Goal: Task Accomplishment & Management: Manage account settings

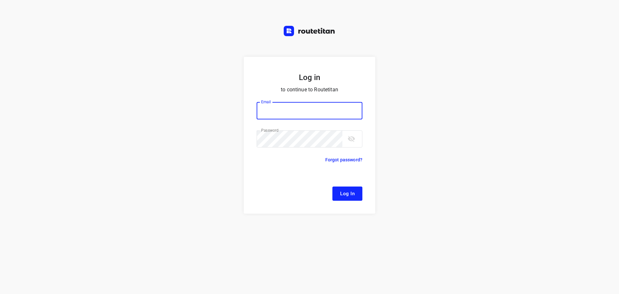
type input "[EMAIL_ADDRESS][DOMAIN_NAME]"
click at [344, 198] on button "Log In" at bounding box center [348, 193] width 30 height 14
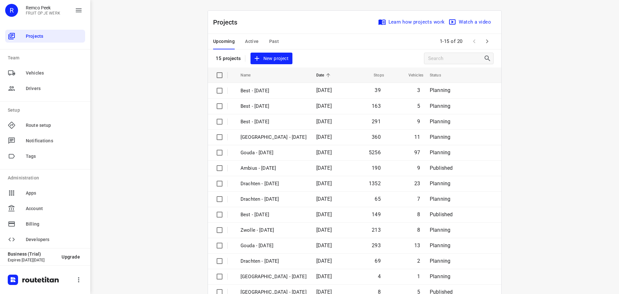
click at [277, 43] on div "Upcoming Active Past" at bounding box center [251, 41] width 76 height 15
click at [276, 43] on div "Upcoming Active Past" at bounding box center [251, 41] width 76 height 15
click at [274, 42] on span "Past" at bounding box center [274, 41] width 10 height 8
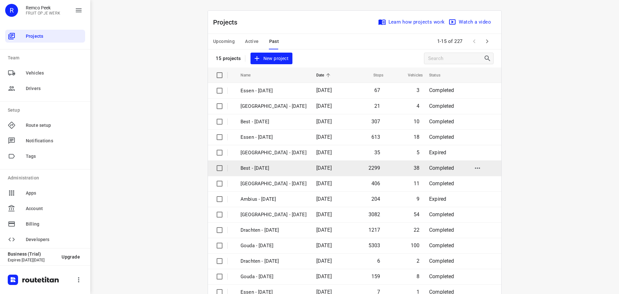
click at [274, 166] on p "Best - [DATE]" at bounding box center [274, 167] width 66 height 7
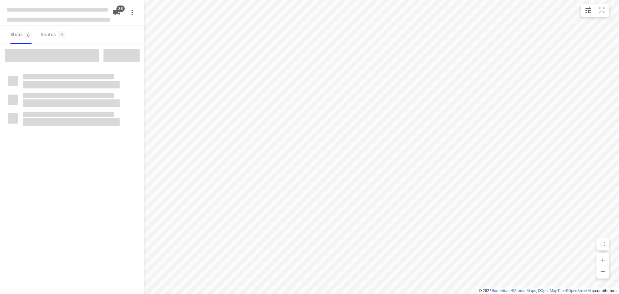
checkbox input "true"
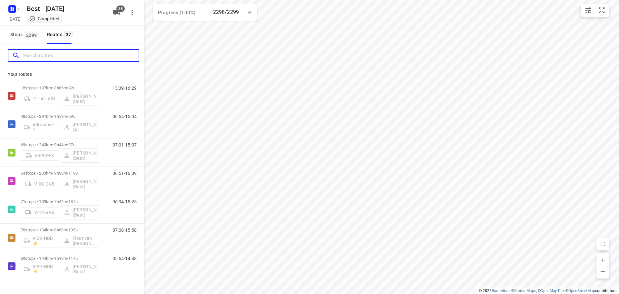
click at [92, 55] on input "Search routes" at bounding box center [81, 56] width 116 height 10
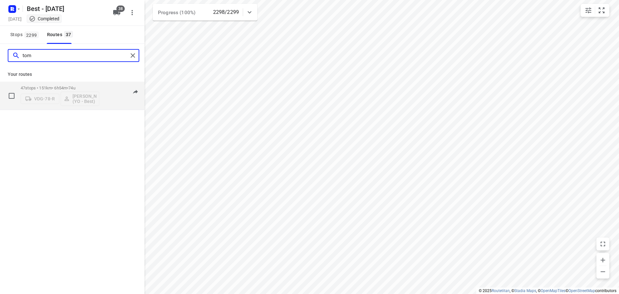
type input "tom"
click at [47, 91] on div "VDG-78-R [PERSON_NAME] (YO - Best)" at bounding box center [60, 97] width 79 height 15
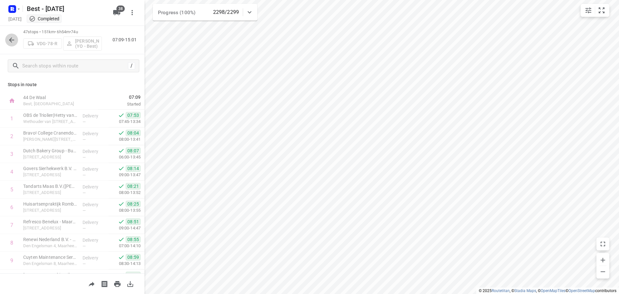
click at [9, 39] on icon "button" at bounding box center [12, 40] width 8 height 8
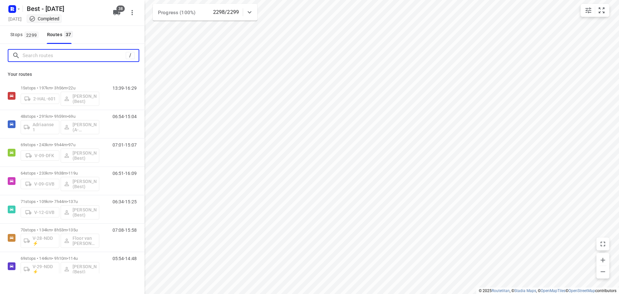
click at [64, 60] on input "Search routes" at bounding box center [74, 56] width 103 height 10
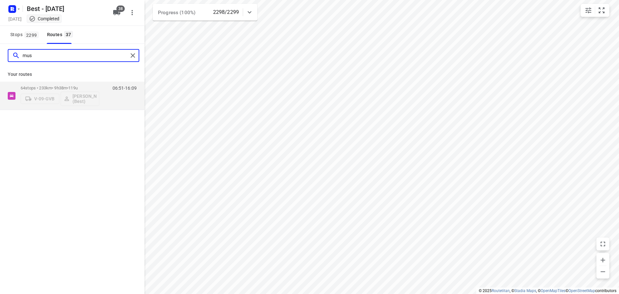
type input "mus"
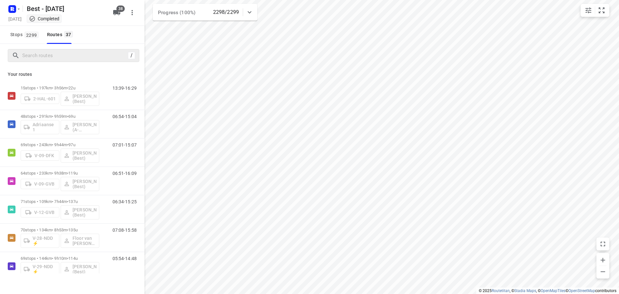
click at [25, 6] on div "Best - [DATE]" at bounding box center [57, 8] width 103 height 12
click at [14, 12] on rect "button" at bounding box center [12, 9] width 8 height 8
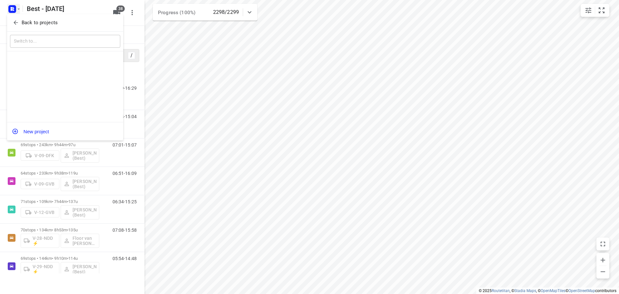
click at [17, 22] on icon "button" at bounding box center [16, 22] width 6 height 6
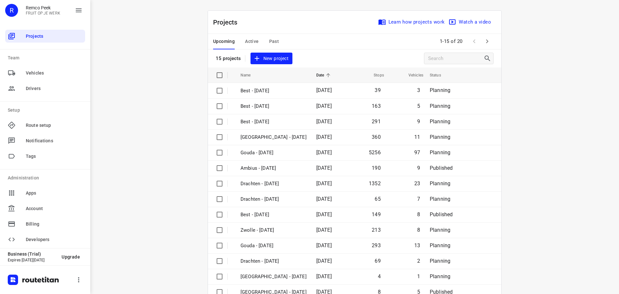
click at [494, 41] on div "Upcoming Active Past 1-15 of 20" at bounding box center [355, 41] width 294 height 15
click at [477, 45] on span at bounding box center [474, 41] width 13 height 13
click at [487, 42] on icon "button" at bounding box center [487, 41] width 8 height 8
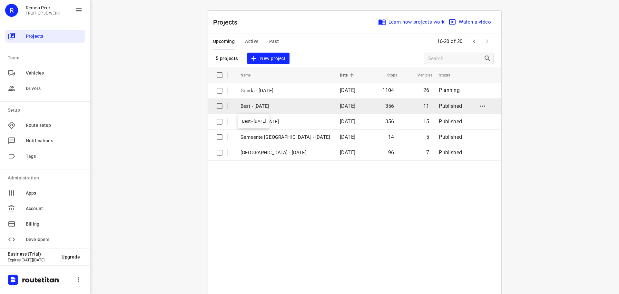
click at [295, 108] on p "Best - [DATE]" at bounding box center [286, 106] width 90 height 7
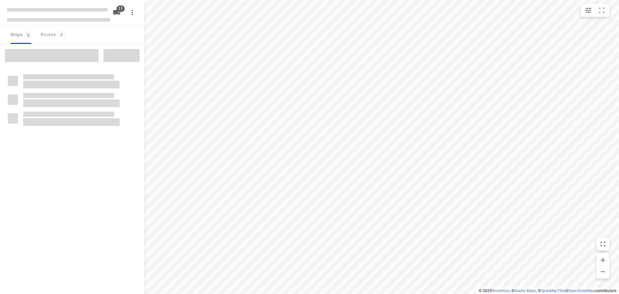
checkbox input "true"
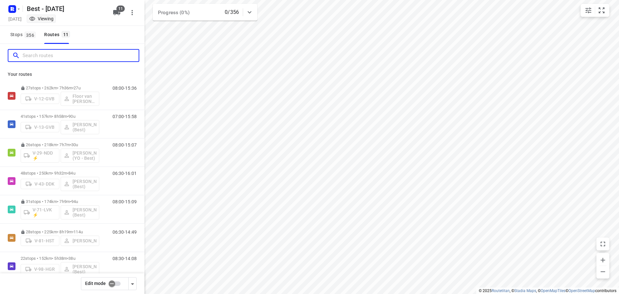
click at [41, 60] on input "Search routes" at bounding box center [81, 56] width 116 height 10
type input "d"
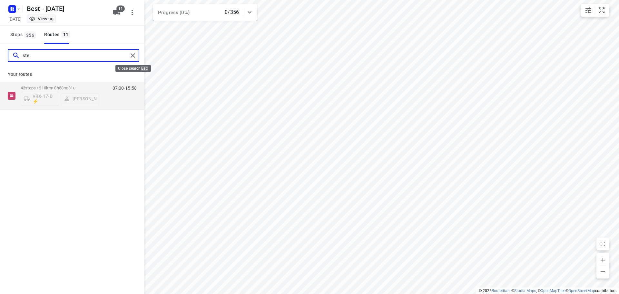
type input "ste"
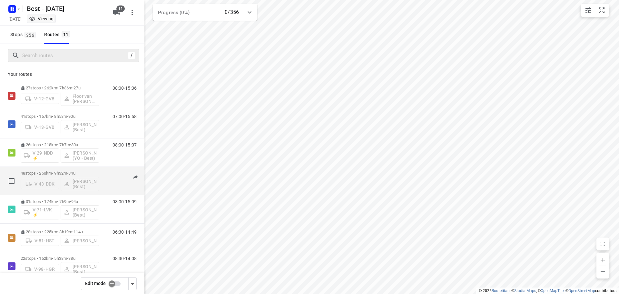
click at [51, 173] on p "48 stops • 250km • 9h32m • 84u" at bounding box center [60, 173] width 79 height 5
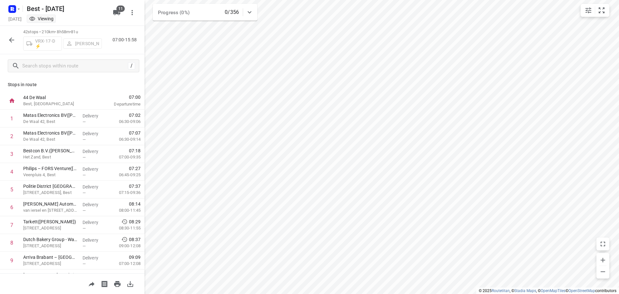
click at [9, 34] on div at bounding box center [11, 40] width 13 height 13
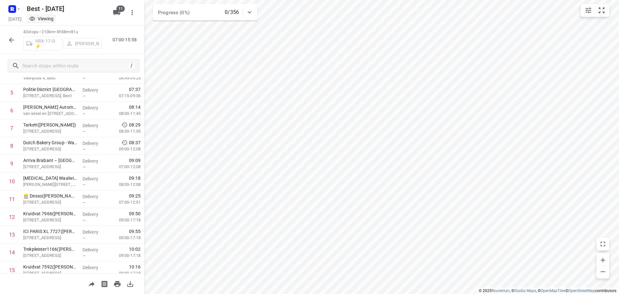
click at [15, 39] on icon "button" at bounding box center [12, 40] width 8 height 8
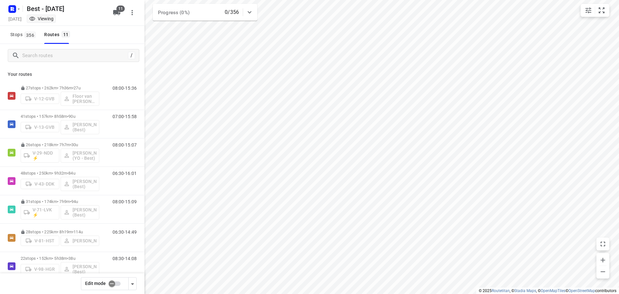
click at [110, 282] on input "checkbox" at bounding box center [112, 283] width 37 height 12
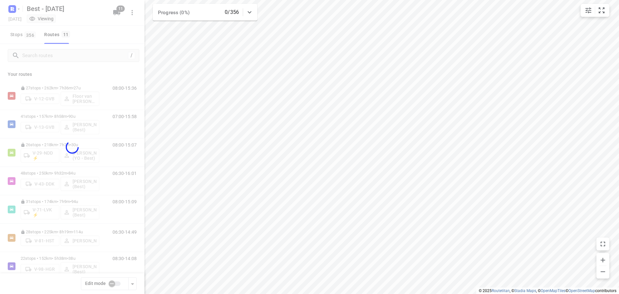
checkbox input "true"
click at [63, 59] on div at bounding box center [72, 147] width 144 height 294
click at [63, 53] on div at bounding box center [72, 147] width 144 height 294
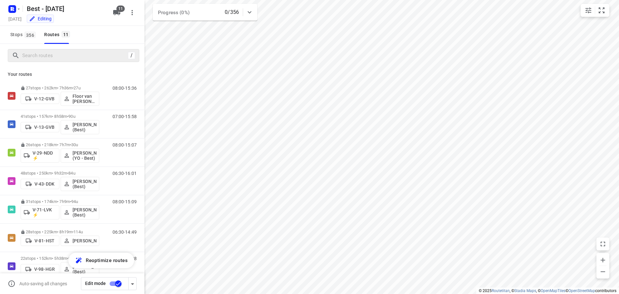
click at [65, 56] on div at bounding box center [72, 147] width 144 height 294
click at [65, 56] on input "Search routes" at bounding box center [81, 56] width 116 height 10
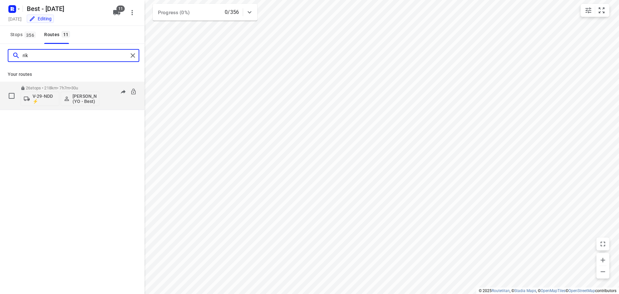
type input "rik"
click at [57, 84] on div "26 stops • 218km • 7h7m • 30u V-29-NDD ⚡ [PERSON_NAME] (YO - Best)" at bounding box center [60, 95] width 79 height 27
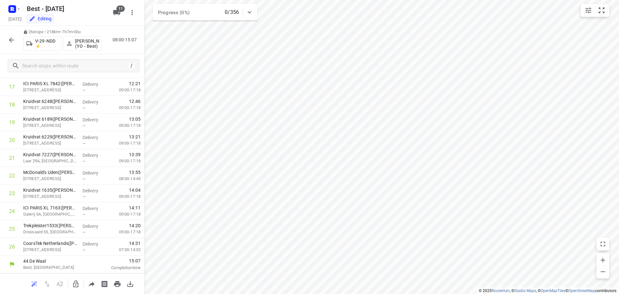
scroll to position [0, 0]
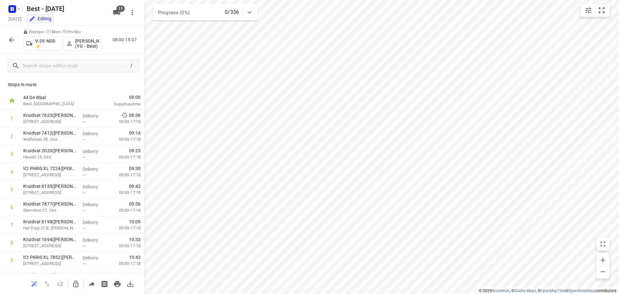
click at [10, 39] on icon "button" at bounding box center [11, 39] width 5 height 5
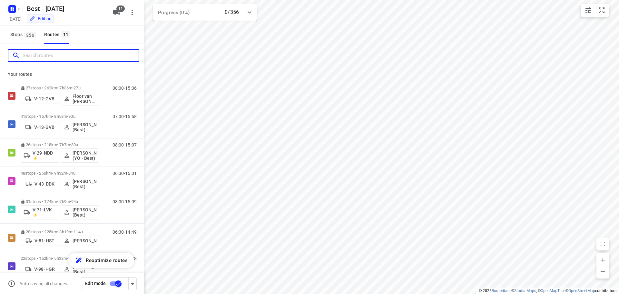
click at [34, 59] on input "Search routes" at bounding box center [81, 56] width 116 height 10
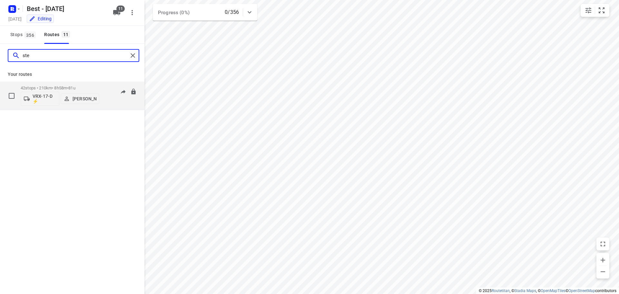
type input "ste"
click at [89, 94] on button "[PERSON_NAME]" at bounding box center [80, 99] width 39 height 10
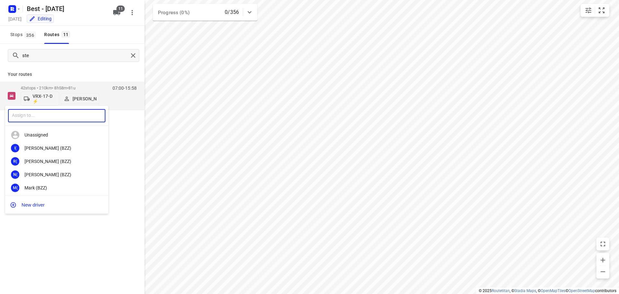
click at [54, 113] on input "text" at bounding box center [56, 115] width 97 height 13
type input "rik"
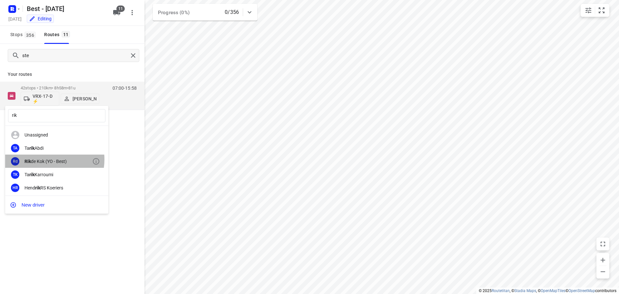
click at [46, 160] on div "[PERSON_NAME] (YO - Best)" at bounding box center [59, 161] width 68 height 5
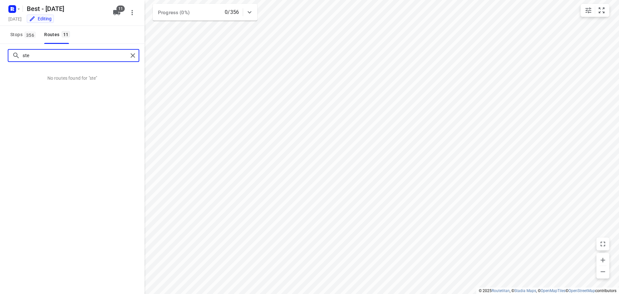
click at [127, 56] on input "ste" at bounding box center [75, 56] width 105 height 10
click at [114, 56] on input "ste" at bounding box center [75, 56] width 105 height 10
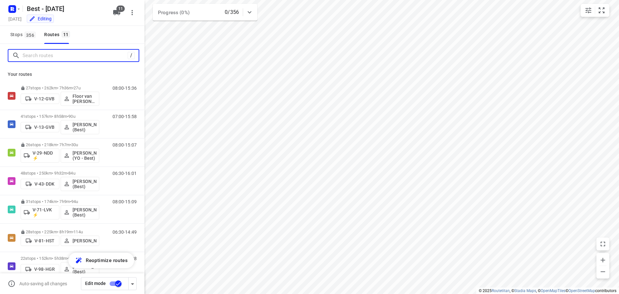
click at [101, 54] on input "Search routes" at bounding box center [75, 56] width 105 height 10
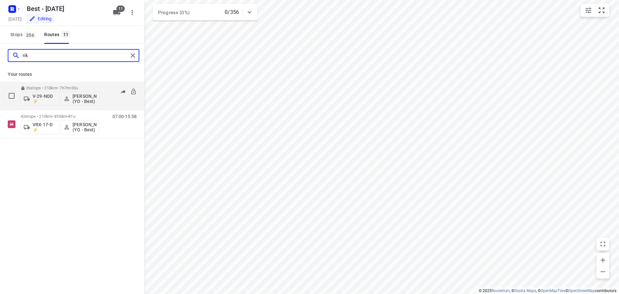
type input "rik"
click at [85, 96] on p "[PERSON_NAME] (YO - Best)" at bounding box center [85, 99] width 24 height 10
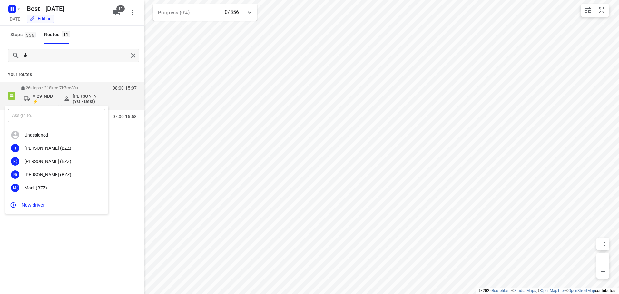
click at [55, 114] on input "text" at bounding box center [56, 115] width 97 height 13
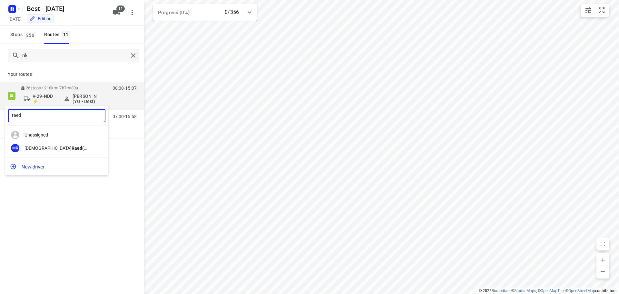
type input "raed"
click at [43, 148] on div "[PERSON_NAME] (Unipost - Best - ZZP)" at bounding box center [59, 147] width 68 height 5
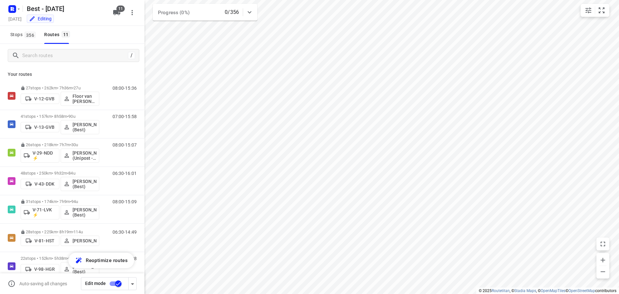
click at [114, 282] on input "checkbox" at bounding box center [118, 283] width 37 height 12
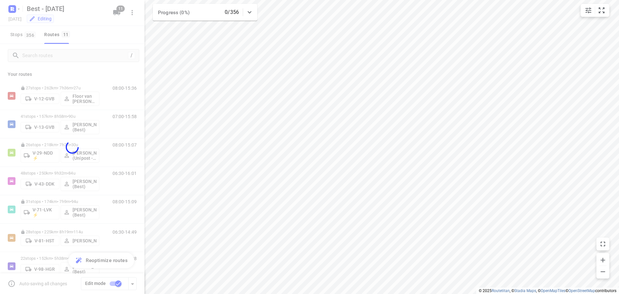
checkbox input "false"
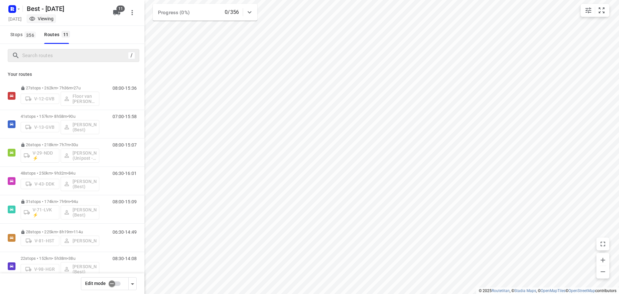
click at [45, 49] on div "/" at bounding box center [74, 55] width 132 height 13
click at [45, 57] on input "Search routes" at bounding box center [74, 56] width 103 height 10
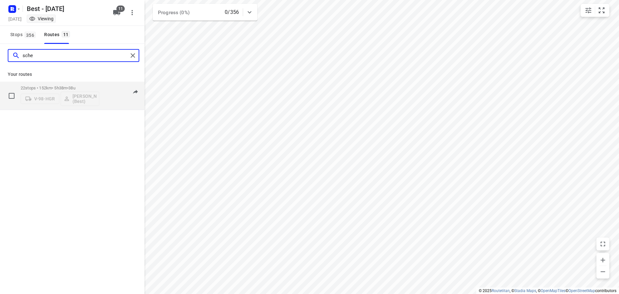
type input "sche"
click at [58, 88] on p "22 stops • 152km • 5h38m • 38u" at bounding box center [60, 87] width 79 height 5
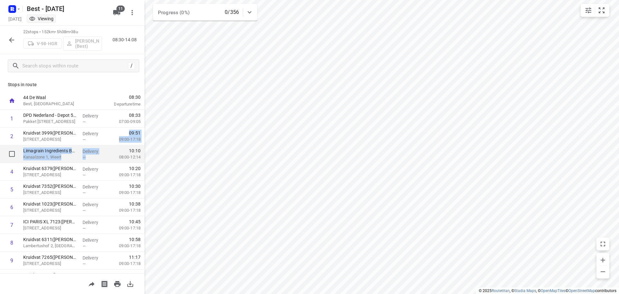
drag, startPoint x: 94, startPoint y: 139, endPoint x: 94, endPoint y: 156, distance: 17.1
click at [15, 44] on button "button" at bounding box center [11, 40] width 13 height 13
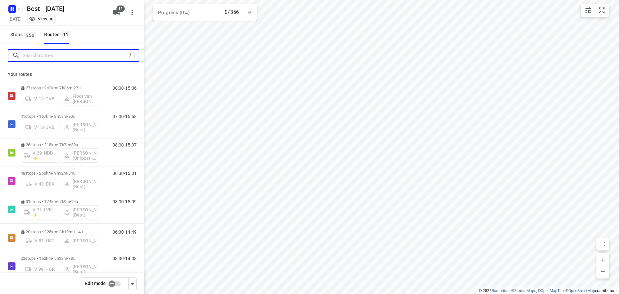
click at [96, 59] on input "Search routes" at bounding box center [74, 56] width 103 height 10
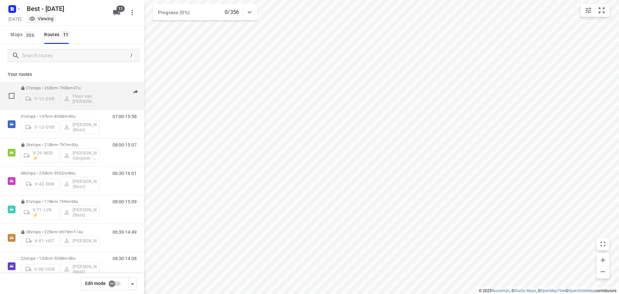
click at [74, 85] on div "27 stops • 262km • 7h36m • 27u V-12-GVB Floor van Donzel (Best)" at bounding box center [60, 95] width 79 height 27
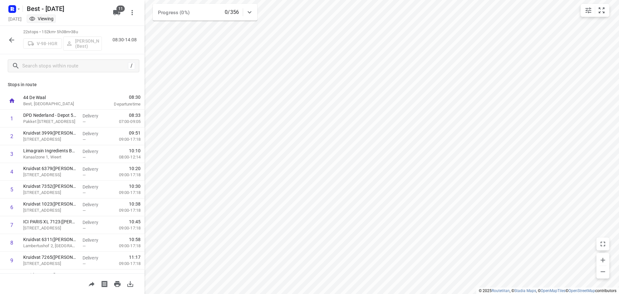
click at [14, 43] on icon "button" at bounding box center [12, 40] width 8 height 8
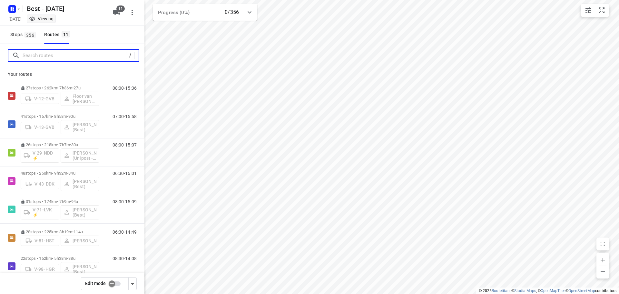
click at [28, 56] on input "Search routes" at bounding box center [74, 56] width 103 height 10
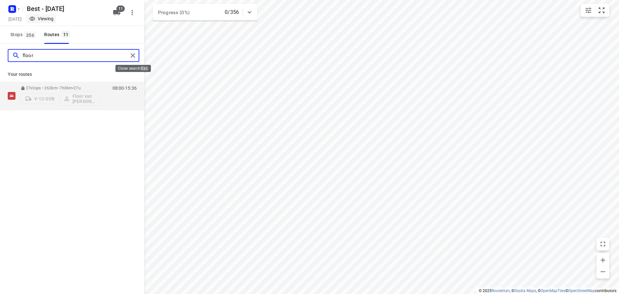
type input "floor"
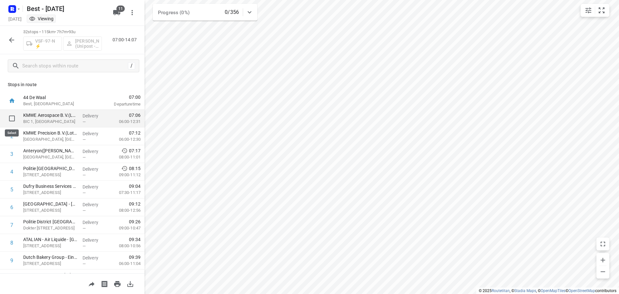
click at [9, 116] on input "checkbox" at bounding box center [11, 118] width 13 height 13
checkbox input "true"
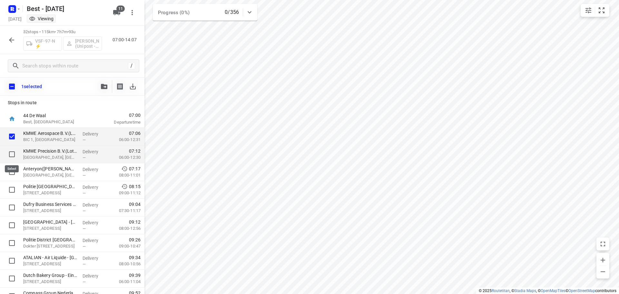
click at [11, 154] on input "checkbox" at bounding box center [11, 154] width 13 height 13
checkbox input "true"
click at [11, 171] on input "checkbox" at bounding box center [11, 171] width 13 height 13
checkbox input "true"
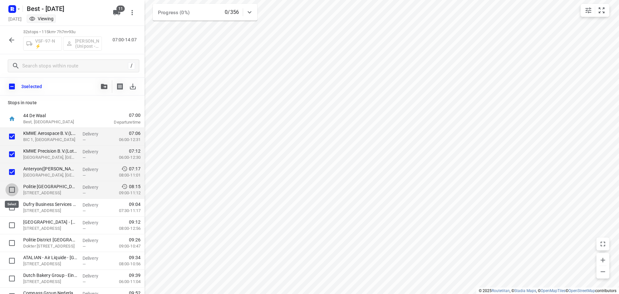
click at [9, 189] on input "checkbox" at bounding box center [11, 189] width 13 height 13
checkbox input "true"
click at [10, 201] on input "checkbox" at bounding box center [11, 207] width 13 height 13
checkbox input "true"
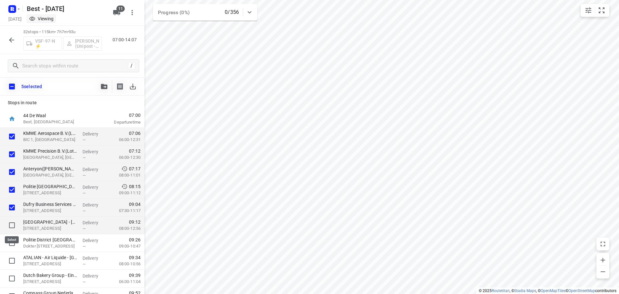
click at [10, 221] on input "checkbox" at bounding box center [11, 225] width 13 height 13
checkbox input "true"
click at [109, 83] on button "button" at bounding box center [104, 86] width 13 height 13
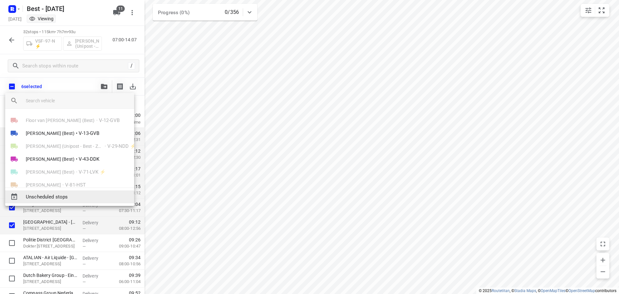
click at [61, 200] on span "Unscheduled stops" at bounding box center [77, 196] width 103 height 7
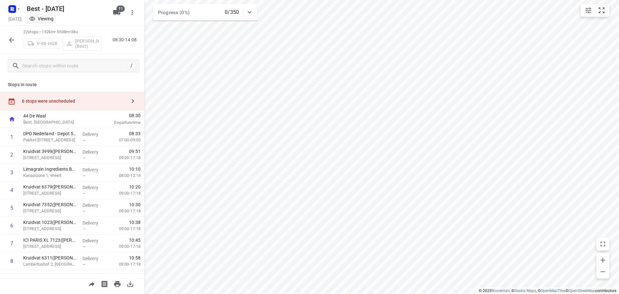
click at [121, 104] on div "6 stops were unscheduled" at bounding box center [74, 100] width 105 height 5
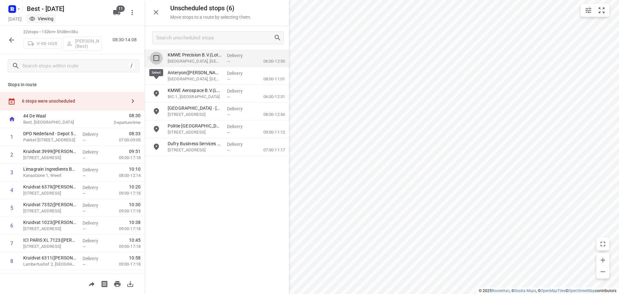
click at [162, 57] on input "grid" at bounding box center [156, 58] width 13 height 13
checkbox input "true"
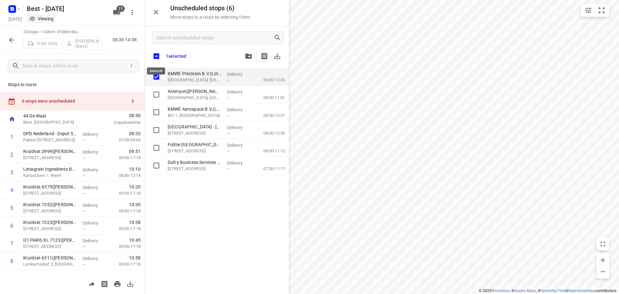
click at [159, 57] on input "checkbox" at bounding box center [157, 56] width 14 height 14
checkbox input "true"
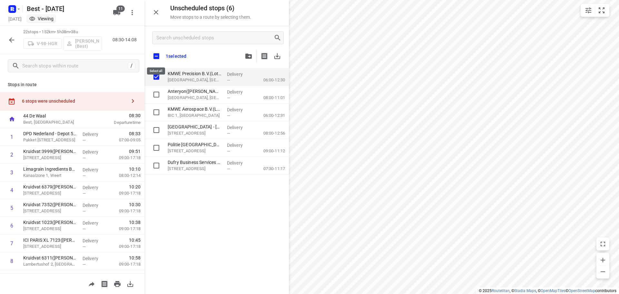
checkbox input "true"
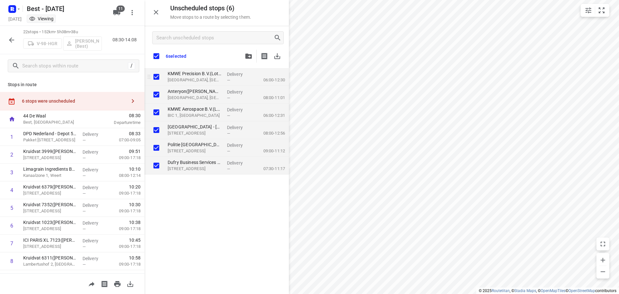
checkbox input "true"
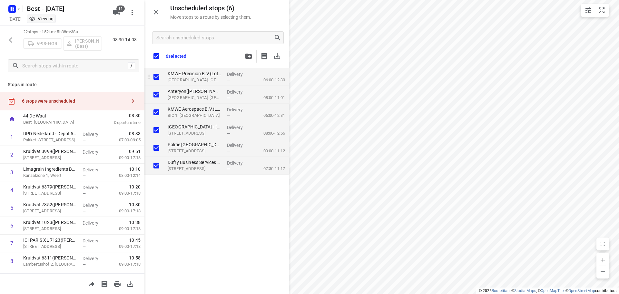
checkbox input "true"
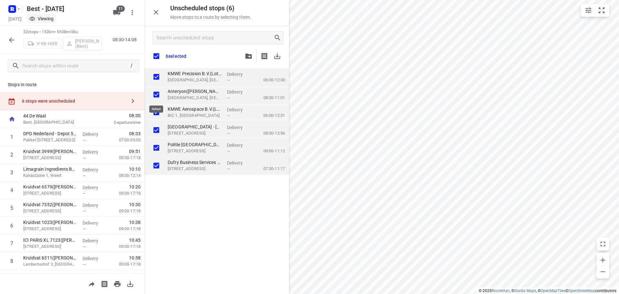
checkbox input "true"
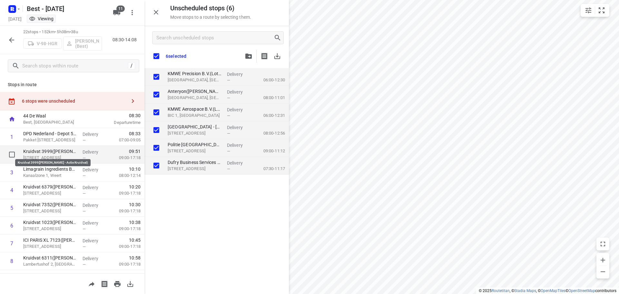
drag, startPoint x: 169, startPoint y: 69, endPoint x: 86, endPoint y: 153, distance: 118.4
click at [62, 150] on div "Unscheduled stops ( 6 ) Move stops to a route by selecting them. 6 selected KMW…" at bounding box center [72, 147] width 144 height 294
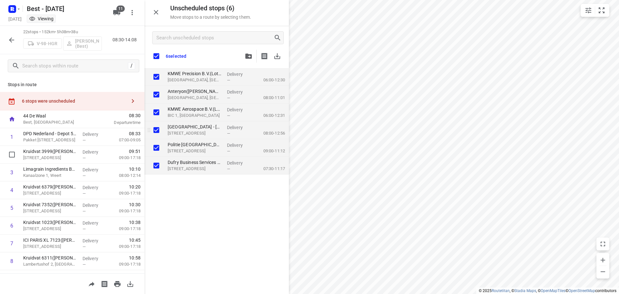
checkbox input "true"
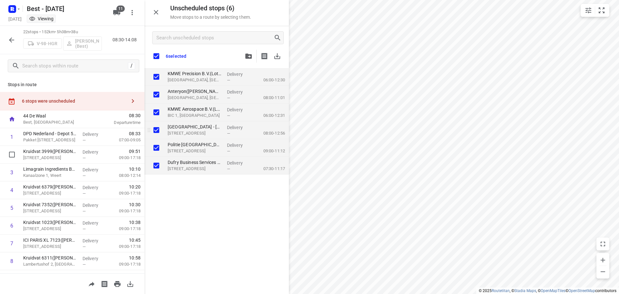
checkbox input "true"
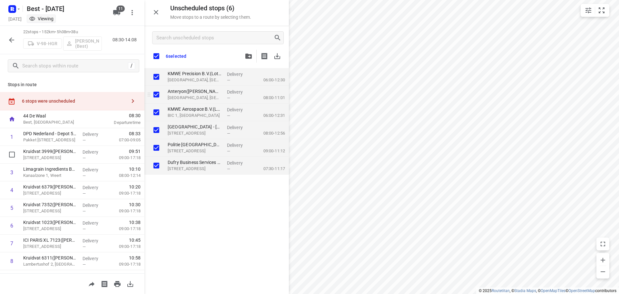
checkbox input "true"
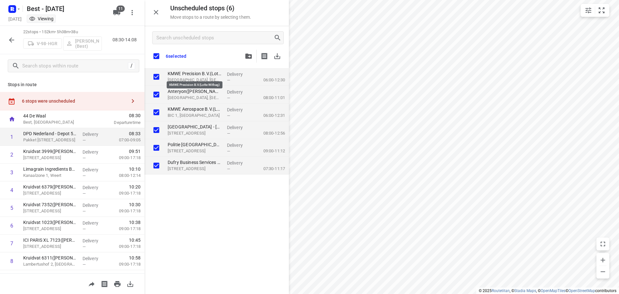
checkbox input "true"
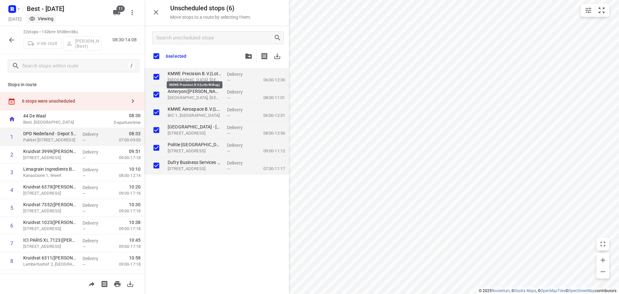
checkbox input "true"
drag, startPoint x: 197, startPoint y: 74, endPoint x: 97, endPoint y: 138, distance: 119.4
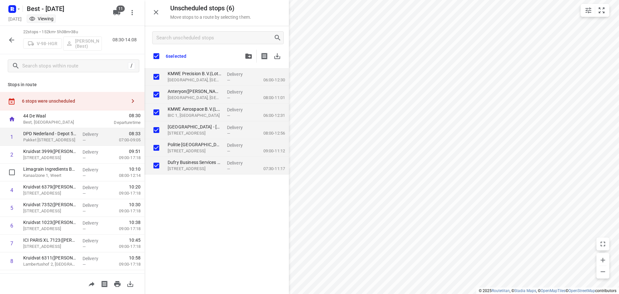
click at [44, 166] on div "Unscheduled stops ( 6 ) Move stops to a route by selecting them. 6 selected KMW…" at bounding box center [72, 147] width 144 height 294
checkbox input "true"
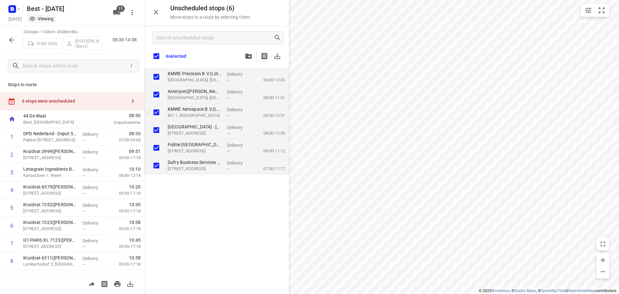
checkbox input "true"
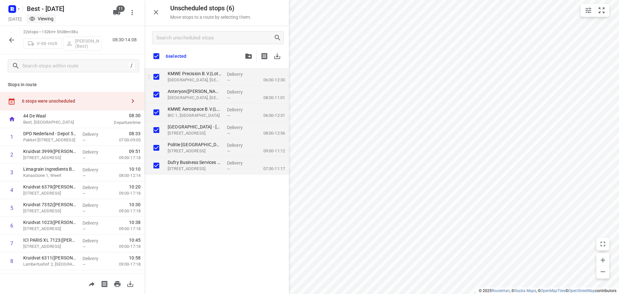
checkbox input "true"
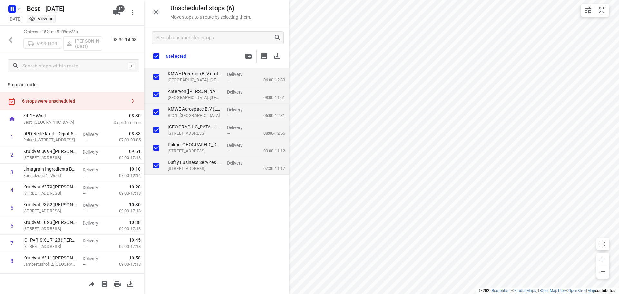
checkbox input "true"
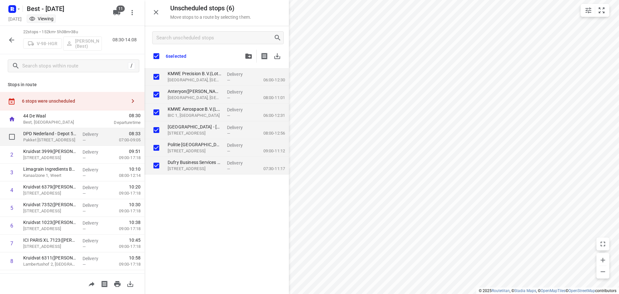
drag, startPoint x: 173, startPoint y: 73, endPoint x: 83, endPoint y: 130, distance: 107.0
click at [83, 130] on div "Unscheduled stops ( 6 ) Move stops to a route by selecting them. 6 selected KMW…" at bounding box center [72, 147] width 144 height 294
click at [8, 40] on icon "button" at bounding box center [12, 40] width 8 height 8
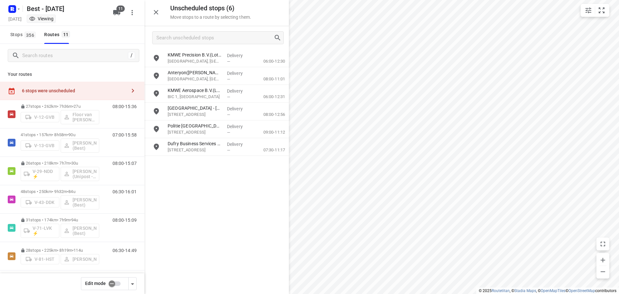
click at [113, 283] on input "checkbox" at bounding box center [112, 283] width 37 height 12
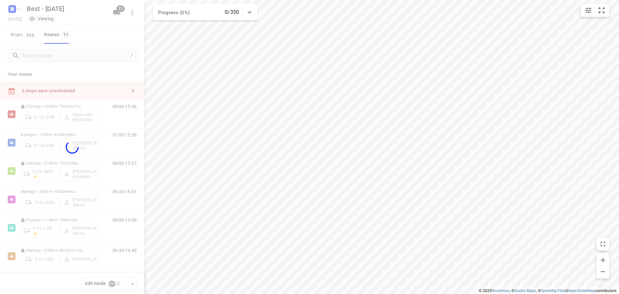
checkbox input "true"
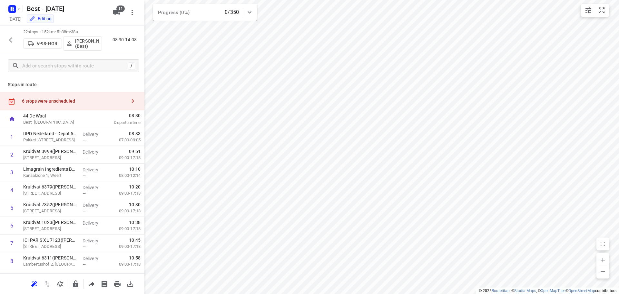
click at [107, 107] on div "6 stops were unscheduled" at bounding box center [72, 101] width 144 height 18
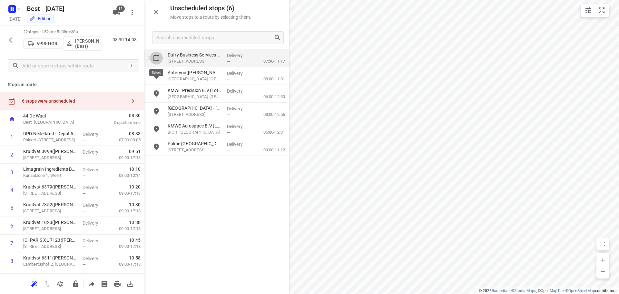
click at [157, 61] on input "grid" at bounding box center [156, 58] width 13 height 13
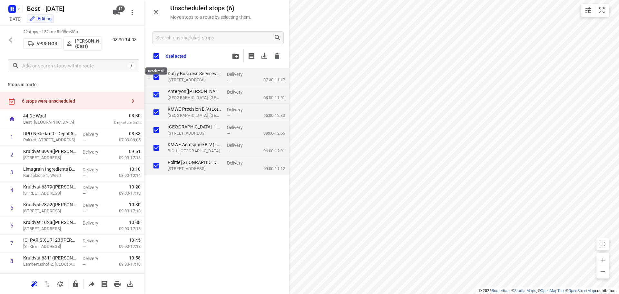
checkbox input "true"
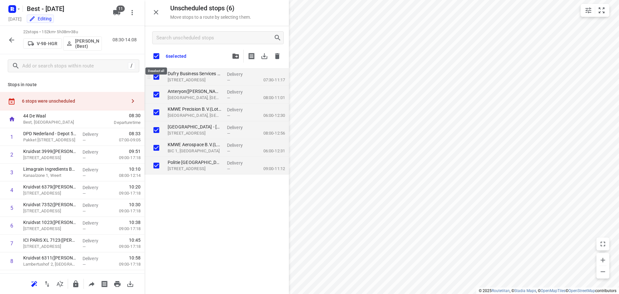
checkbox input "true"
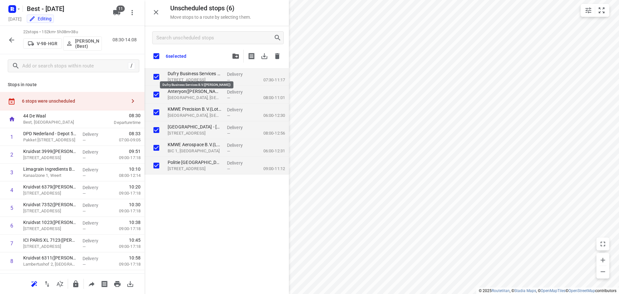
checkbox input "true"
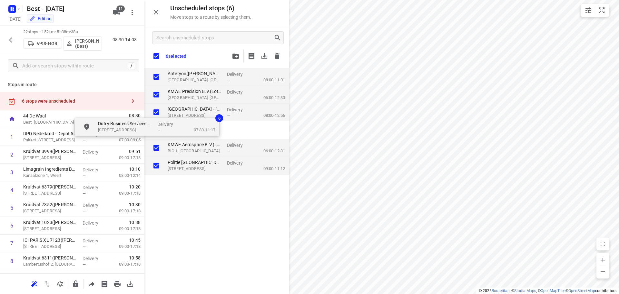
checkbox input "true"
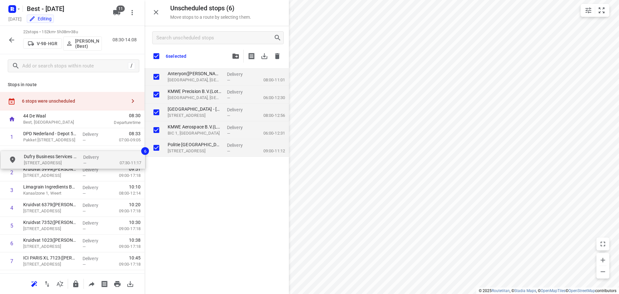
drag, startPoint x: 150, startPoint y: 102, endPoint x: 36, endPoint y: 157, distance: 127.1
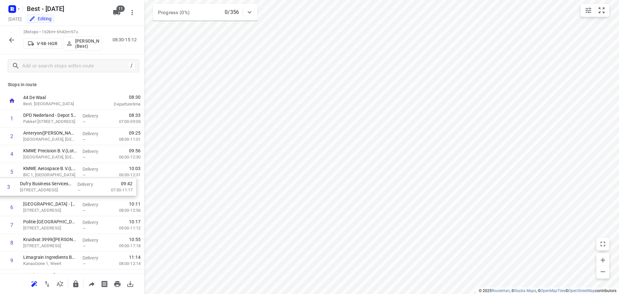
drag, startPoint x: 62, startPoint y: 155, endPoint x: 58, endPoint y: 193, distance: 38.3
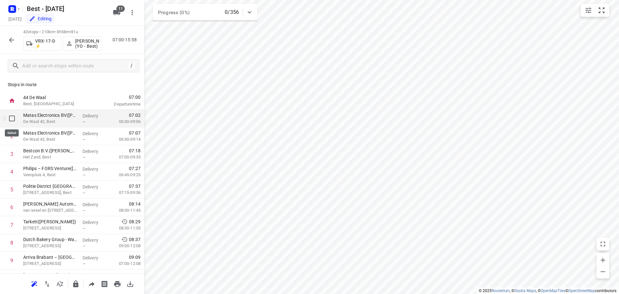
click at [10, 121] on input "checkbox" at bounding box center [11, 118] width 13 height 13
checkbox input "true"
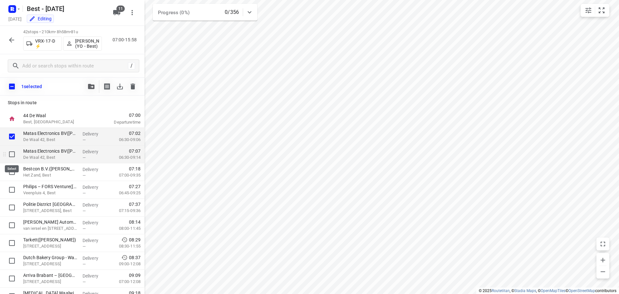
click at [12, 149] on input "checkbox" at bounding box center [11, 154] width 13 height 13
checkbox input "true"
click at [12, 174] on input "checkbox" at bounding box center [11, 171] width 13 height 13
checkbox input "true"
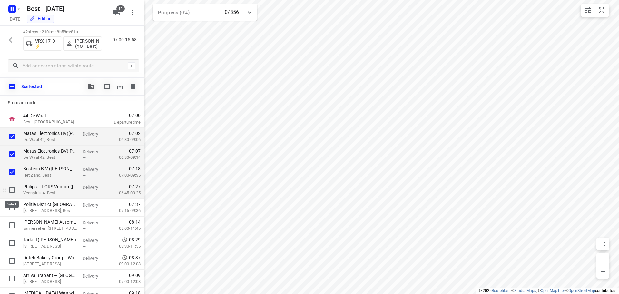
click at [12, 191] on input "checkbox" at bounding box center [11, 189] width 13 height 13
checkbox input "true"
click at [14, 208] on input "checkbox" at bounding box center [11, 207] width 13 height 13
checkbox input "true"
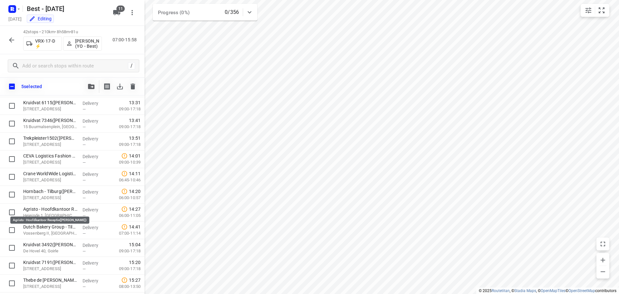
scroll to position [597, 0]
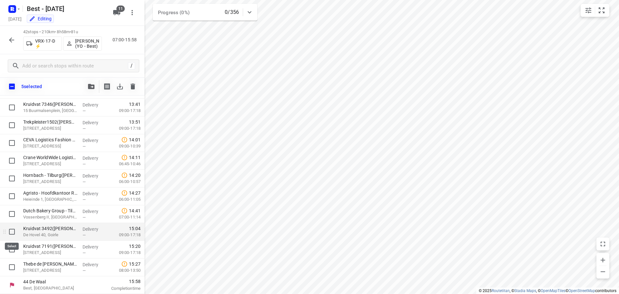
click at [13, 232] on input "checkbox" at bounding box center [11, 231] width 13 height 13
checkbox input "true"
click at [14, 251] on input "checkbox" at bounding box center [11, 249] width 13 height 13
checkbox input "true"
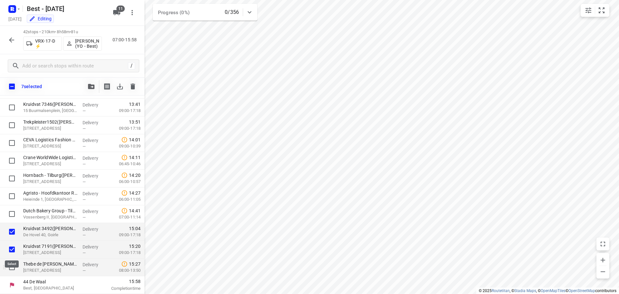
click at [13, 268] on input "checkbox" at bounding box center [11, 267] width 13 height 13
checkbox input "true"
click at [88, 92] on div at bounding box center [91, 86] width 13 height 13
click at [92, 93] on button "button" at bounding box center [91, 86] width 13 height 13
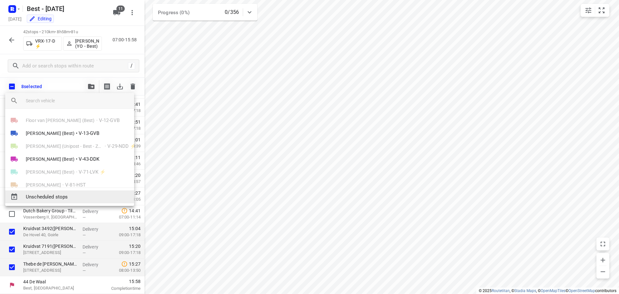
click at [55, 194] on span "Unscheduled stops" at bounding box center [77, 196] width 103 height 7
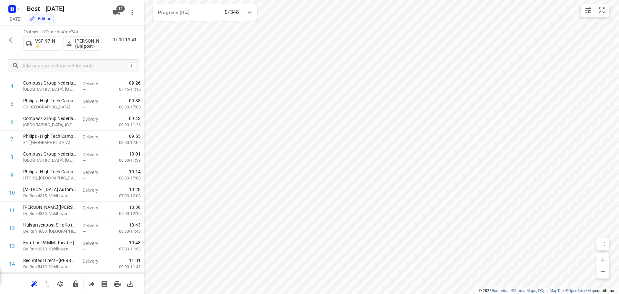
scroll to position [0, 0]
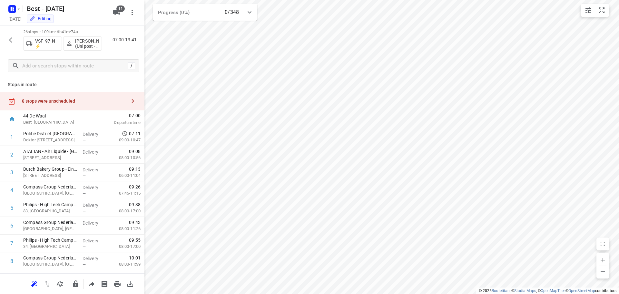
click at [98, 100] on div "8 stops were unscheduled" at bounding box center [74, 100] width 105 height 5
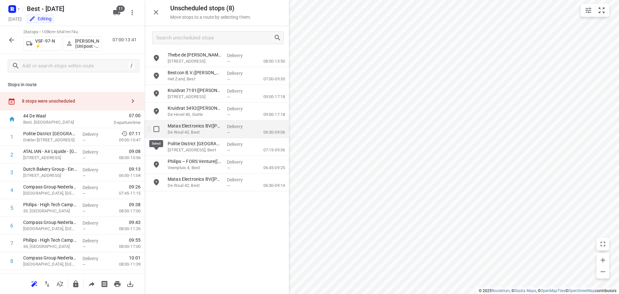
click at [159, 127] on input "grid" at bounding box center [156, 129] width 13 height 13
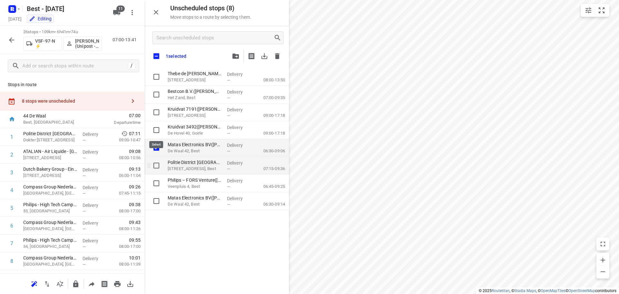
checkbox input "true"
click at [156, 195] on div "grid" at bounding box center [154, 201] width 21 height 18
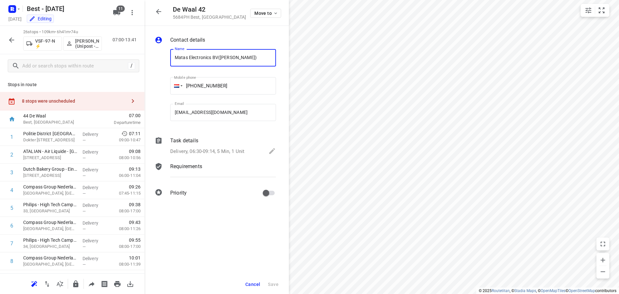
drag, startPoint x: 116, startPoint y: 88, endPoint x: 115, endPoint y: 93, distance: 4.6
click at [115, 88] on div "Stops in route 8 stops were unscheduled 44 De Waal Best, [GEOGRAPHIC_DATA] 07:0…" at bounding box center [72, 175] width 144 height 196
click at [114, 100] on div "8 stops were unscheduled" at bounding box center [74, 100] width 105 height 5
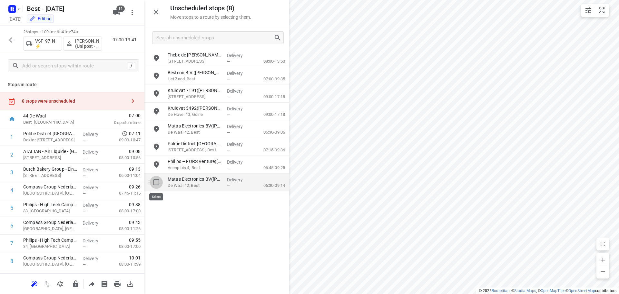
click at [153, 184] on input "grid" at bounding box center [156, 182] width 13 height 13
checkbox input "true"
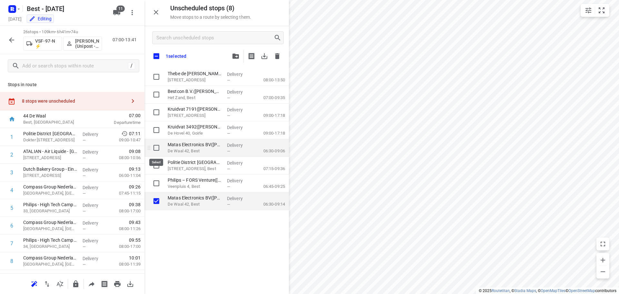
click at [156, 146] on input "grid" at bounding box center [156, 147] width 13 height 13
checkbox input "true"
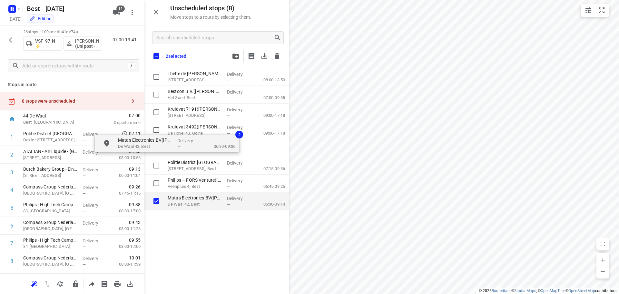
checkbox input "true"
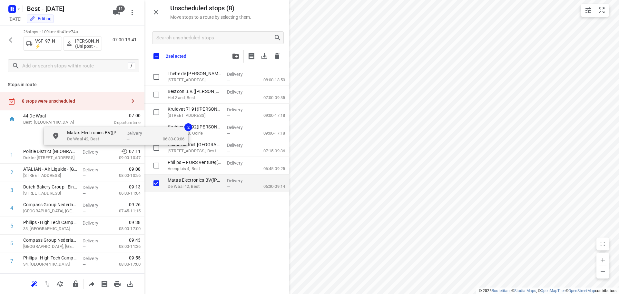
drag, startPoint x: 164, startPoint y: 146, endPoint x: 51, endPoint y: 138, distance: 113.8
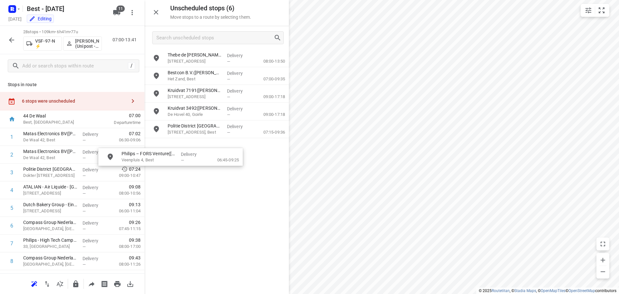
drag, startPoint x: 199, startPoint y: 142, endPoint x: 167, endPoint y: 152, distance: 32.8
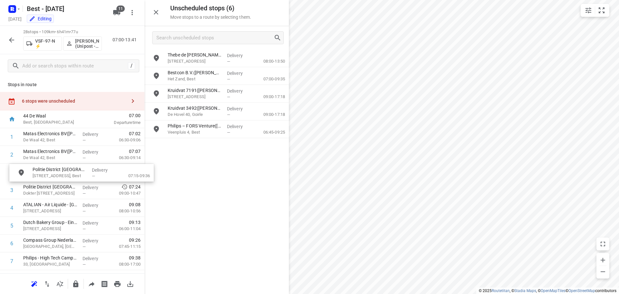
drag, startPoint x: 194, startPoint y: 131, endPoint x: 54, endPoint y: 177, distance: 147.3
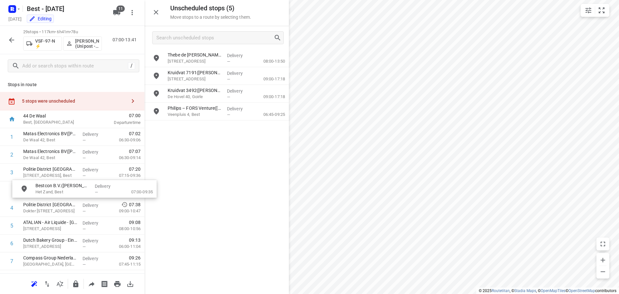
drag, startPoint x: 203, startPoint y: 72, endPoint x: 66, endPoint y: 186, distance: 178.1
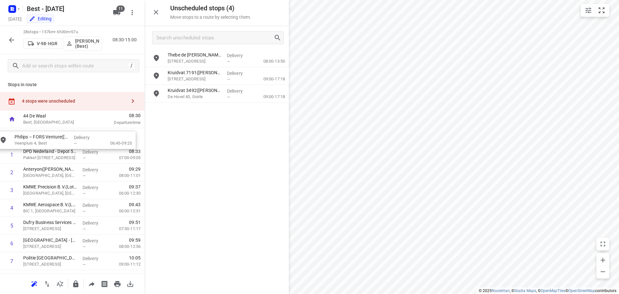
drag, startPoint x: 217, startPoint y: 110, endPoint x: 60, endPoint y: 139, distance: 160.1
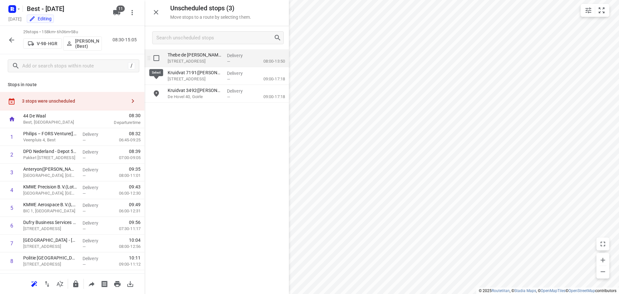
click at [156, 59] on input "grid" at bounding box center [156, 58] width 13 height 13
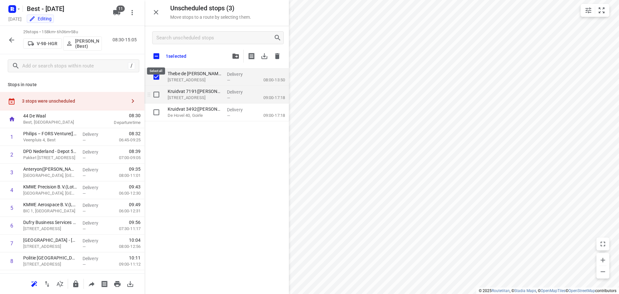
checkbox input "true"
click at [153, 94] on input "grid" at bounding box center [156, 94] width 13 height 13
checkbox input "true"
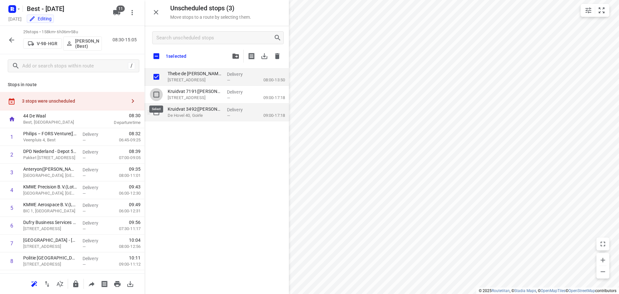
checkbox input "true"
click at [154, 112] on input "grid" at bounding box center [156, 112] width 13 height 13
checkbox input "true"
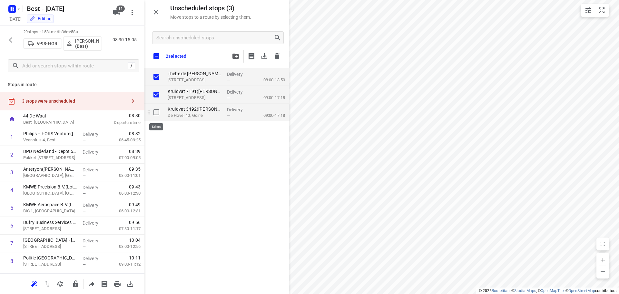
checkbox input "true"
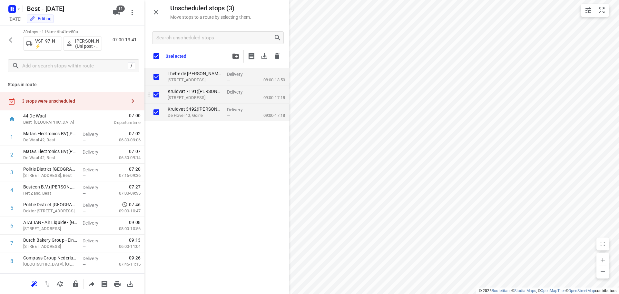
checkbox input "true"
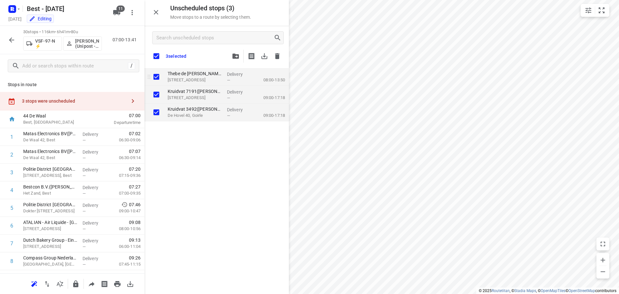
checkbox input "true"
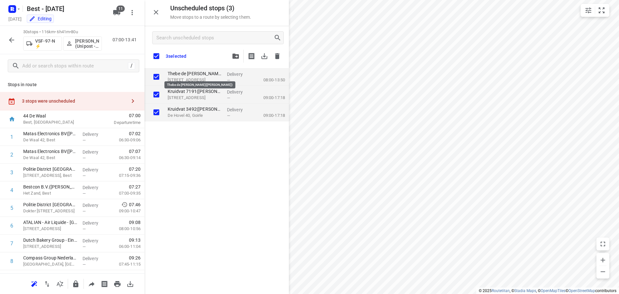
checkbox input "true"
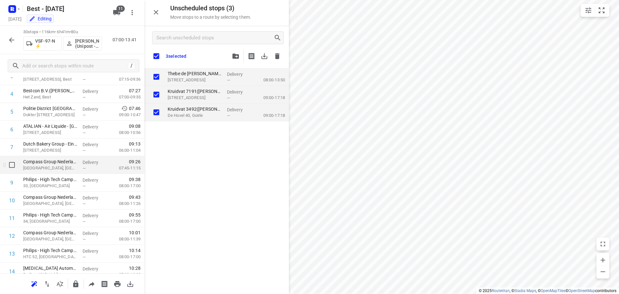
scroll to position [97, 0]
checkbox input "true"
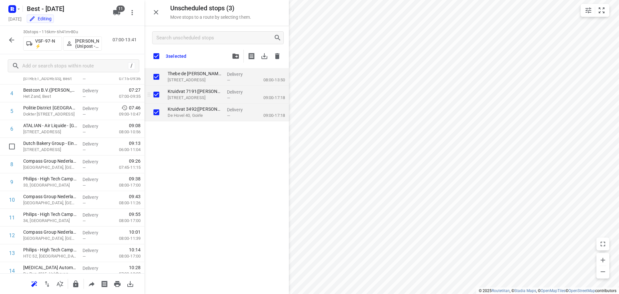
checkbox input "true"
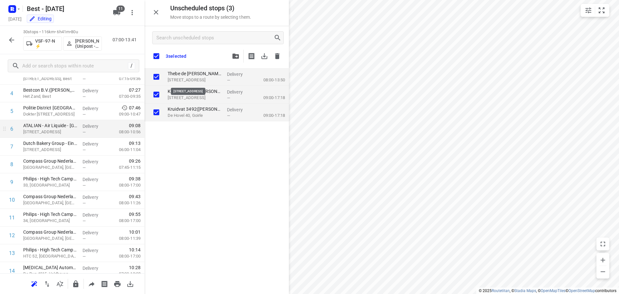
checkbox input "true"
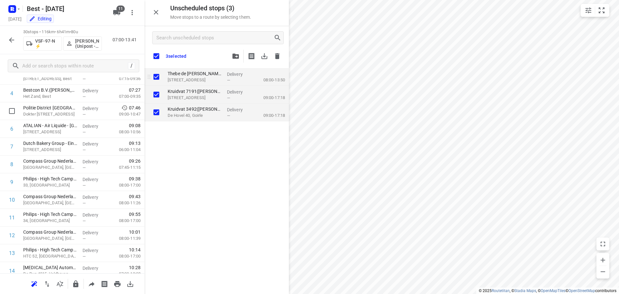
checkbox input "true"
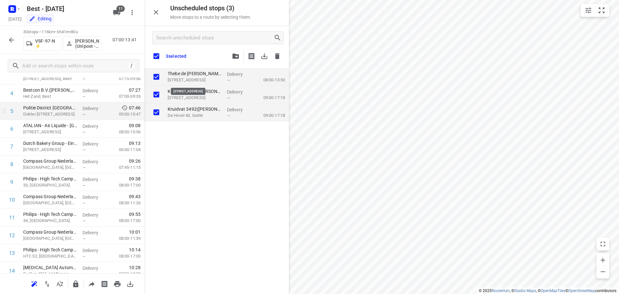
checkbox input "true"
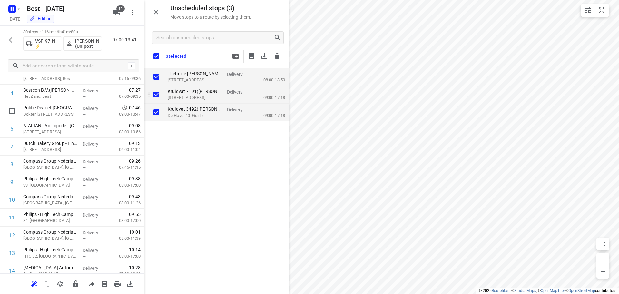
checkbox input "true"
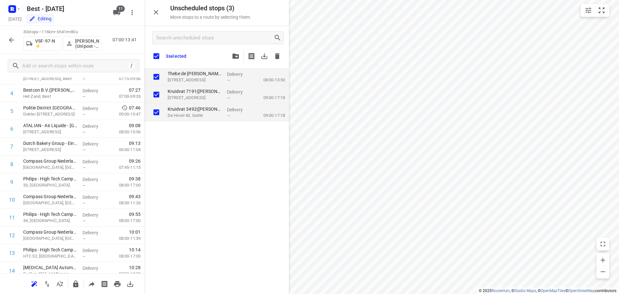
checkbox input "true"
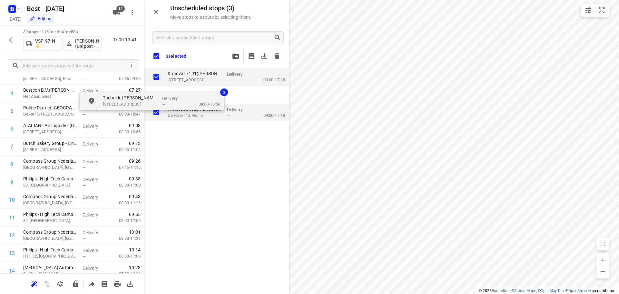
checkbox input "true"
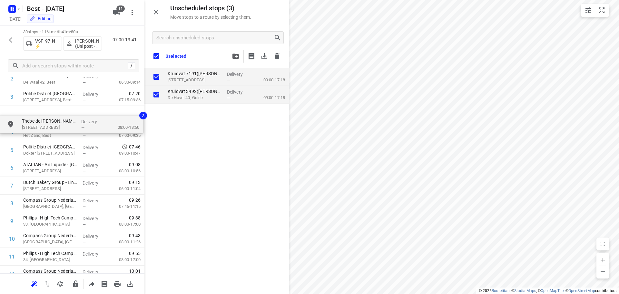
scroll to position [72, 0]
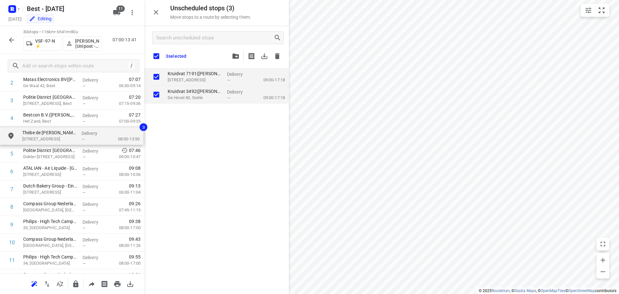
drag, startPoint x: 189, startPoint y: 83, endPoint x: 42, endPoint y: 142, distance: 158.9
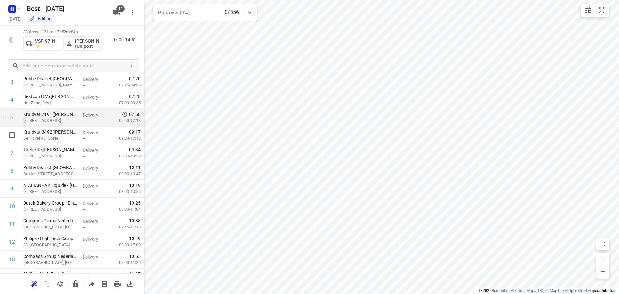
drag, startPoint x: 65, startPoint y: 135, endPoint x: 67, endPoint y: 123, distance: 12.7
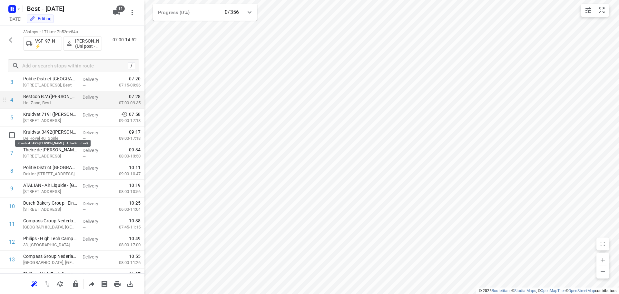
drag, startPoint x: 61, startPoint y: 130, endPoint x: 61, endPoint y: 108, distance: 21.9
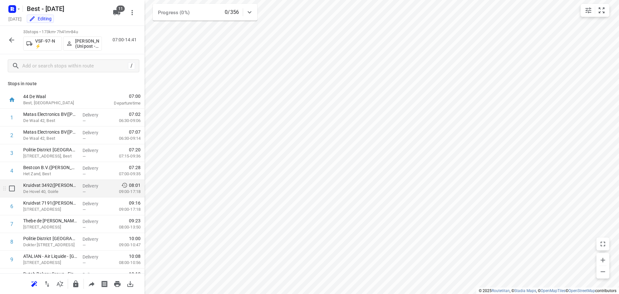
scroll to position [0, 0]
click at [16, 194] on input "checkbox" at bounding box center [11, 189] width 13 height 13
checkbox input "true"
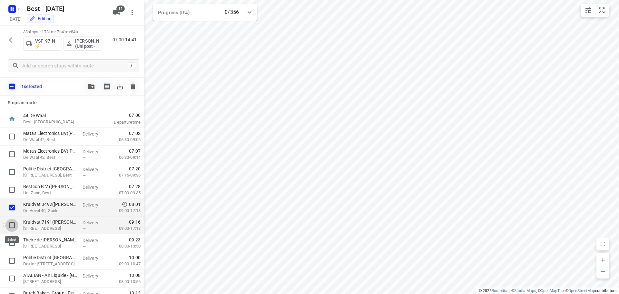
click at [12, 225] on input "checkbox" at bounding box center [11, 225] width 13 height 13
checkbox input "true"
click at [9, 240] on input "checkbox" at bounding box center [11, 242] width 13 height 13
checkbox input "true"
click at [86, 84] on button "button" at bounding box center [91, 86] width 13 height 13
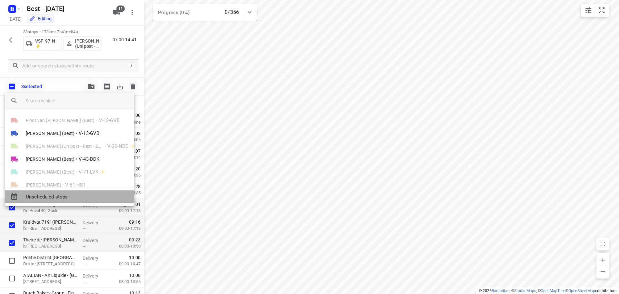
click at [51, 195] on span "Unscheduled stops" at bounding box center [77, 196] width 103 height 7
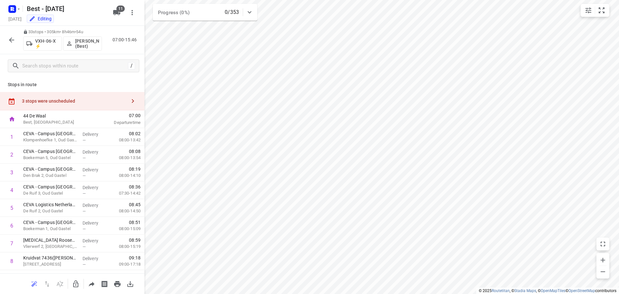
click at [84, 103] on div "3 stops were unscheduled" at bounding box center [74, 100] width 105 height 5
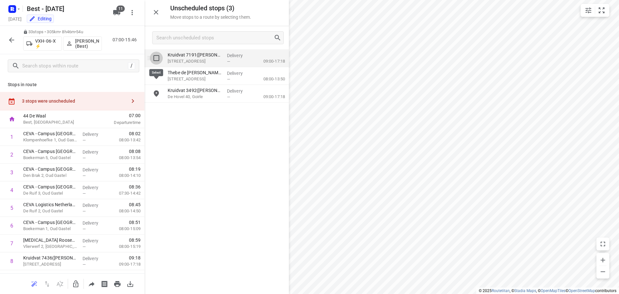
click at [159, 57] on input "grid" at bounding box center [156, 58] width 13 height 13
checkbox input "true"
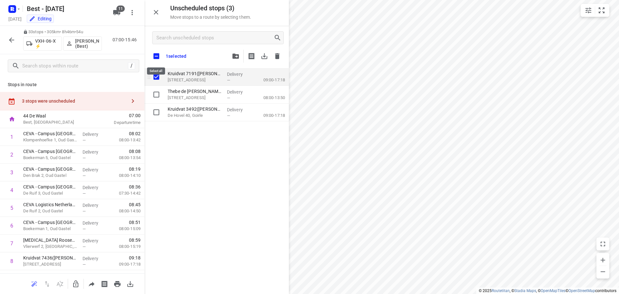
click at [159, 57] on input "checkbox" at bounding box center [157, 56] width 14 height 14
checkbox input "true"
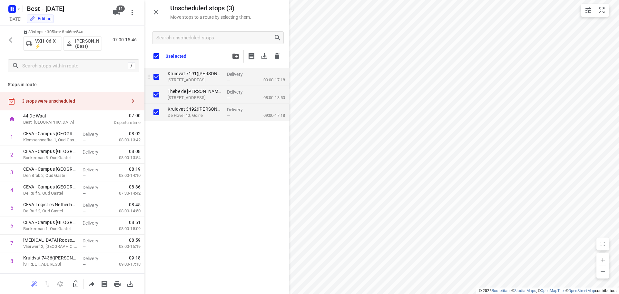
checkbox input "true"
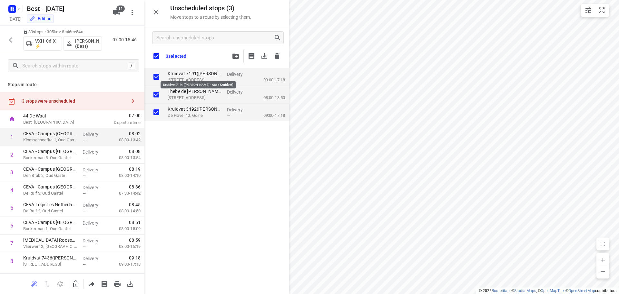
checkbox input "true"
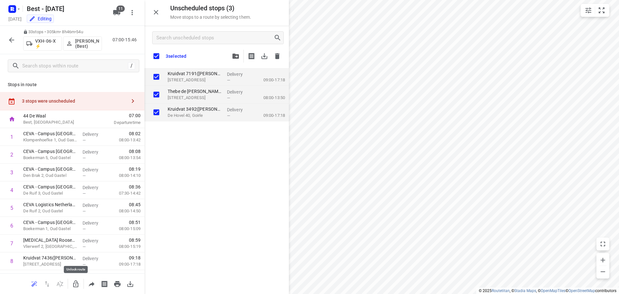
click at [77, 285] on icon "button" at bounding box center [76, 284] width 8 height 8
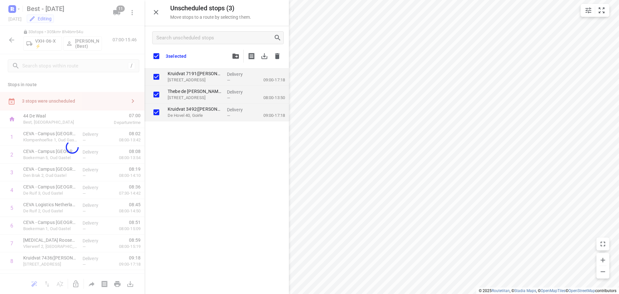
checkbox input "true"
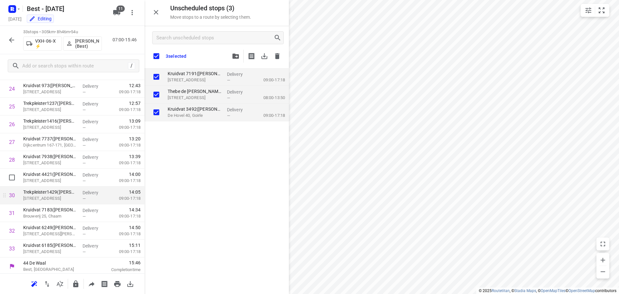
scroll to position [458, 0]
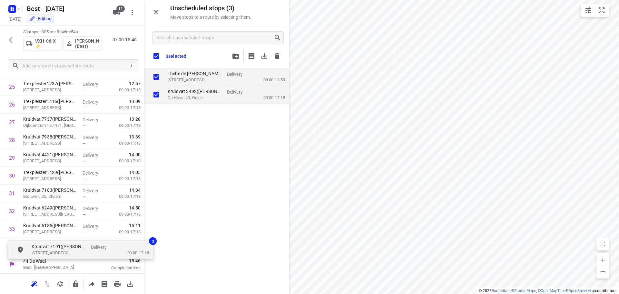
drag, startPoint x: 183, startPoint y: 77, endPoint x: 43, endPoint y: 257, distance: 227.5
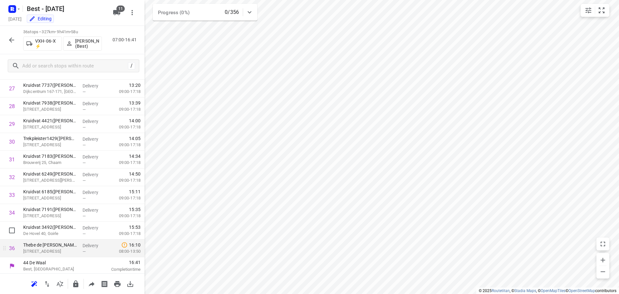
scroll to position [493, 0]
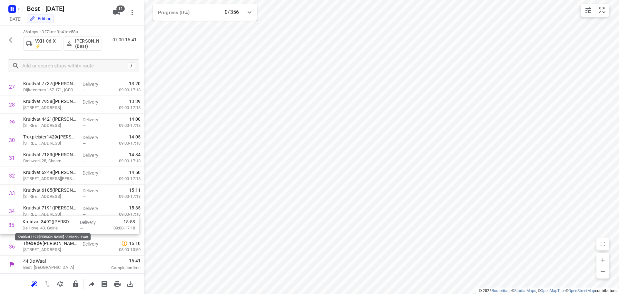
drag, startPoint x: 61, startPoint y: 227, endPoint x: 59, endPoint y: 209, distance: 18.5
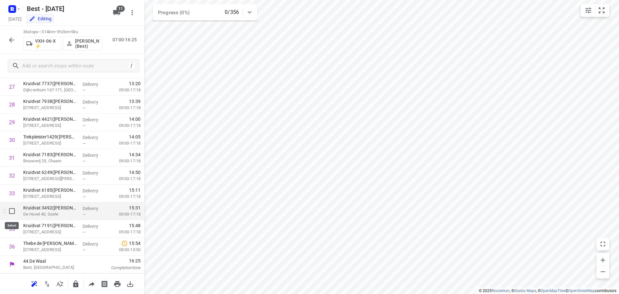
click at [15, 210] on input "checkbox" at bounding box center [11, 210] width 13 height 13
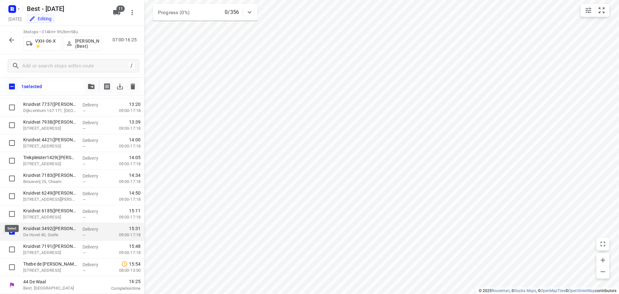
scroll to position [490, 0]
click at [15, 234] on input "checkbox" at bounding box center [11, 231] width 13 height 13
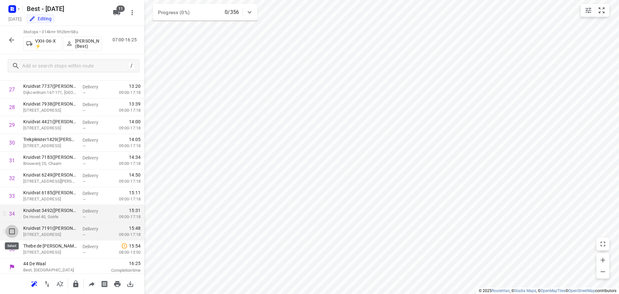
click at [11, 227] on input "checkbox" at bounding box center [11, 231] width 13 height 13
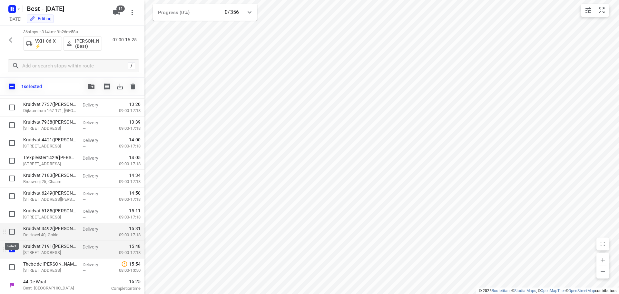
click at [11, 227] on input "checkbox" at bounding box center [11, 231] width 13 height 13
click at [11, 264] on input "checkbox" at bounding box center [11, 267] width 13 height 13
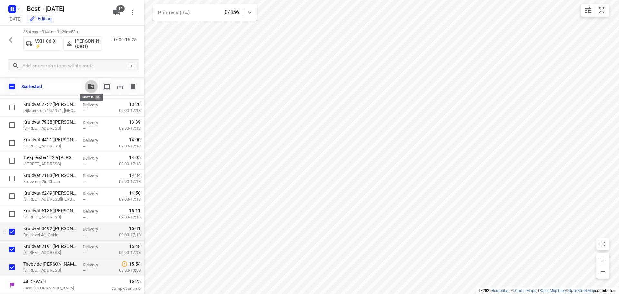
click at [90, 89] on button "button" at bounding box center [91, 86] width 13 height 13
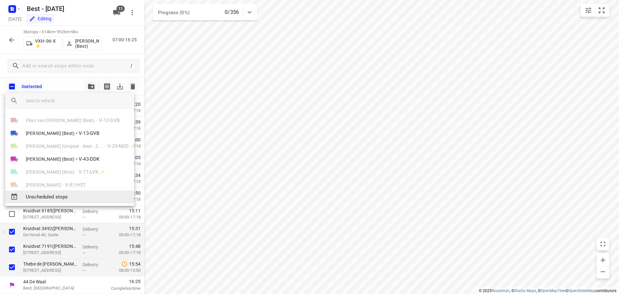
click at [59, 199] on span "Unscheduled stops" at bounding box center [77, 196] width 103 height 7
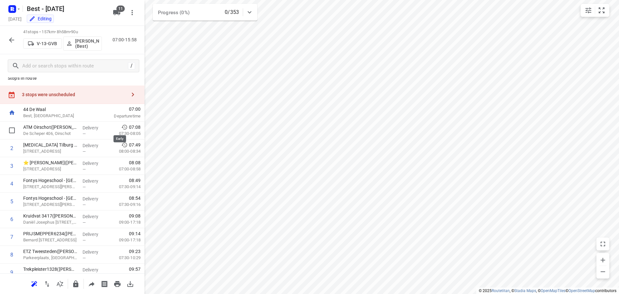
scroll to position [0, 0]
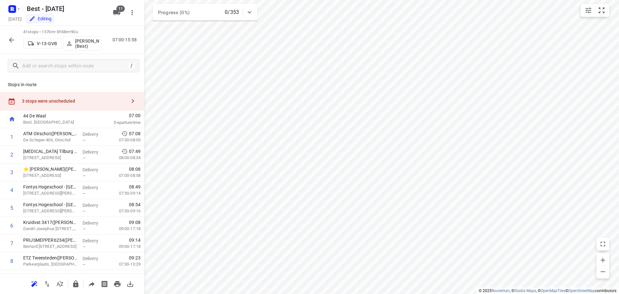
click at [106, 106] on div "3 stops were unscheduled" at bounding box center [72, 101] width 144 height 18
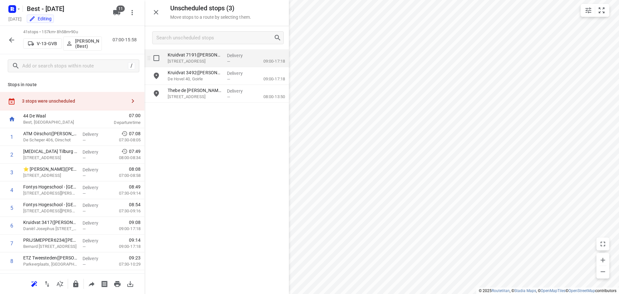
click at [158, 57] on input "grid" at bounding box center [156, 58] width 13 height 13
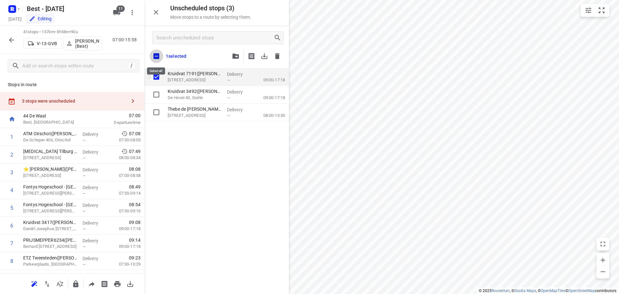
click at [158, 57] on input "checkbox" at bounding box center [157, 56] width 14 height 14
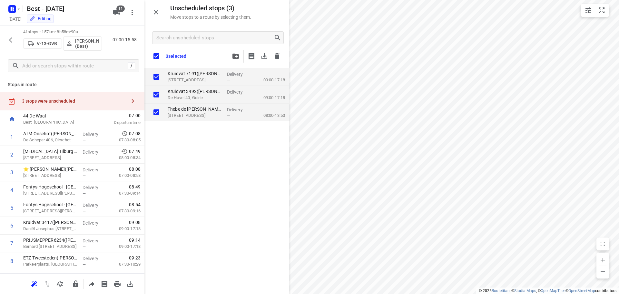
click at [158, 59] on input "checkbox" at bounding box center [157, 56] width 14 height 14
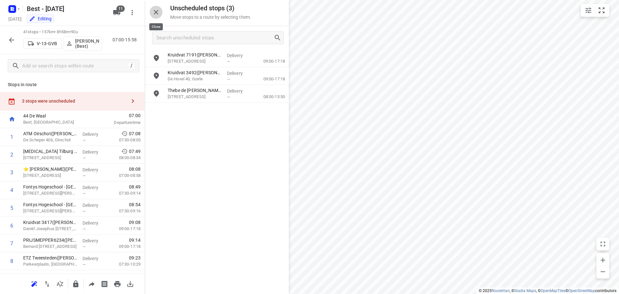
click at [155, 6] on button "button" at bounding box center [156, 12] width 13 height 13
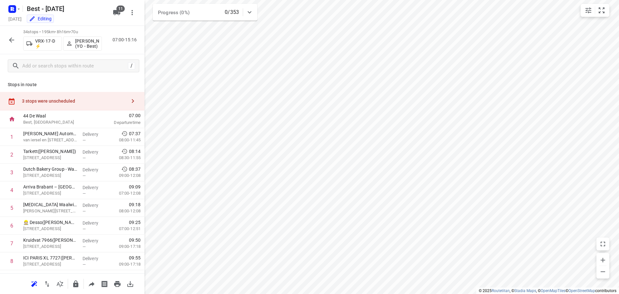
click at [99, 105] on div "3 stops were unscheduled" at bounding box center [72, 101] width 144 height 18
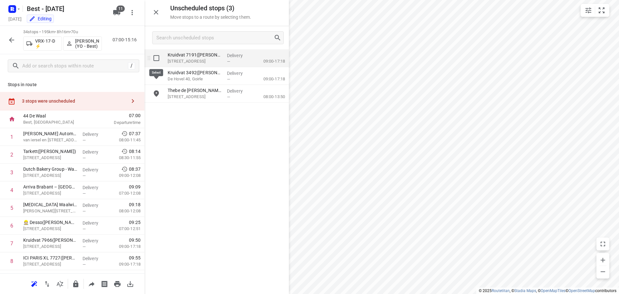
click at [155, 60] on input "grid" at bounding box center [156, 58] width 13 height 13
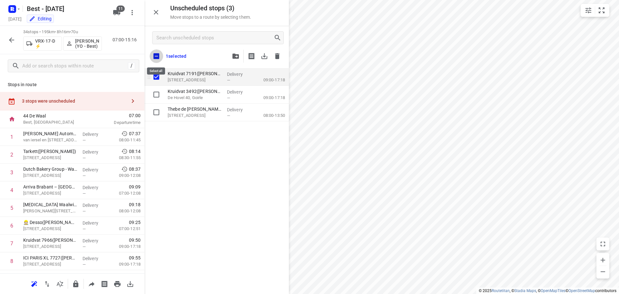
click at [155, 60] on input "checkbox" at bounding box center [157, 56] width 14 height 14
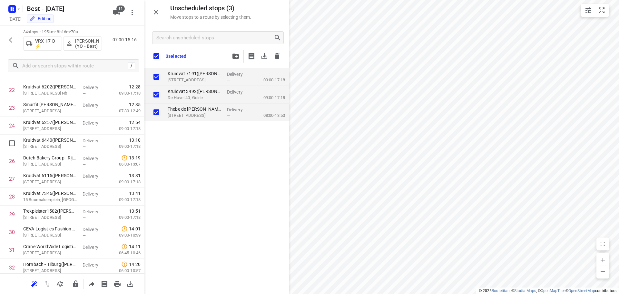
scroll to position [476, 0]
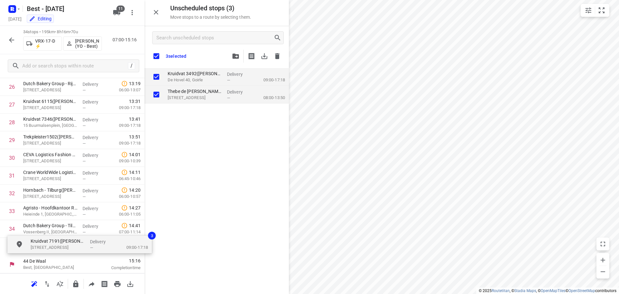
drag, startPoint x: 203, startPoint y: 80, endPoint x: 63, endPoint y: 252, distance: 221.4
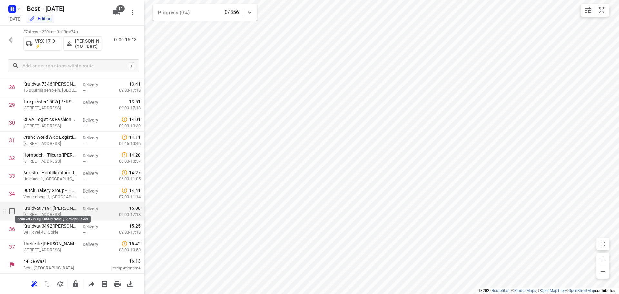
scroll to position [511, 0]
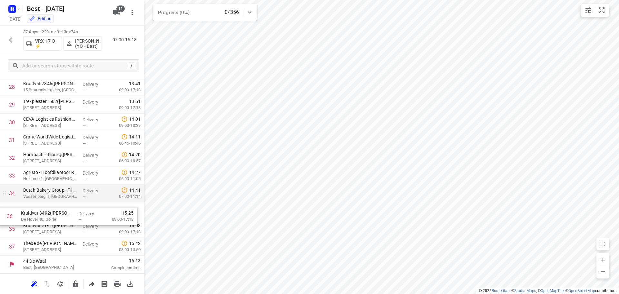
drag, startPoint x: 72, startPoint y: 224, endPoint x: 68, endPoint y: 202, distance: 22.3
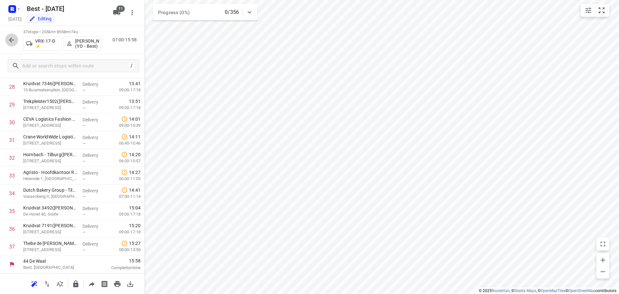
click at [8, 37] on icon "button" at bounding box center [12, 40] width 8 height 8
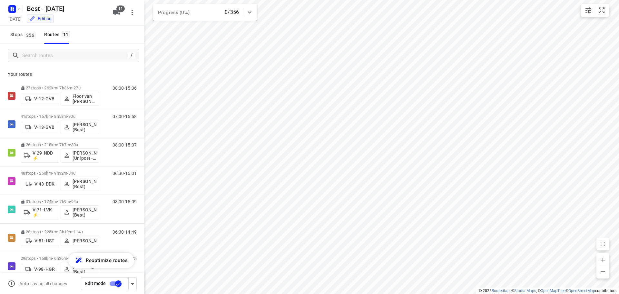
click at [117, 281] on input "checkbox" at bounding box center [118, 283] width 37 height 12
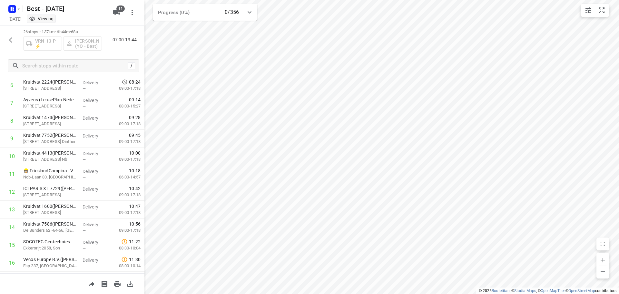
scroll to position [0, 0]
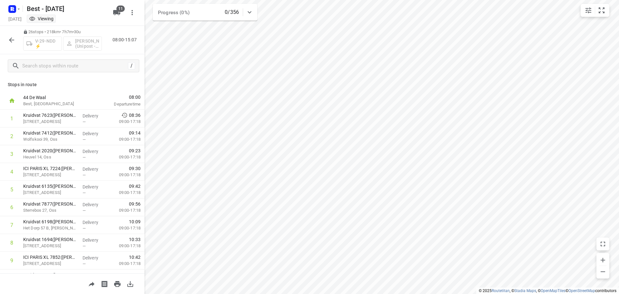
click at [14, 44] on icon "button" at bounding box center [12, 40] width 8 height 8
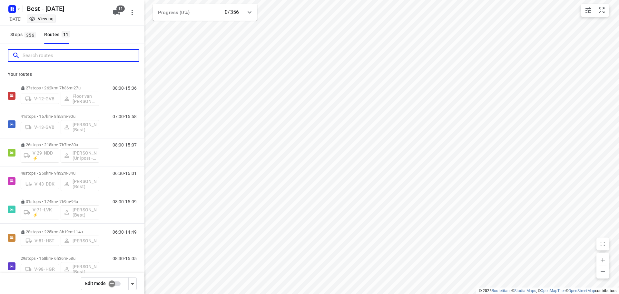
click at [55, 55] on input "Search routes" at bounding box center [81, 56] width 116 height 10
click at [86, 51] on input "Search routes" at bounding box center [74, 56] width 103 height 10
click at [95, 55] on input "Search routes" at bounding box center [74, 56] width 103 height 10
click at [110, 285] on input "checkbox" at bounding box center [112, 283] width 37 height 12
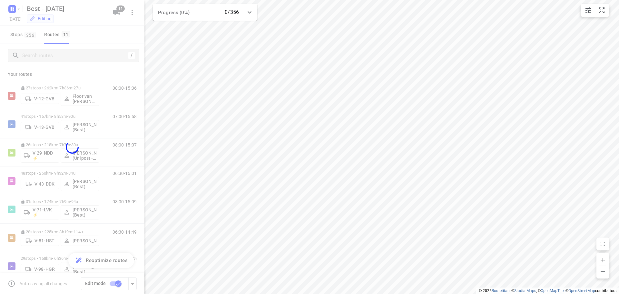
click at [74, 56] on div at bounding box center [72, 147] width 144 height 294
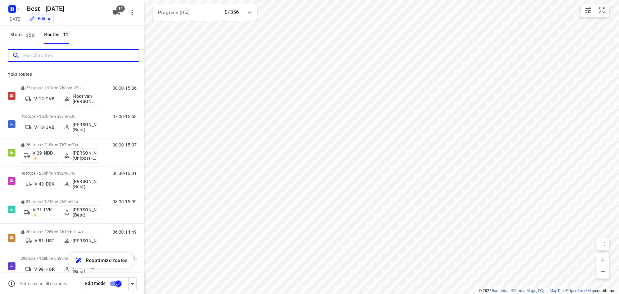
click at [74, 56] on input "Search routes" at bounding box center [81, 56] width 116 height 10
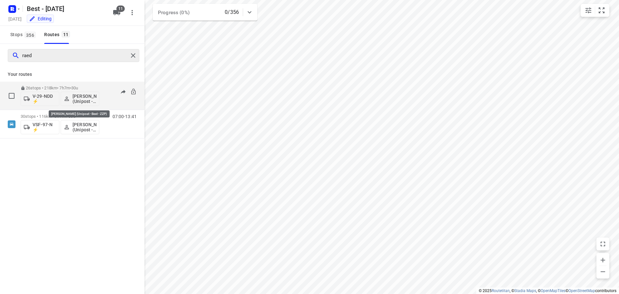
click at [77, 99] on p "[PERSON_NAME] (Unipost - Best - ZZP)" at bounding box center [85, 99] width 24 height 10
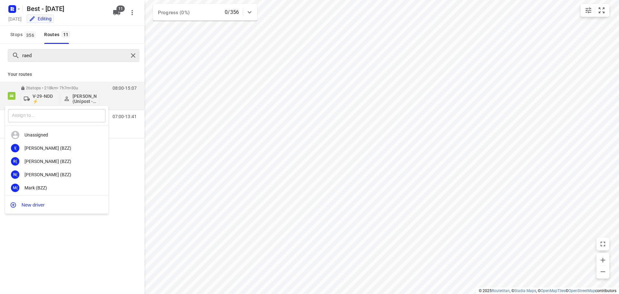
click at [48, 121] on input "text" at bounding box center [56, 115] width 97 height 13
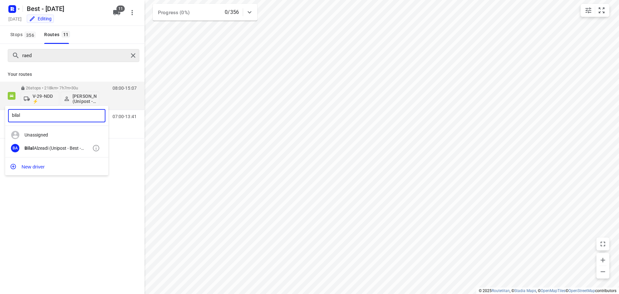
click at [47, 149] on div "[PERSON_NAME] (Unipost - Best - ZZP)" at bounding box center [59, 147] width 68 height 5
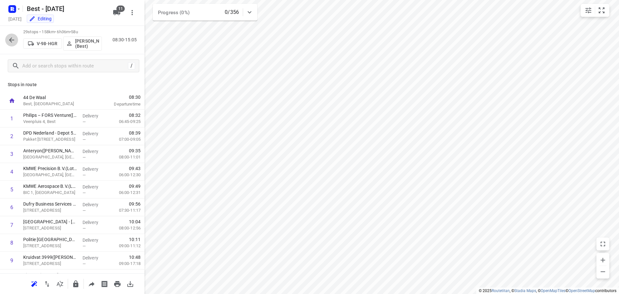
click at [15, 36] on icon "button" at bounding box center [12, 40] width 8 height 8
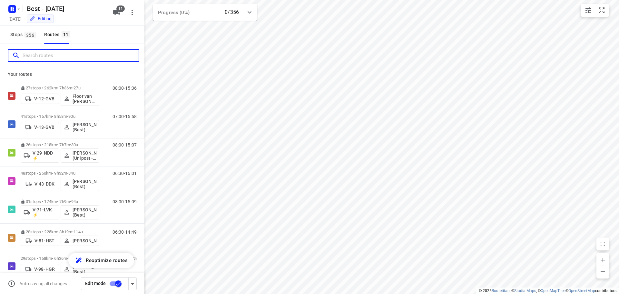
click at [66, 57] on input "Search routes" at bounding box center [81, 56] width 116 height 10
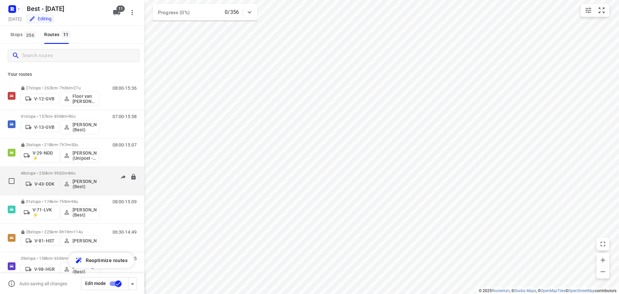
click at [75, 171] on span "84u" at bounding box center [71, 173] width 7 height 5
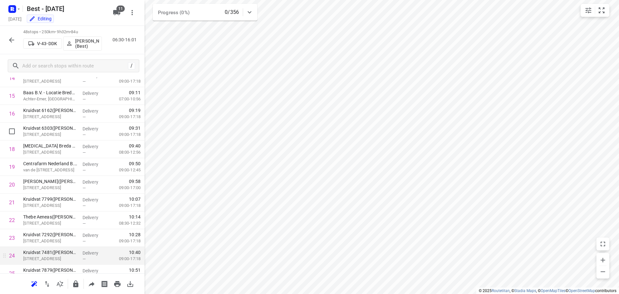
scroll to position [323, 0]
click at [9, 44] on button "button" at bounding box center [11, 40] width 13 height 13
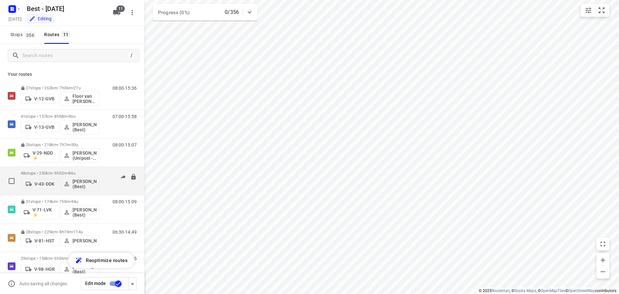
click at [53, 167] on div "48 stops • 250km • 9h32m • 84u V-43-DDK [PERSON_NAME] (Best) 06:30-16:01" at bounding box center [72, 181] width 144 height 28
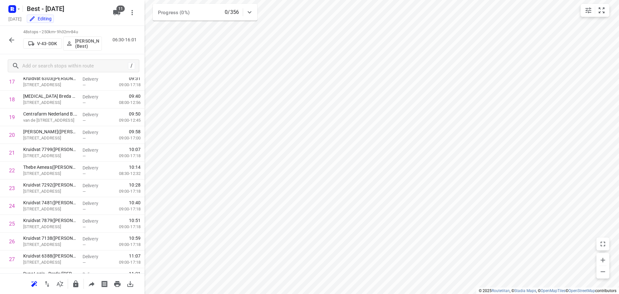
scroll to position [706, 0]
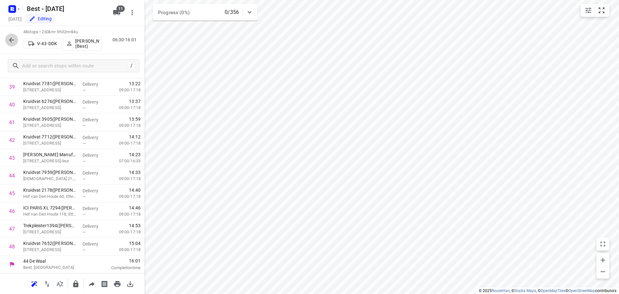
click at [16, 41] on button "button" at bounding box center [11, 40] width 13 height 13
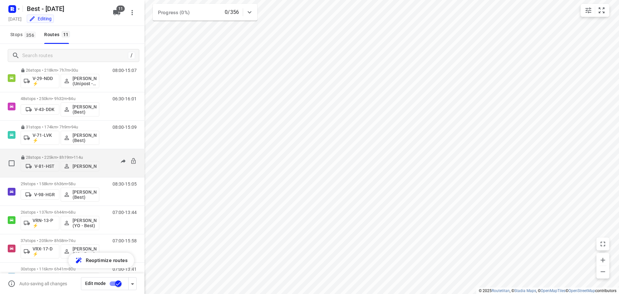
scroll to position [127, 0]
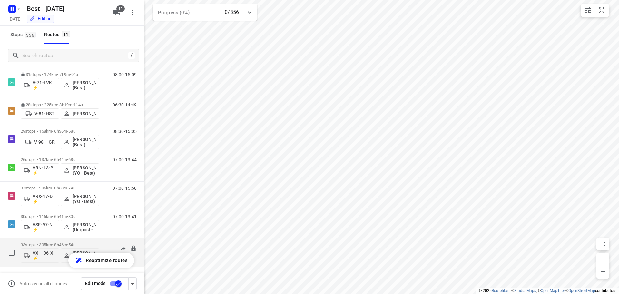
click at [67, 244] on p "33 stops • 305km • 8h46m • 54u" at bounding box center [60, 244] width 79 height 5
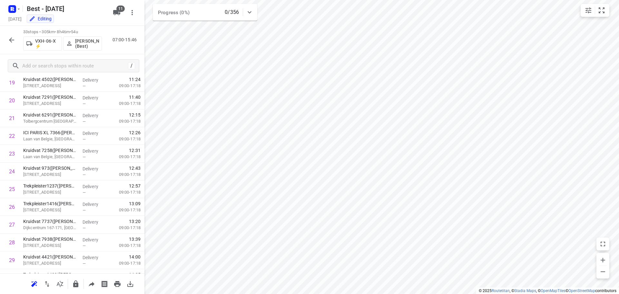
scroll to position [440, 0]
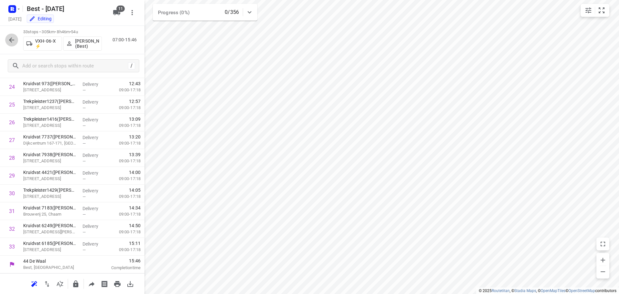
click at [15, 40] on icon "button" at bounding box center [12, 40] width 8 height 8
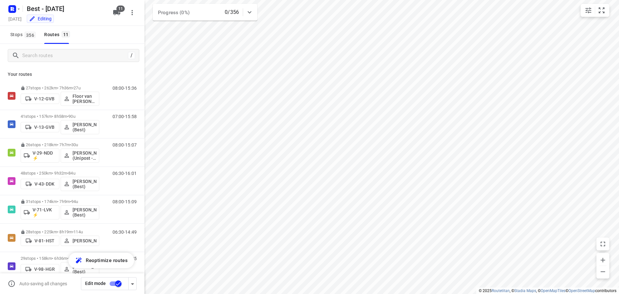
click at [18, 15] on div "Best - [DATE] [DATE] Editing" at bounding box center [58, 12] width 103 height 23
click at [114, 279] on input "checkbox" at bounding box center [118, 283] width 37 height 12
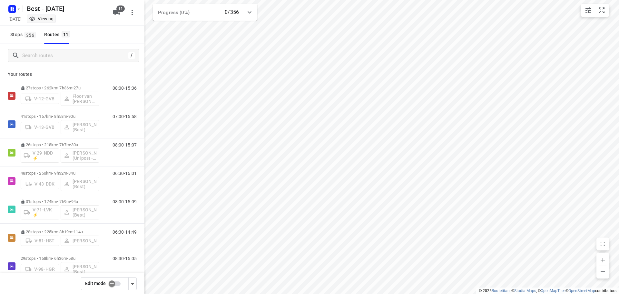
click at [14, 8] on icon "button" at bounding box center [14, 8] width 2 height 2
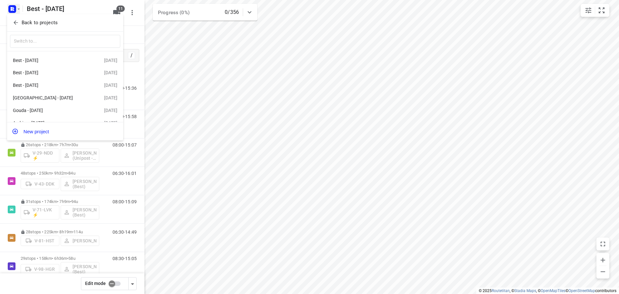
click at [23, 28] on div "Back to projects" at bounding box center [65, 22] width 116 height 17
click at [25, 26] on p "Back to projects" at bounding box center [40, 22] width 36 height 7
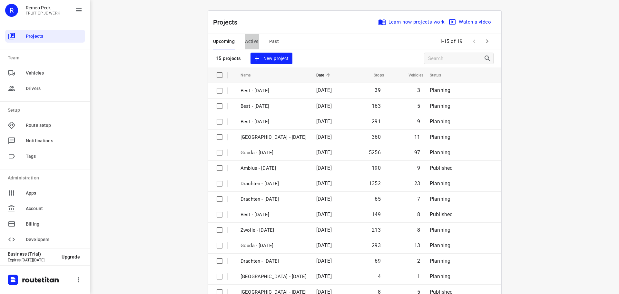
click at [253, 36] on button "Active" at bounding box center [252, 41] width 14 height 15
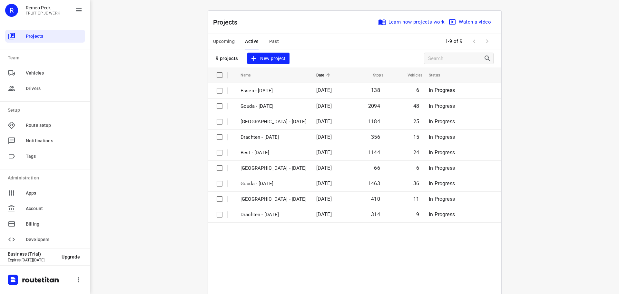
click at [232, 36] on button "Upcoming" at bounding box center [224, 41] width 22 height 15
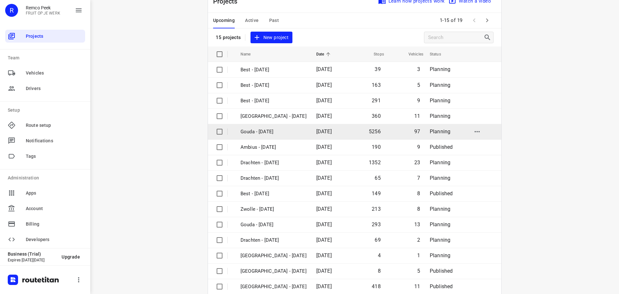
scroll to position [32, 0]
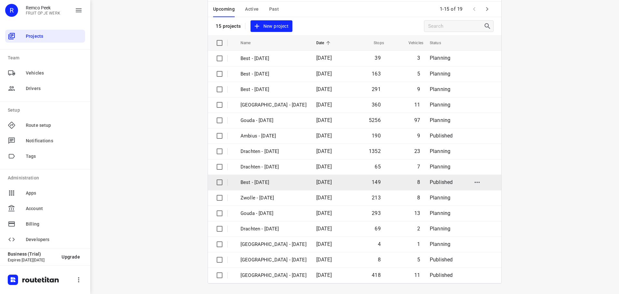
click at [303, 183] on p "Best - [DATE]" at bounding box center [274, 182] width 66 height 7
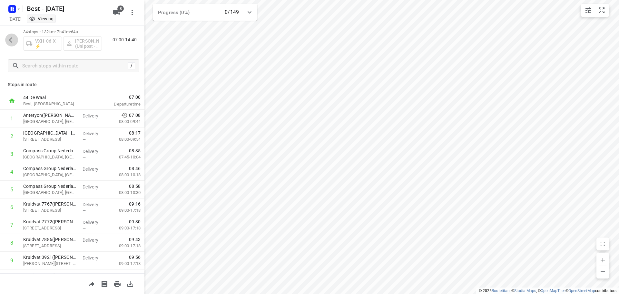
click at [16, 41] on button "button" at bounding box center [11, 40] width 13 height 13
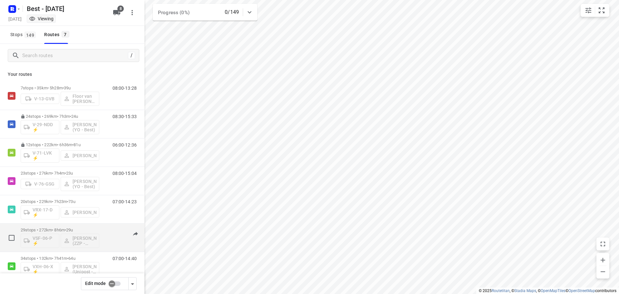
click at [45, 224] on div "29 stops • 272km • 8h6m • 29u VSF-06-P ⚡ [PERSON_NAME] (ZZP - Best)" at bounding box center [60, 237] width 79 height 27
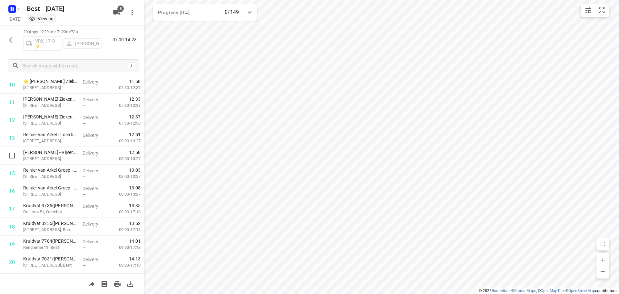
scroll to position [209, 0]
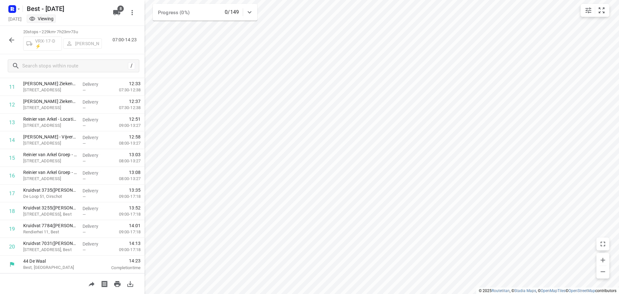
click at [13, 43] on icon "button" at bounding box center [12, 40] width 8 height 8
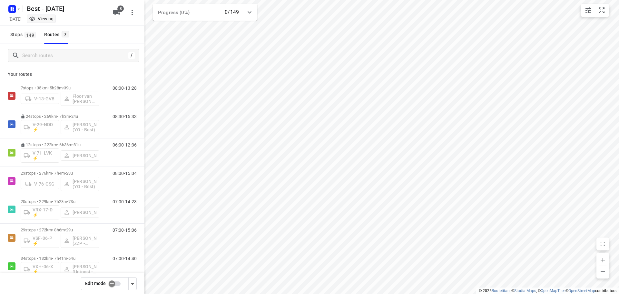
click at [106, 283] on input "checkbox" at bounding box center [112, 283] width 37 height 12
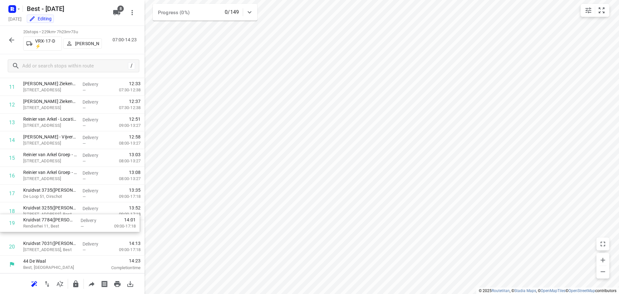
drag, startPoint x: 85, startPoint y: 229, endPoint x: 87, endPoint y: 209, distance: 20.4
click at [87, 209] on div "1 Bestcon B.V.([PERSON_NAME]) Het Zand, Best Delivery — 07:04 07:00-08:13 2 Hor…" at bounding box center [72, 78] width 144 height 355
drag, startPoint x: 81, startPoint y: 223, endPoint x: 81, endPoint y: 210, distance: 13.6
click at [81, 210] on div "1 Bestcon B.V.([PERSON_NAME]) Het Zand, Best Delivery — 07:04 07:00-08:13 2 Hor…" at bounding box center [72, 78] width 144 height 355
click at [6, 43] on button "button" at bounding box center [11, 40] width 13 height 13
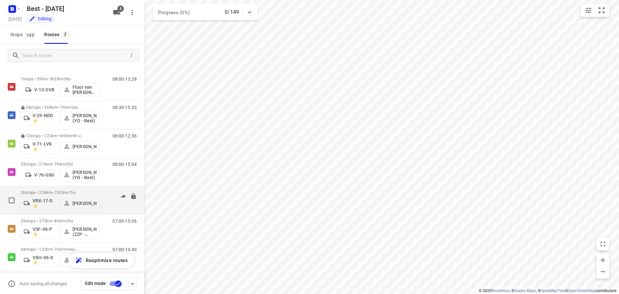
scroll to position [14, 0]
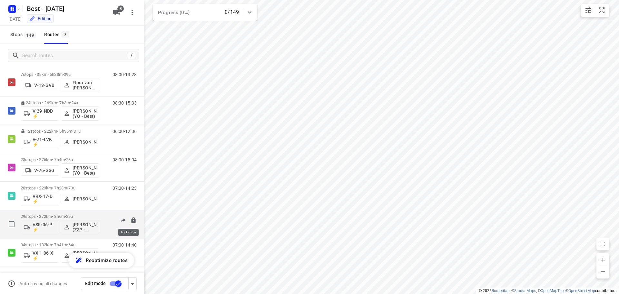
click at [131, 217] on icon at bounding box center [133, 220] width 4 height 6
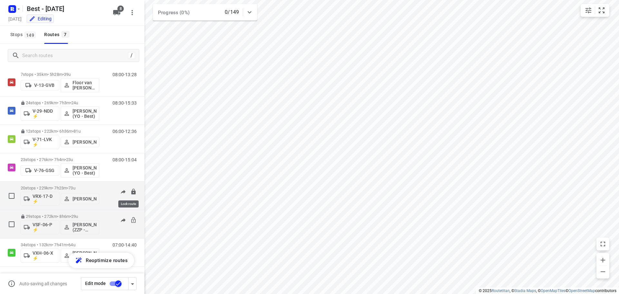
click at [131, 189] on icon at bounding box center [133, 191] width 4 height 6
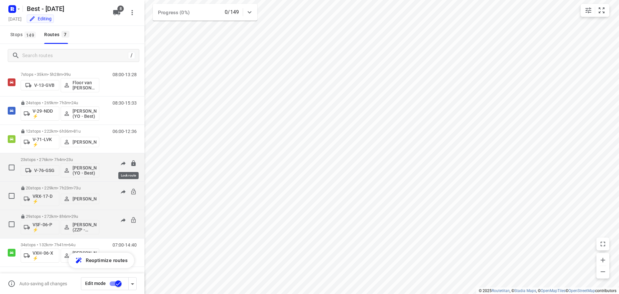
click at [130, 160] on icon at bounding box center [133, 163] width 6 height 6
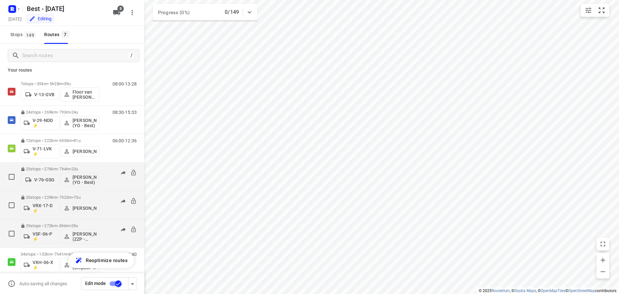
scroll to position [0, 0]
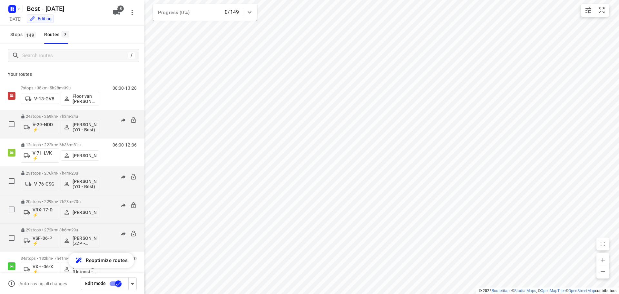
click at [54, 116] on p "24 stops • 269km • 7h3m • 24u" at bounding box center [60, 116] width 79 height 5
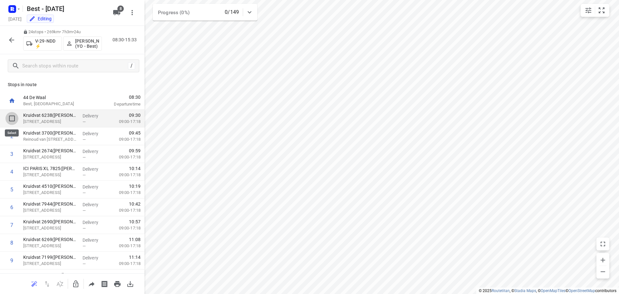
click at [12, 115] on input "checkbox" at bounding box center [11, 118] width 13 height 13
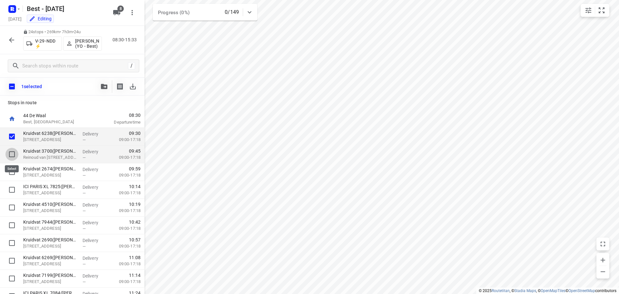
click at [10, 153] on input "checkbox" at bounding box center [11, 154] width 13 height 13
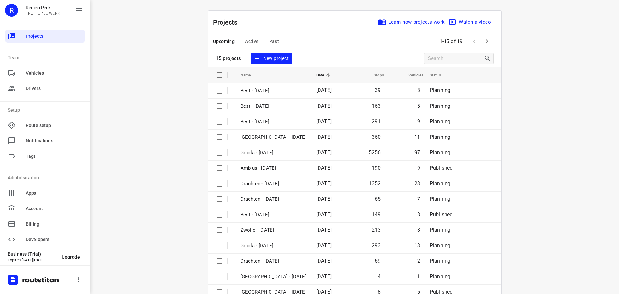
click at [255, 45] on span "Active" at bounding box center [252, 41] width 14 height 8
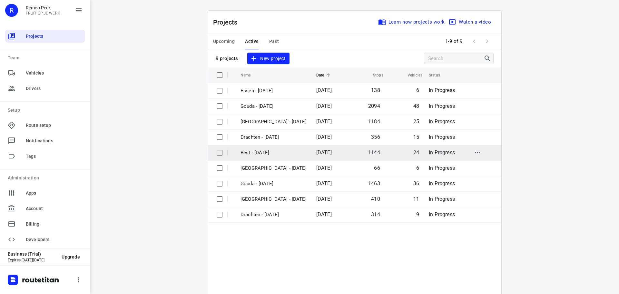
click at [270, 147] on td "Best - [DATE]" at bounding box center [272, 152] width 77 height 15
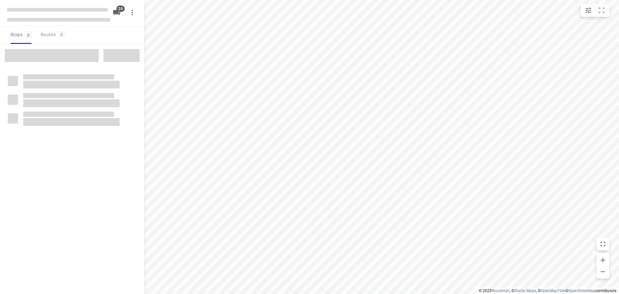
checkbox input "true"
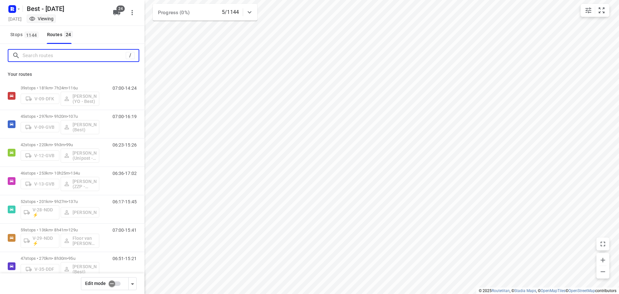
click at [73, 56] on input "Search routes" at bounding box center [74, 56] width 103 height 10
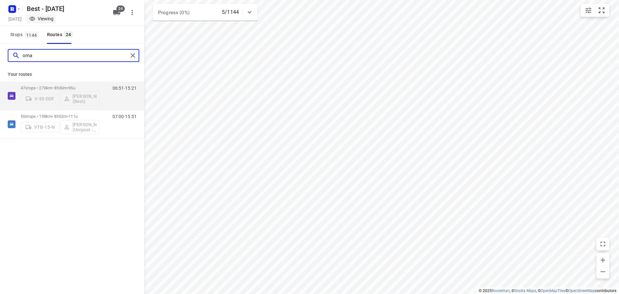
type input "oma"
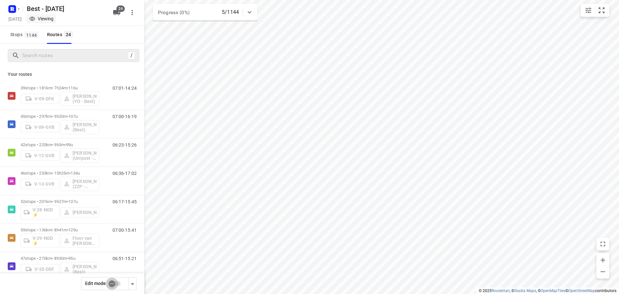
click at [108, 282] on input "checkbox" at bounding box center [112, 283] width 37 height 12
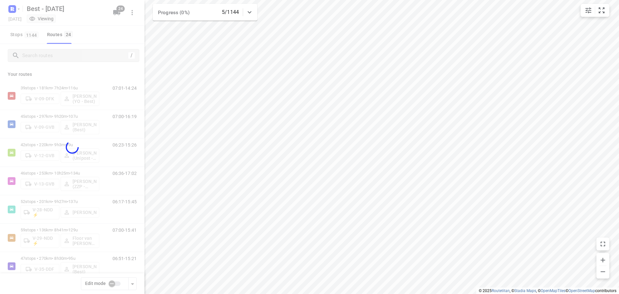
checkbox input "true"
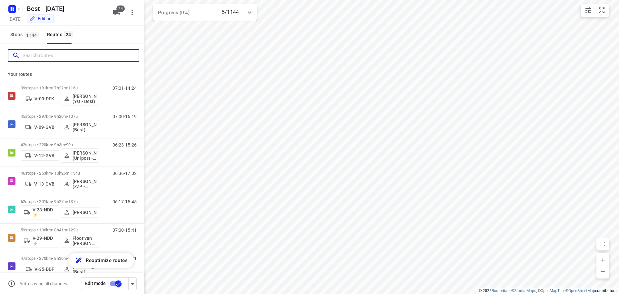
click at [68, 58] on input "Search routes" at bounding box center [81, 56] width 116 height 10
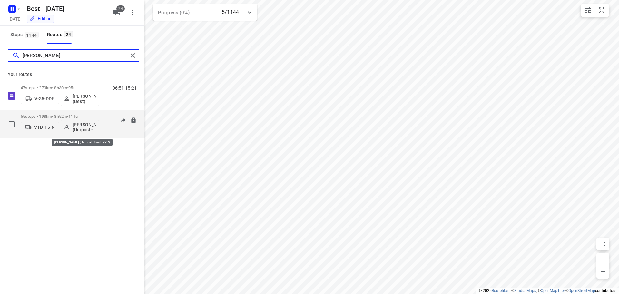
type input "omar"
click at [78, 124] on p "[PERSON_NAME] (Unipost - Best - ZZP)" at bounding box center [85, 127] width 24 height 10
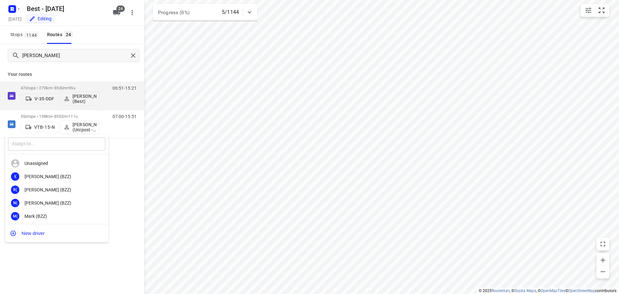
click at [69, 146] on input "text" at bounding box center [56, 143] width 97 height 13
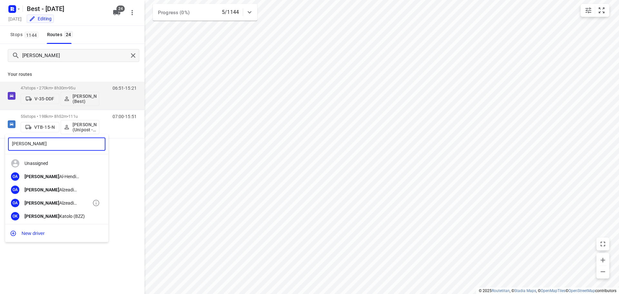
type input "omar"
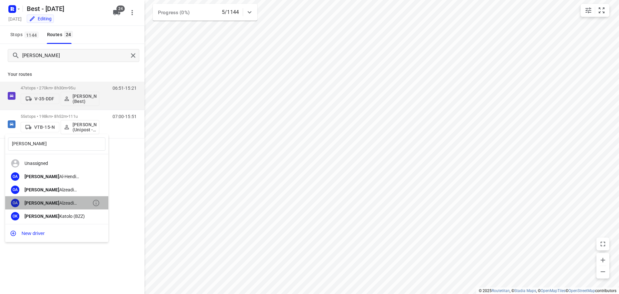
click at [64, 200] on div "OA Omar Alzeadi (Unipost)" at bounding box center [56, 202] width 103 height 13
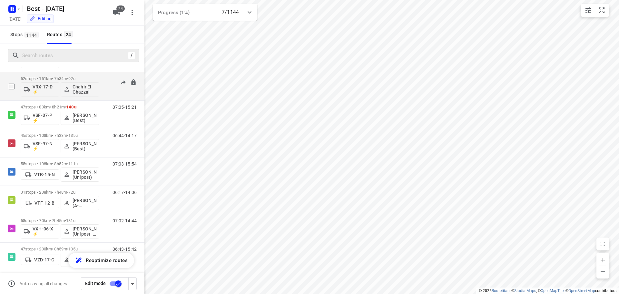
scroll to position [496, 0]
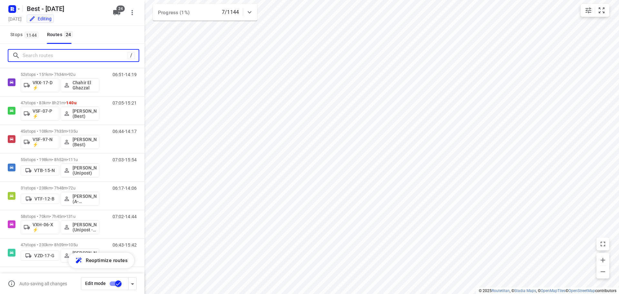
click at [64, 57] on input "Search routes" at bounding box center [75, 56] width 105 height 10
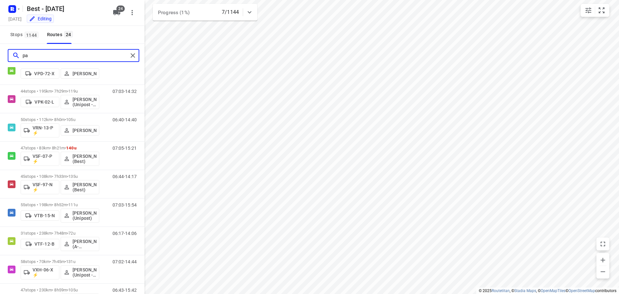
scroll to position [0, 0]
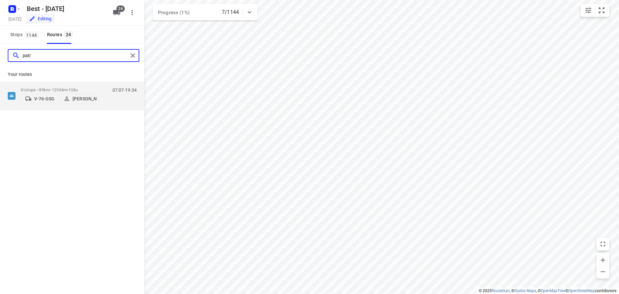
type input "patr"
click at [58, 81] on div "Your routes 61 stops • 89km • 12h34m • 138u V-76-GSG Patrick Pauw 07:07-19:34" at bounding box center [72, 88] width 144 height 43
click at [55, 87] on p "61 stops • 89km • 12h34m • 138u" at bounding box center [60, 89] width 79 height 5
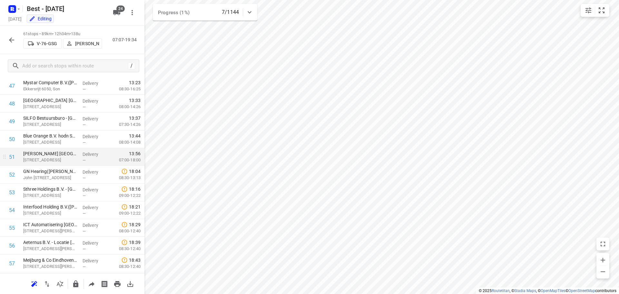
scroll to position [840, 0]
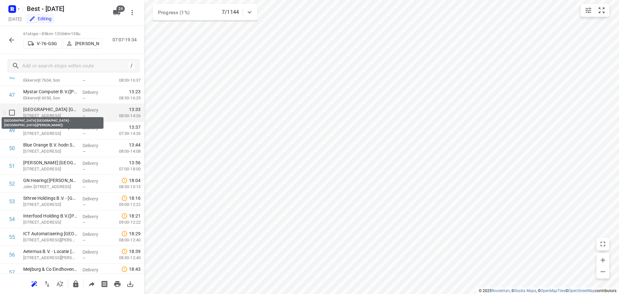
click at [69, 109] on p "Stedelijk College Eindhoven - Henegouwenlaan(Cindy Leenaerts)" at bounding box center [50, 109] width 54 height 6
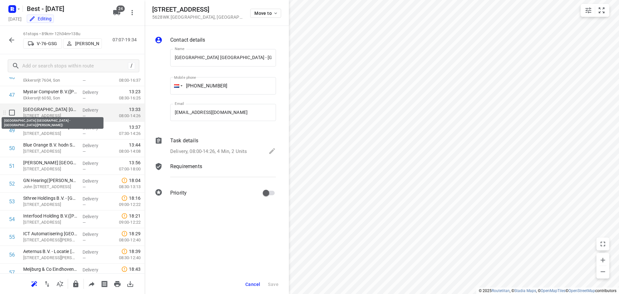
scroll to position [0, 35]
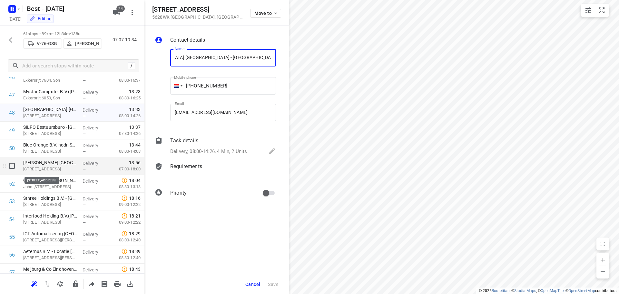
click at [67, 170] on p "[STREET_ADDRESS]" at bounding box center [50, 169] width 54 height 6
click at [220, 154] on p "Delivery, 07:00-18:00, 240 Min, 3 Units, LET OP! Zie leveroverzicht" at bounding box center [216, 151] width 92 height 7
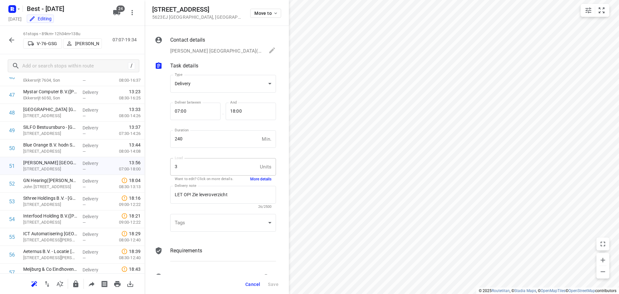
scroll to position [0, 0]
click at [250, 177] on button "More details" at bounding box center [260, 178] width 21 height 5
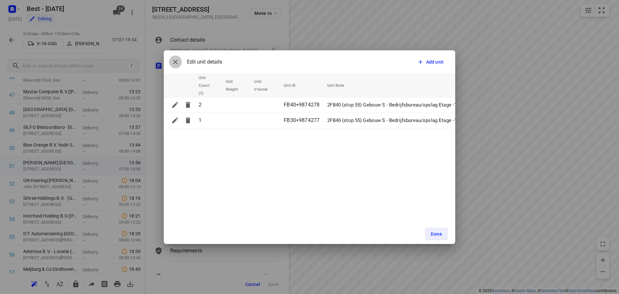
click at [174, 61] on icon "button" at bounding box center [176, 62] width 8 height 8
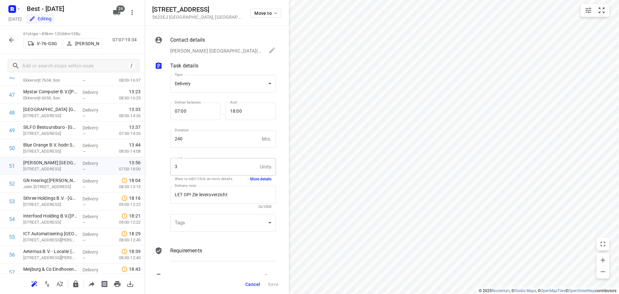
click at [8, 33] on div "61 stops • 89km • 12h34m • 138u V-76-GSG Patrick Pauw 07:07-19:34" at bounding box center [72, 40] width 144 height 28
click at [10, 37] on icon "button" at bounding box center [12, 40] width 8 height 8
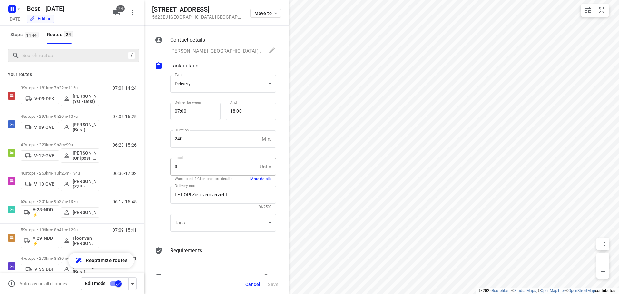
click at [25, 50] on div "/" at bounding box center [74, 55] width 132 height 13
click at [27, 65] on div "/" at bounding box center [72, 55] width 144 height 23
click at [40, 55] on input "Search routes" at bounding box center [74, 56] width 103 height 10
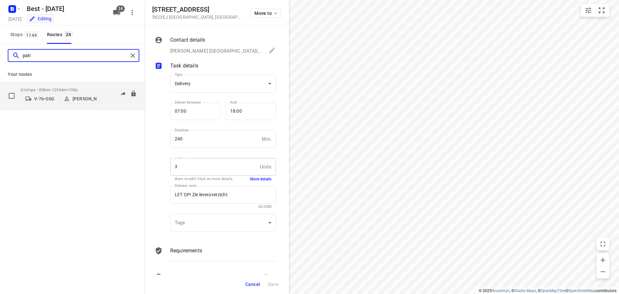
type input "patr"
click at [34, 89] on p "61 stops • 89km • 12h34m • 138u" at bounding box center [60, 89] width 79 height 5
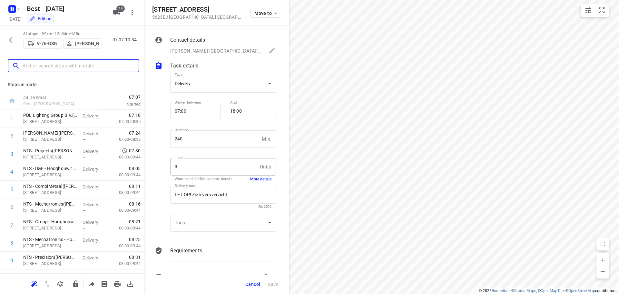
click at [53, 63] on input "text" at bounding box center [81, 66] width 116 height 10
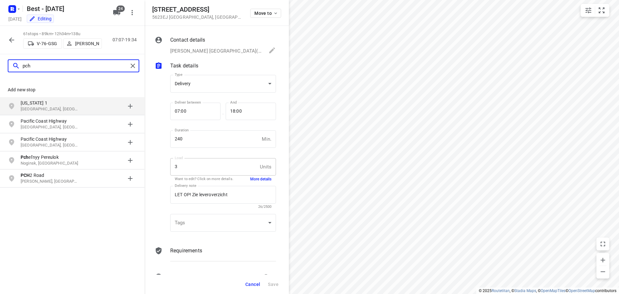
type input "pch"
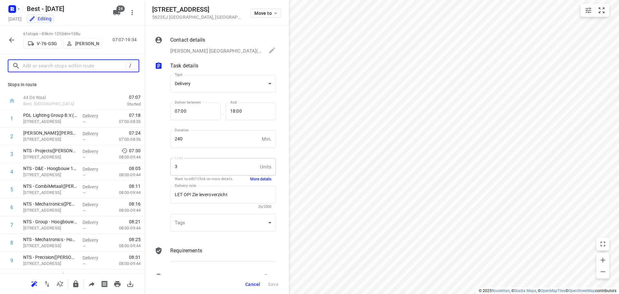
click at [70, 68] on input "text" at bounding box center [74, 66] width 103 height 10
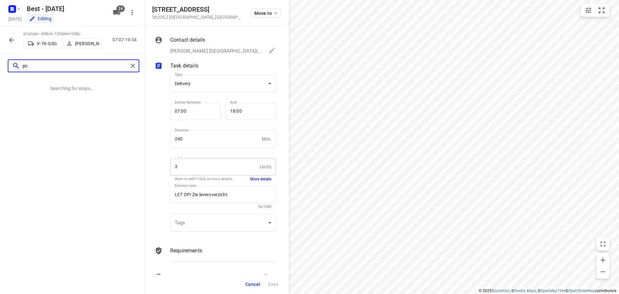
type input "p"
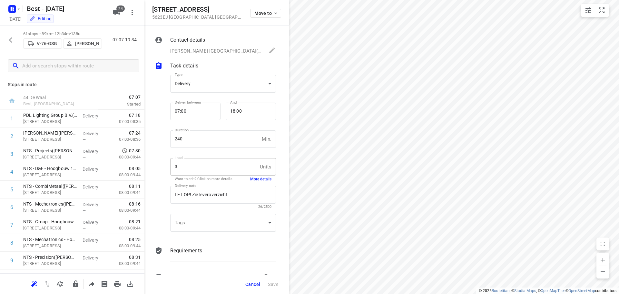
click at [9, 43] on icon "button" at bounding box center [12, 40] width 8 height 8
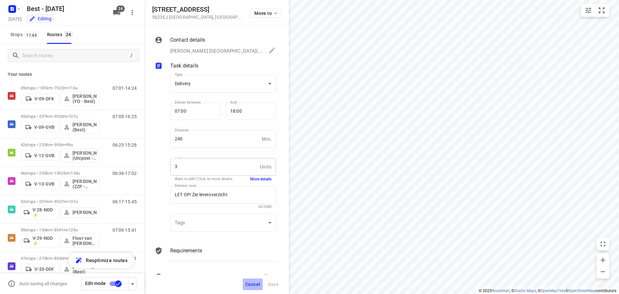
click at [245, 283] on button "Cancel" at bounding box center [253, 284] width 20 height 12
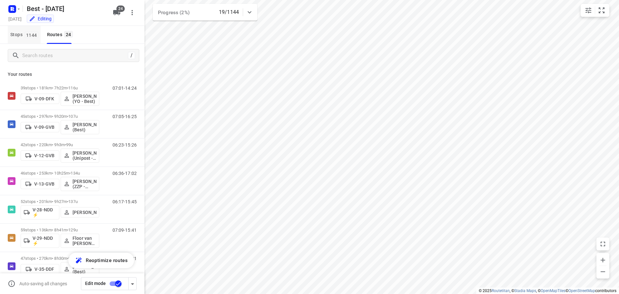
click at [37, 37] on span "1144" at bounding box center [32, 35] width 14 height 6
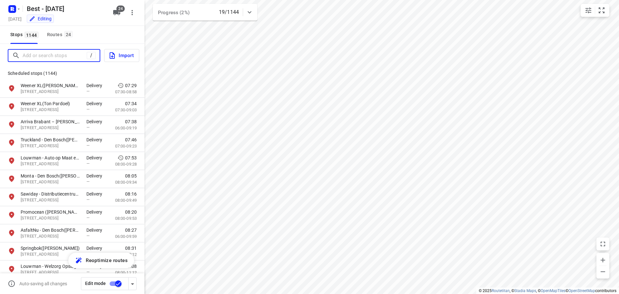
click at [48, 58] on input "Add or search stops" at bounding box center [55, 56] width 64 height 10
type input "c"
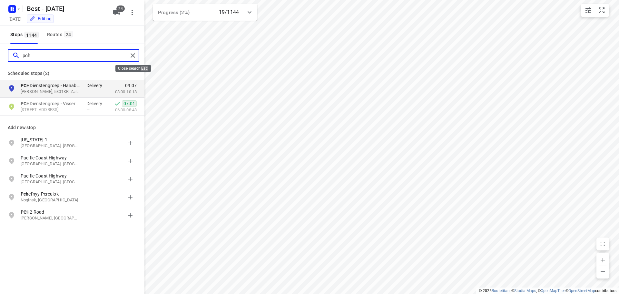
type input "pch"
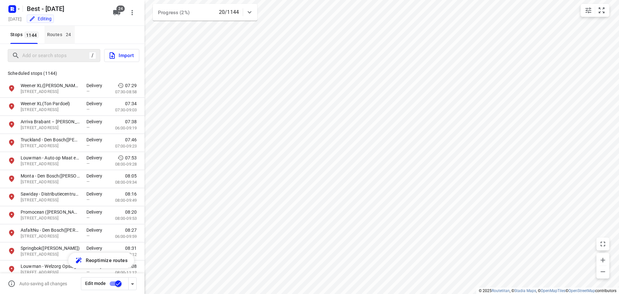
click at [69, 38] on div "Routes 24" at bounding box center [61, 35] width 28 height 8
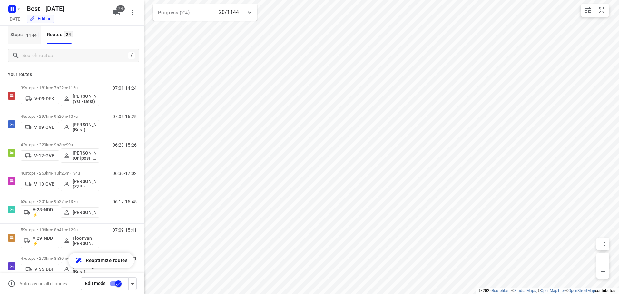
click at [32, 36] on span "1144" at bounding box center [32, 35] width 14 height 6
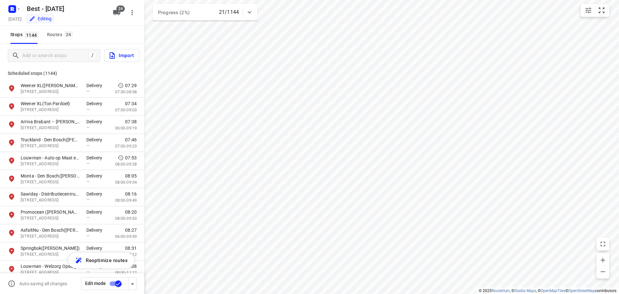
click at [33, 51] on div "/ Import Scheduled stops ( 1144 ) Weener XL(Frank Vervoort) Boksheuvelstraat 1,…" at bounding box center [72, 158] width 144 height 229
click at [33, 51] on input "Add or search stops" at bounding box center [55, 56] width 64 height 10
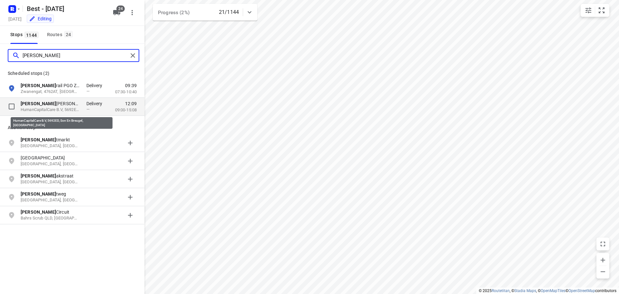
type input "volker"
click at [51, 111] on p "HumanCapitalCare B.V, 5692ED, Son En Breugel, NL" at bounding box center [50, 110] width 59 height 6
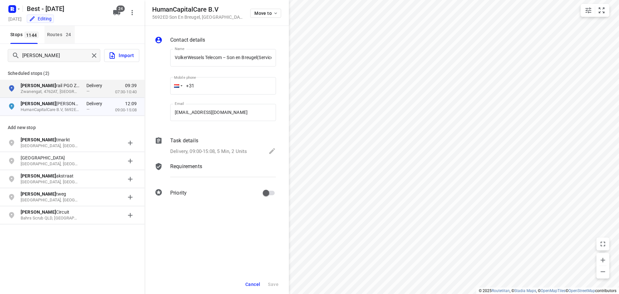
click at [59, 38] on div "Routes 24" at bounding box center [61, 35] width 28 height 8
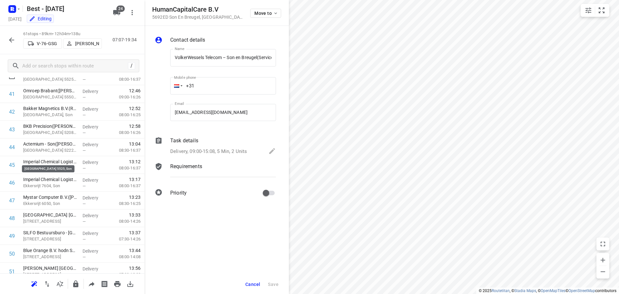
scroll to position [645, 0]
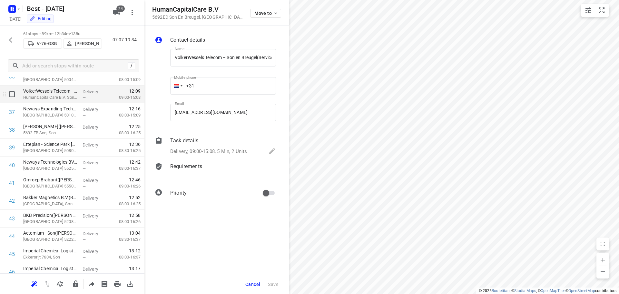
click at [54, 102] on div "VolkerWessels Telecom – Son en Breugel(Servicedesk) HumanCapitalCare B.V, Son E…" at bounding box center [50, 94] width 59 height 18
click at [217, 145] on div "Task details Delivery, 09:00-15:08, 5 Min, 2 Units" at bounding box center [223, 146] width 108 height 22
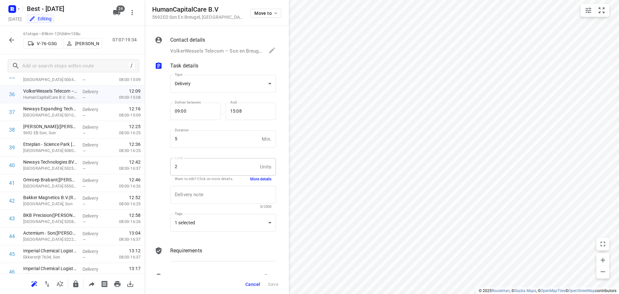
click at [258, 178] on button "More details" at bounding box center [260, 178] width 21 height 5
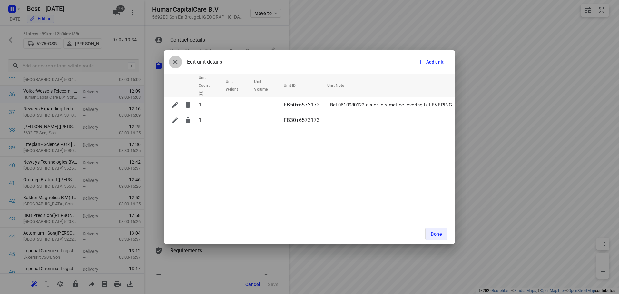
click at [173, 63] on icon "button" at bounding box center [176, 62] width 8 height 8
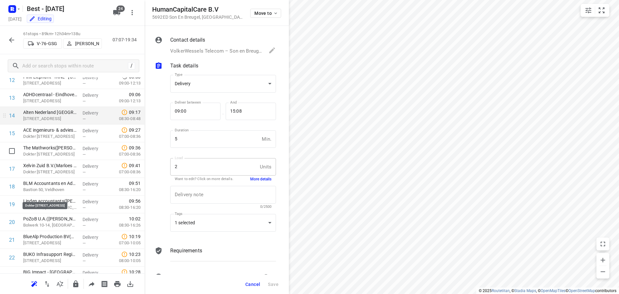
scroll to position [194, 0]
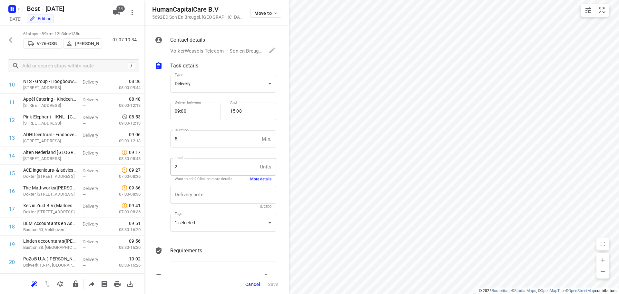
click at [9, 37] on icon "button" at bounding box center [12, 40] width 8 height 8
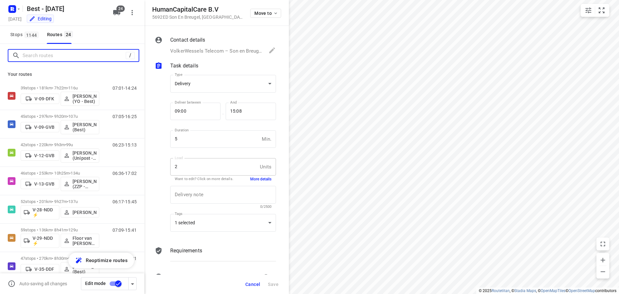
click at [48, 60] on input "Search routes" at bounding box center [74, 56] width 103 height 10
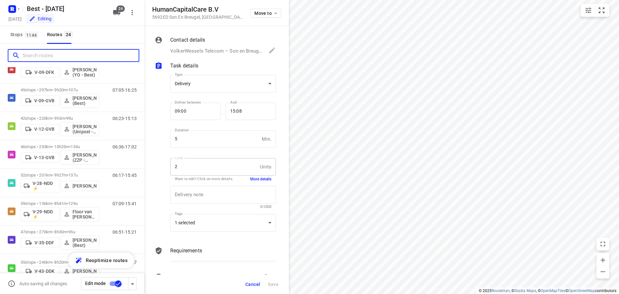
scroll to position [161, 0]
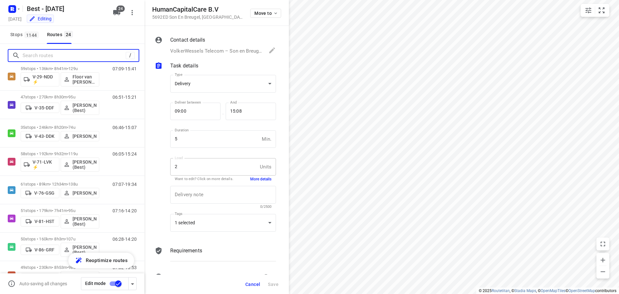
click at [74, 58] on input "Search routes" at bounding box center [74, 56] width 103 height 10
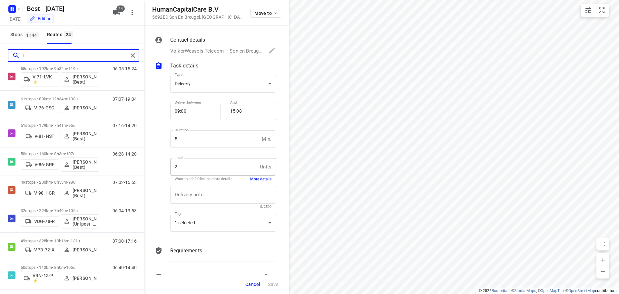
scroll to position [0, 0]
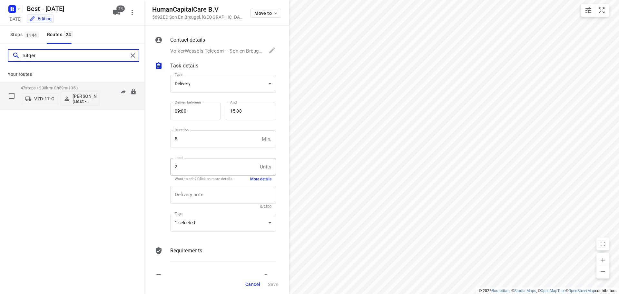
type input "rutger"
click at [69, 86] on p "47 stops • 230km • 8h59m • 105u" at bounding box center [60, 87] width 79 height 5
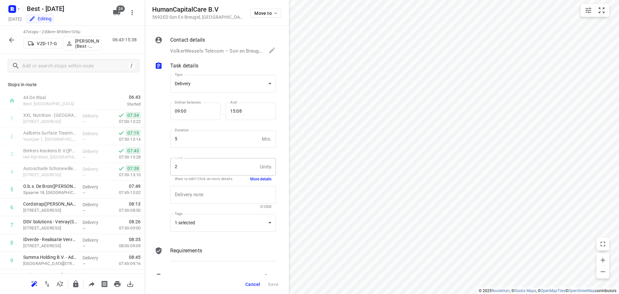
click at [246, 283] on span "Cancel" at bounding box center [252, 284] width 15 height 5
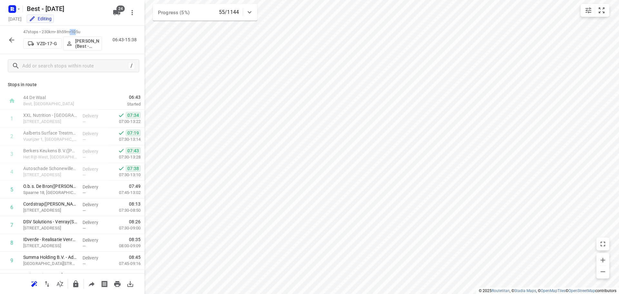
drag, startPoint x: 74, startPoint y: 29, endPoint x: 85, endPoint y: 28, distance: 10.7
click at [82, 28] on div "47 stops • 230km • 8h59m • 105u VZD-17-G Rutger de Bruin (Best - ZZP) 06:43-15:…" at bounding box center [72, 40] width 144 height 28
drag, startPoint x: 90, startPoint y: 29, endPoint x: 84, endPoint y: 32, distance: 6.9
click at [90, 29] on p "47 stops • 230km • 8h59m • 105u" at bounding box center [62, 32] width 79 height 6
drag, startPoint x: 77, startPoint y: 33, endPoint x: 87, endPoint y: 32, distance: 10.7
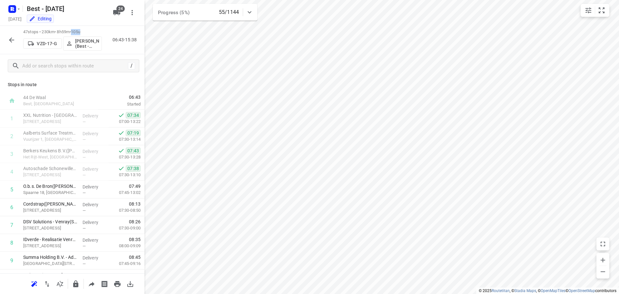
click at [80, 33] on span "105u" at bounding box center [75, 31] width 9 height 5
click at [96, 34] on p "47 stops • 230km • 8h59m • 105u" at bounding box center [62, 32] width 79 height 6
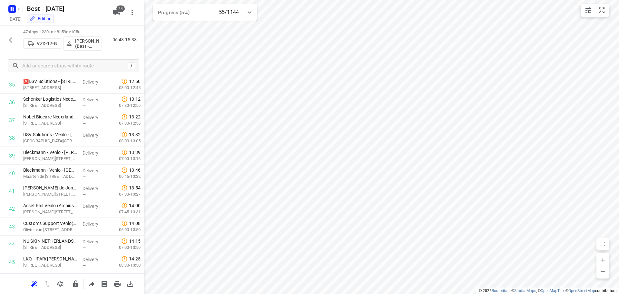
scroll to position [688, 0]
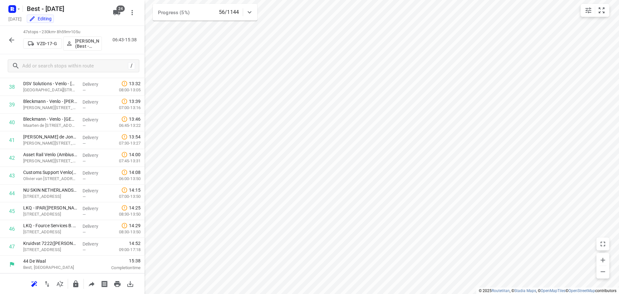
click at [14, 40] on icon "button" at bounding box center [11, 39] width 5 height 5
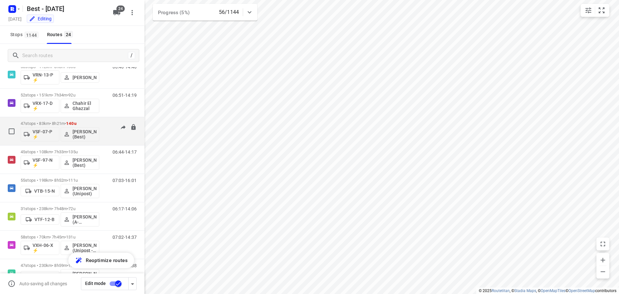
scroll to position [496, 0]
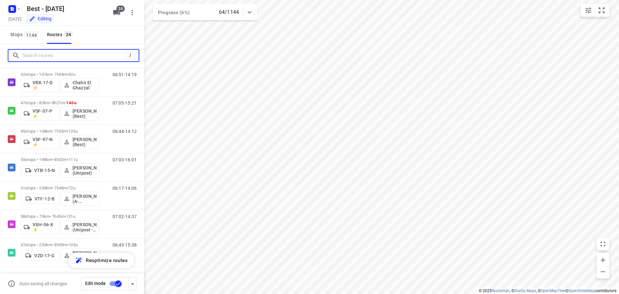
click at [71, 59] on input "Search routes" at bounding box center [74, 56] width 103 height 10
type input "g"
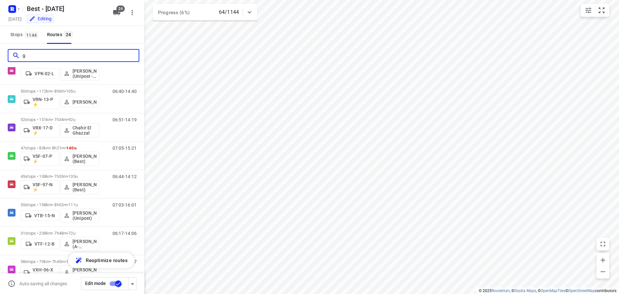
scroll to position [0, 0]
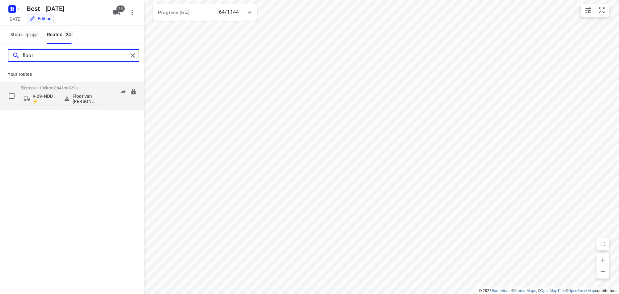
type input "floor"
click at [49, 87] on p "59 stops • 136km • 8h41m • 129u" at bounding box center [60, 87] width 79 height 5
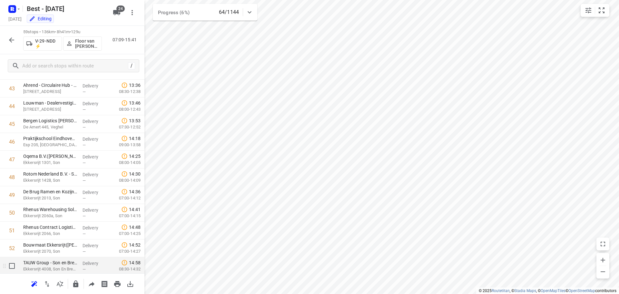
scroll to position [901, 0]
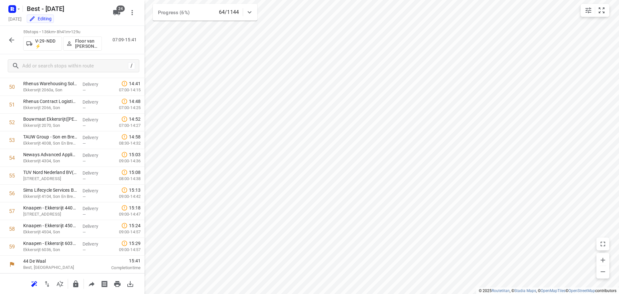
click at [6, 36] on button "button" at bounding box center [11, 40] width 13 height 13
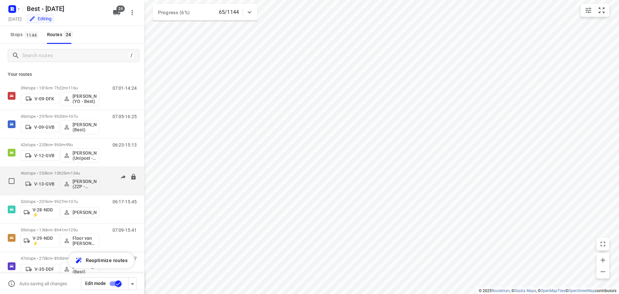
click at [55, 167] on div "46 stops • 253km • 10h25m • 134u V-13-GVB Jesse Hokkelman (ZZP - Best) 06:36-17…" at bounding box center [72, 181] width 144 height 28
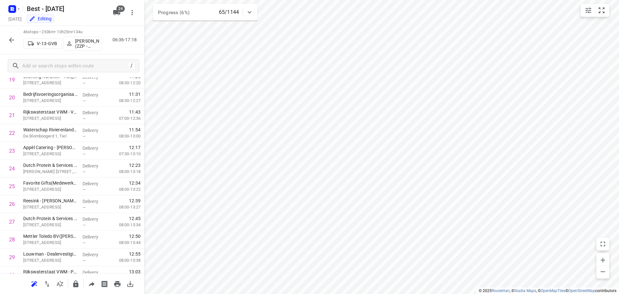
scroll to position [670, 0]
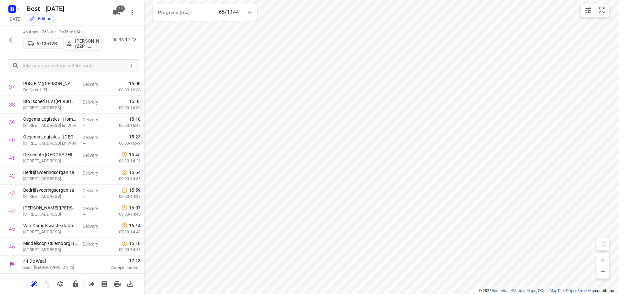
click at [15, 37] on icon "button" at bounding box center [12, 40] width 8 height 8
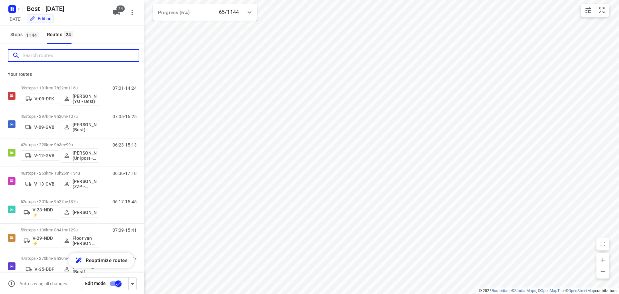
click at [51, 53] on input "Search routes" at bounding box center [81, 56] width 116 height 10
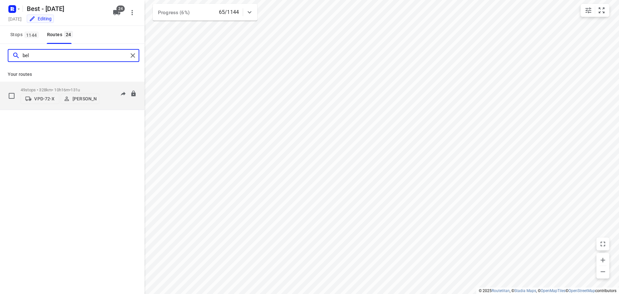
type input "bel"
click at [50, 87] on p "49 stops • 328km • 10h16m • 131u" at bounding box center [60, 89] width 79 height 5
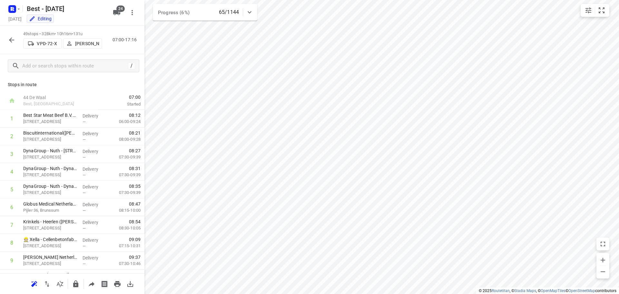
click at [9, 40] on icon "button" at bounding box center [11, 39] width 5 height 5
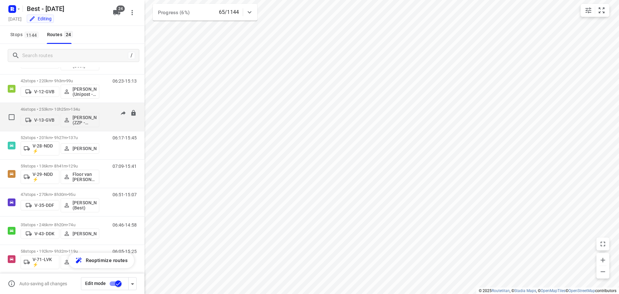
scroll to position [194, 0]
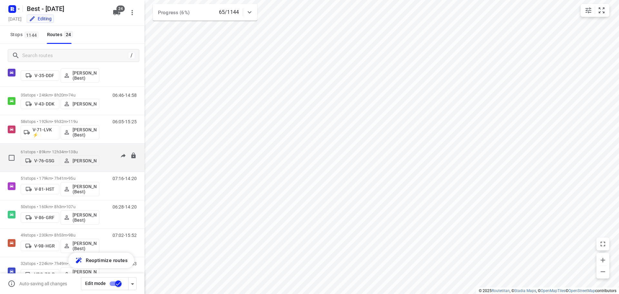
click at [58, 171] on div "61 stops • 89km • 12h34m • 138u V-76-GSG Patrick Pauw 07:07-19:34" at bounding box center [72, 158] width 144 height 28
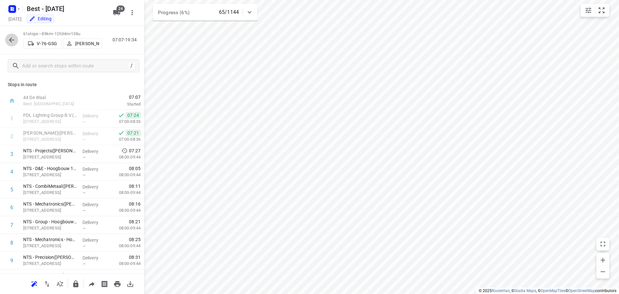
click at [14, 45] on button "button" at bounding box center [11, 40] width 13 height 13
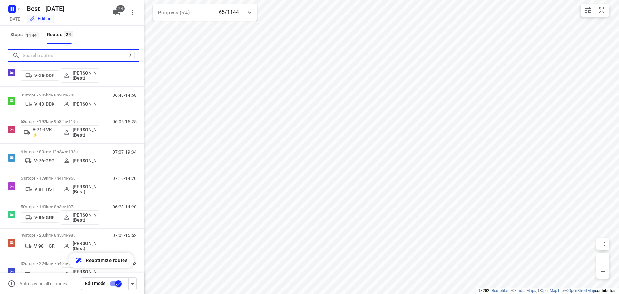
click at [66, 56] on input "Search routes" at bounding box center [74, 56] width 103 height 10
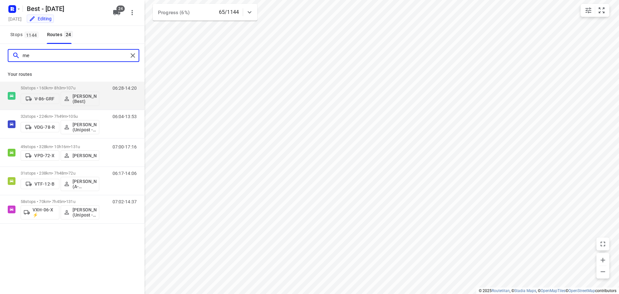
scroll to position [0, 0]
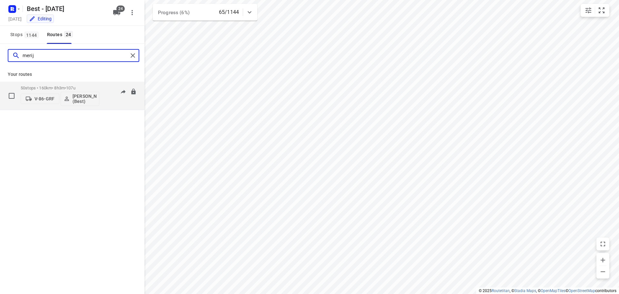
type input "merij"
click at [55, 86] on p "50 stops • 160km • 8h3m • 107u" at bounding box center [60, 87] width 79 height 5
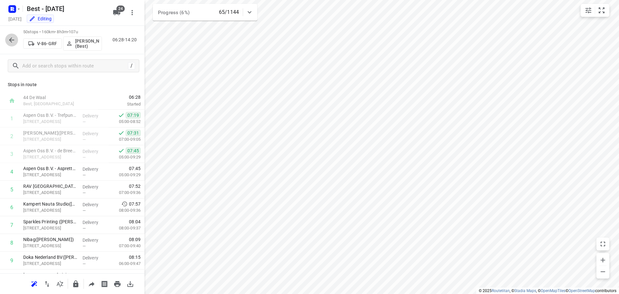
click at [11, 42] on icon "button" at bounding box center [11, 39] width 5 height 5
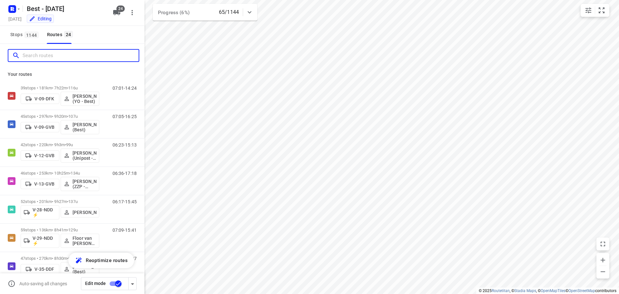
click at [36, 58] on input "Search routes" at bounding box center [81, 56] width 116 height 10
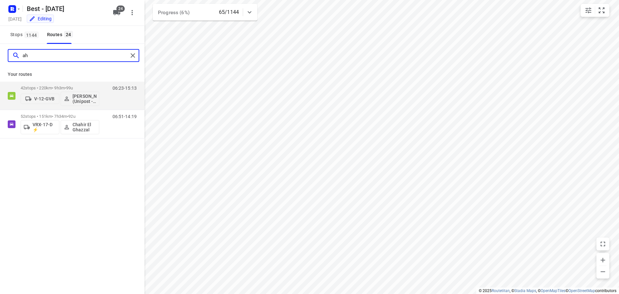
type input "a"
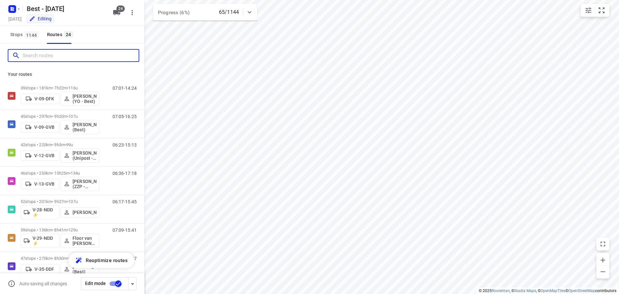
type input "f"
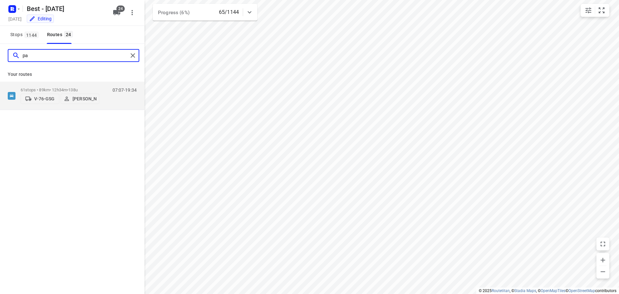
type input "p"
type input "floor"
click at [37, 89] on p "59 stops • 136km • 8h41m • 129u" at bounding box center [60, 87] width 79 height 5
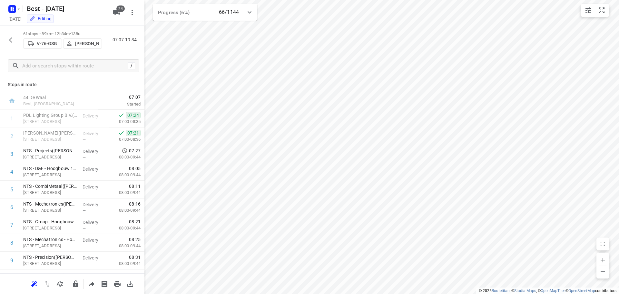
click at [6, 38] on button "button" at bounding box center [11, 40] width 13 height 13
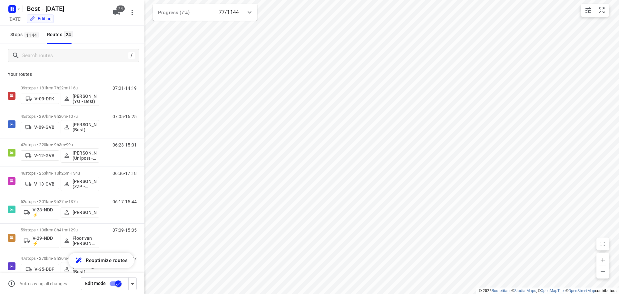
click at [246, 13] on icon at bounding box center [250, 12] width 8 height 8
click at [246, 13] on icon at bounding box center [250, 15] width 8 height 8
click at [255, 9] on div at bounding box center [249, 12] width 13 height 13
click at [255, 9] on div "Progress (14%) 156/1144" at bounding box center [205, 15] width 105 height 22
click at [69, 51] on input "Search routes" at bounding box center [74, 56] width 103 height 10
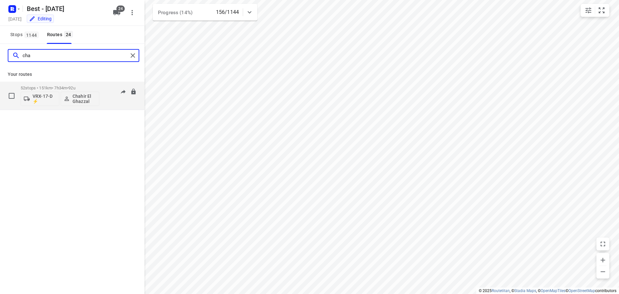
type input "cha"
click at [55, 87] on p "52 stops • 151km • 7h34m • 92u" at bounding box center [60, 87] width 79 height 5
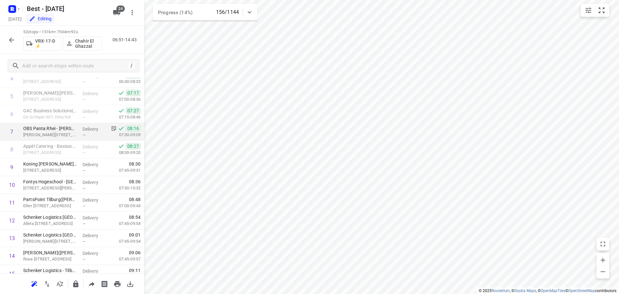
scroll to position [97, 0]
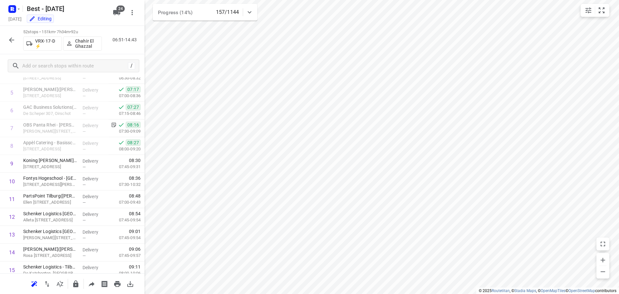
click at [248, 12] on icon at bounding box center [250, 12] width 4 height 2
click at [248, 12] on icon at bounding box center [250, 15] width 8 height 8
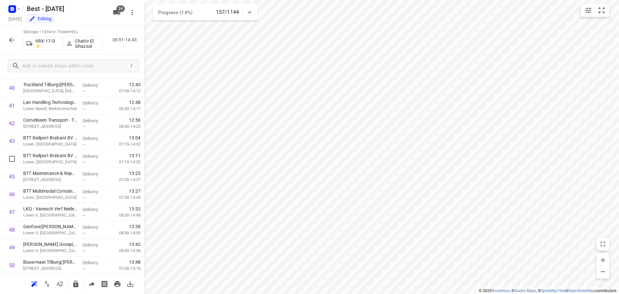
scroll to position [777, 0]
click at [12, 40] on icon "button" at bounding box center [12, 40] width 8 height 8
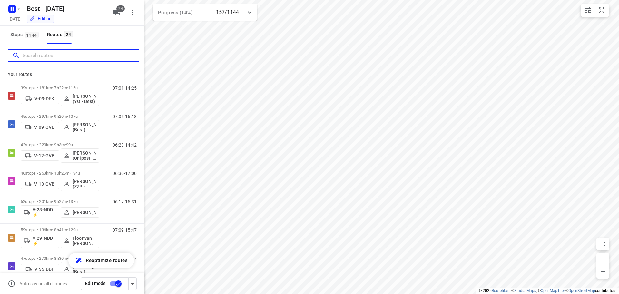
click at [44, 59] on input "Search routes" at bounding box center [81, 56] width 116 height 10
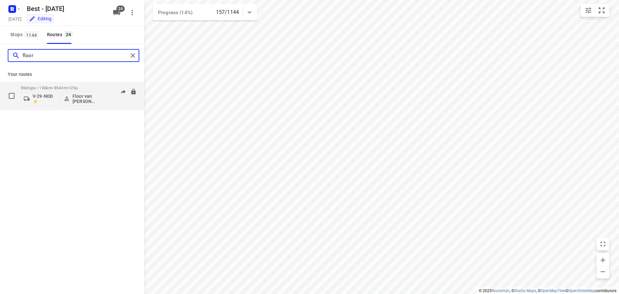
type input "floor"
click at [82, 83] on div "59 stops • 136km • 8h41m • 129u V-29-NDD ⚡ Floor van Donzel (Best)" at bounding box center [60, 95] width 79 height 27
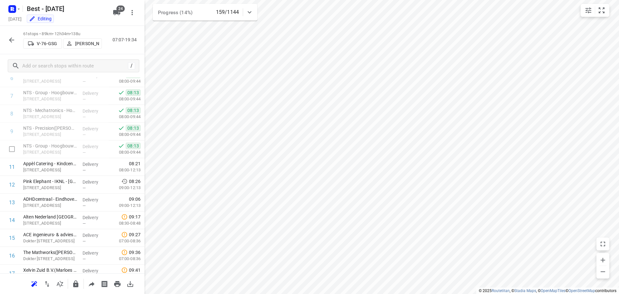
scroll to position [161, 0]
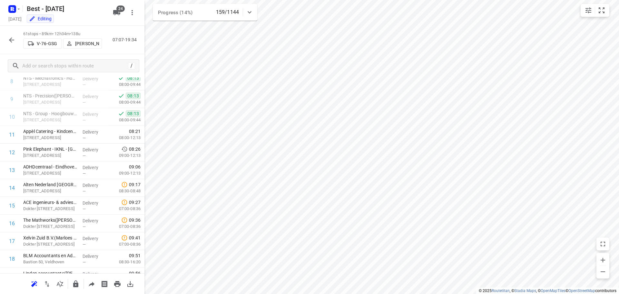
click at [18, 39] on div "61 stops • 89km • 12h34m • 138u V-76-GSG Patrick Pauw 07:07-19:34" at bounding box center [72, 40] width 144 height 28
click at [13, 40] on icon "button" at bounding box center [11, 39] width 5 height 5
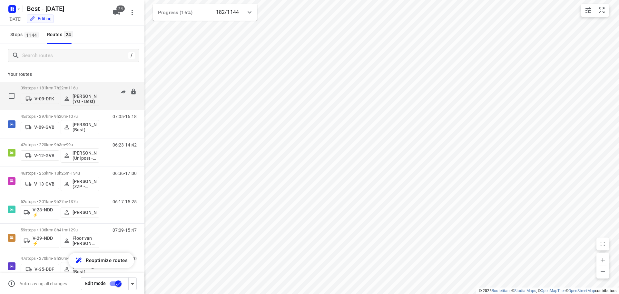
click at [46, 85] on div "39 stops • 181km • 7h22m • 116u V-09-DFK Rik de Kok (YO - Best)" at bounding box center [60, 95] width 79 height 27
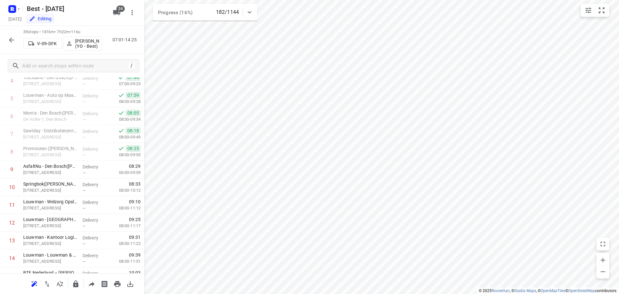
scroll to position [0, 0]
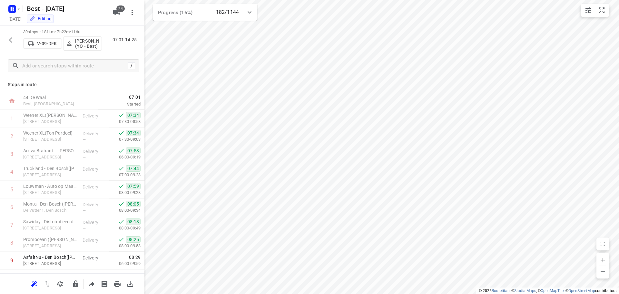
click at [13, 45] on button "button" at bounding box center [11, 40] width 13 height 13
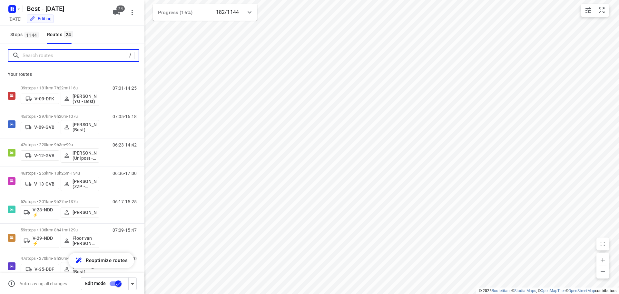
click at [46, 57] on input "Search routes" at bounding box center [74, 56] width 103 height 10
click at [70, 56] on input "Search routes" at bounding box center [81, 56] width 116 height 10
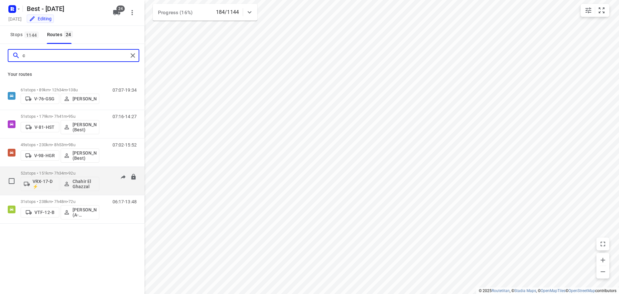
type input "c"
click at [84, 169] on div "52 stops • 151km • 7h34m • 92u VRX-17-D ⚡ Chahir El Ghazzal" at bounding box center [60, 180] width 79 height 27
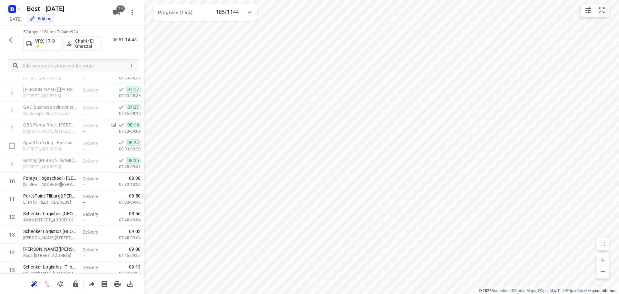
scroll to position [129, 0]
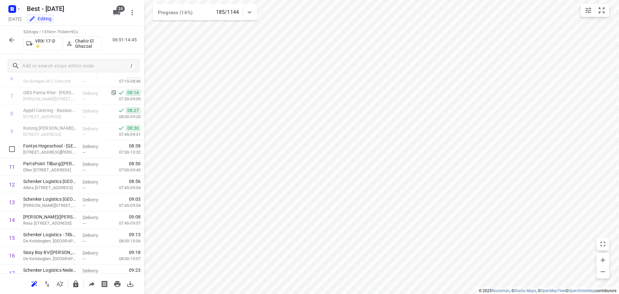
click at [86, 148] on p "Delivery" at bounding box center [95, 146] width 24 height 6
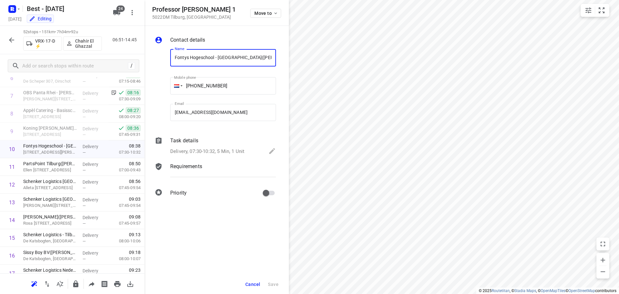
click at [204, 149] on p "Delivery, 07:30-10:32, 5 Min, 1 Unit" at bounding box center [207, 151] width 74 height 7
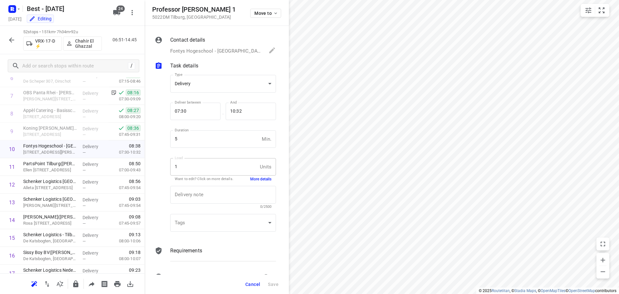
click at [252, 178] on button "More details" at bounding box center [260, 178] width 21 height 5
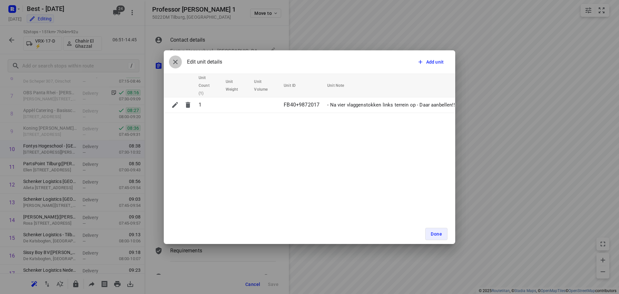
click at [178, 58] on icon "button" at bounding box center [176, 62] width 8 height 8
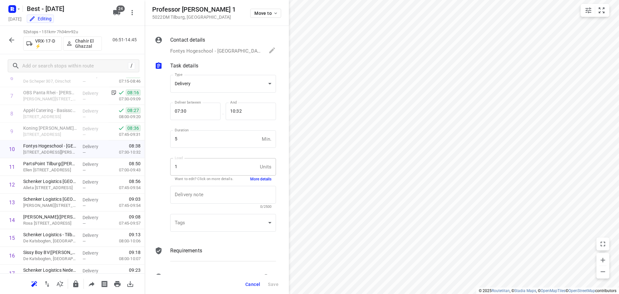
click at [251, 283] on span "Cancel" at bounding box center [252, 284] width 15 height 5
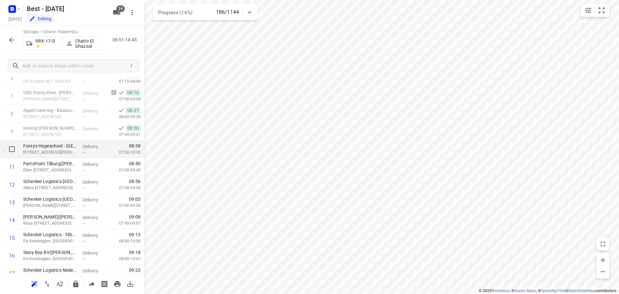
click at [90, 145] on p "Delivery" at bounding box center [95, 146] width 24 height 6
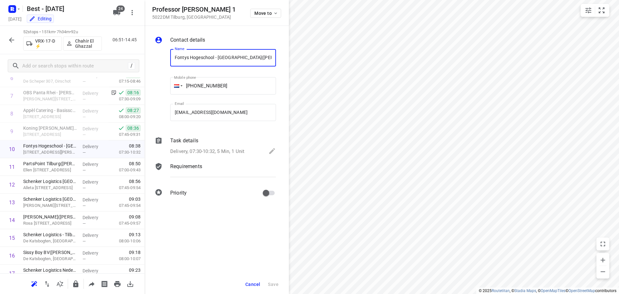
click at [227, 154] on p "Delivery, 07:30-10:32, 5 Min, 1 Unit" at bounding box center [207, 151] width 74 height 7
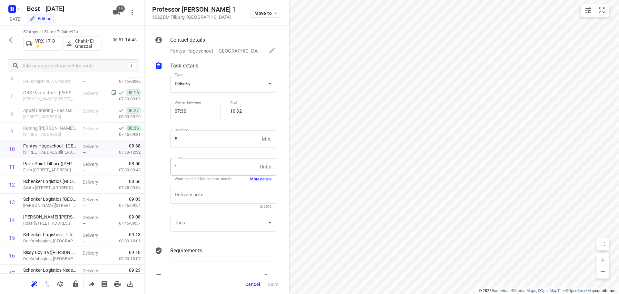
click at [259, 180] on button "More details" at bounding box center [260, 178] width 21 height 5
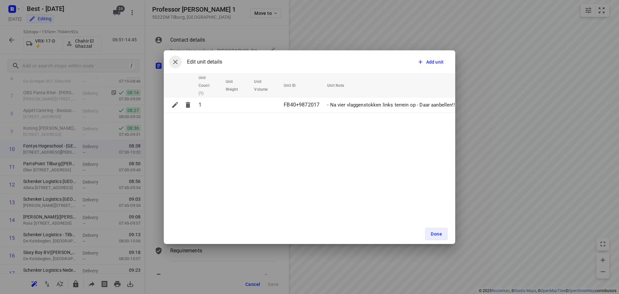
click at [179, 63] on button "button" at bounding box center [175, 61] width 13 height 13
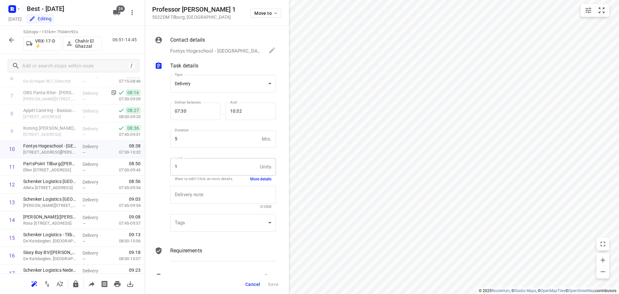
click at [13, 39] on icon "button" at bounding box center [12, 40] width 8 height 8
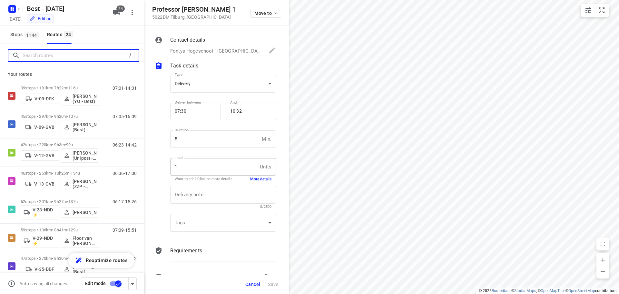
click at [59, 60] on input "Search routes" at bounding box center [74, 56] width 103 height 10
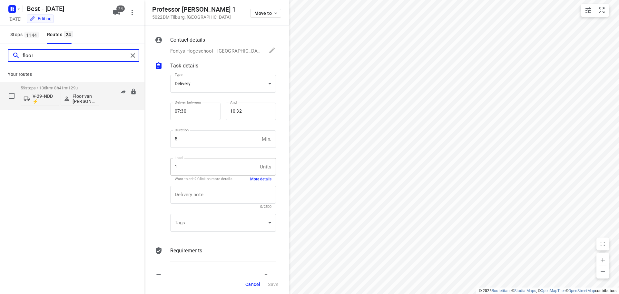
type input "floor"
click at [55, 85] on div "59 stops • 136km • 8h41m • 129u V-29-NDD ⚡ Floor van Donzel (Best)" at bounding box center [60, 95] width 79 height 27
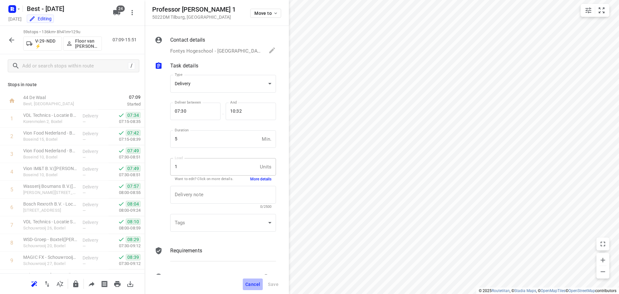
click at [254, 280] on button "Cancel" at bounding box center [253, 284] width 20 height 12
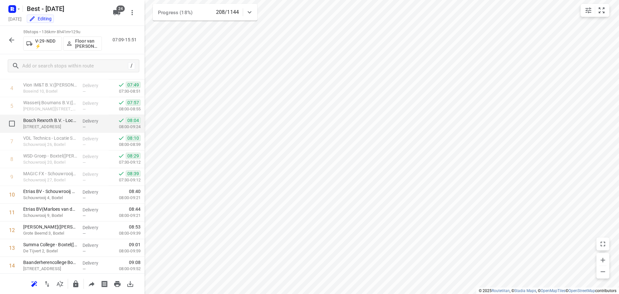
scroll to position [0, 0]
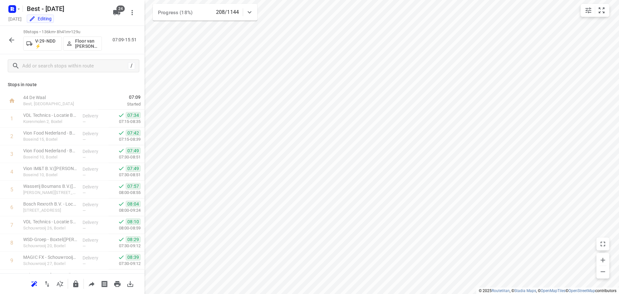
click at [6, 37] on button "button" at bounding box center [11, 40] width 13 height 13
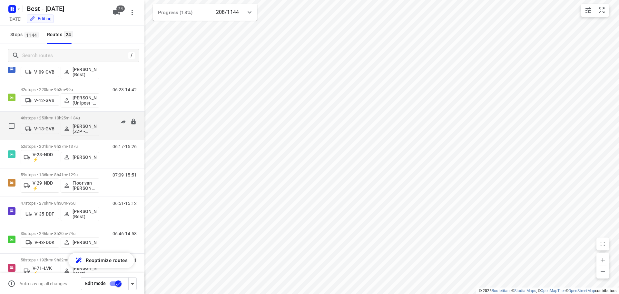
scroll to position [65, 0]
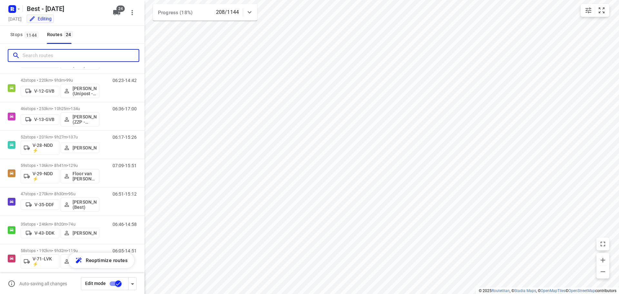
click at [76, 52] on input "Search routes" at bounding box center [81, 56] width 116 height 10
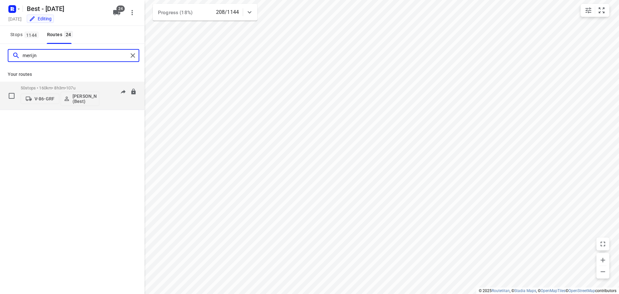
type input "merijn"
click at [48, 93] on div "V-86-GRF Merijn Janssen (Best)" at bounding box center [60, 97] width 79 height 15
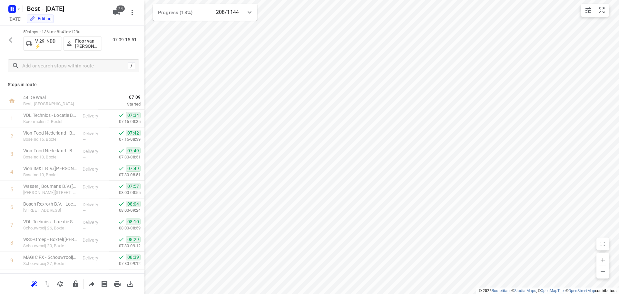
click at [13, 41] on icon "button" at bounding box center [12, 40] width 8 height 8
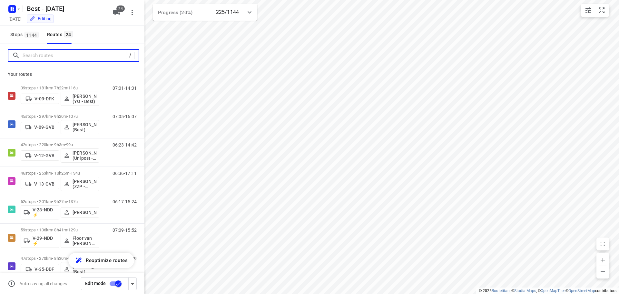
click at [63, 52] on input "Search routes" at bounding box center [74, 56] width 103 height 10
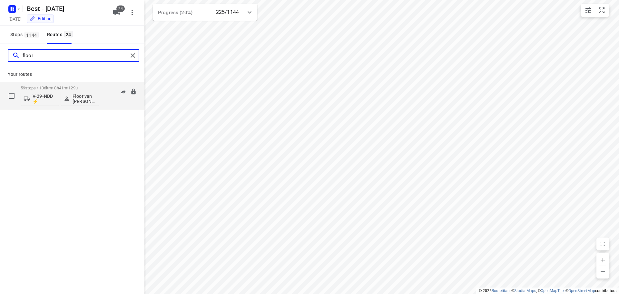
type input "floor"
click at [57, 85] on p "59 stops • 136km • 8h41m • 129u" at bounding box center [60, 87] width 79 height 5
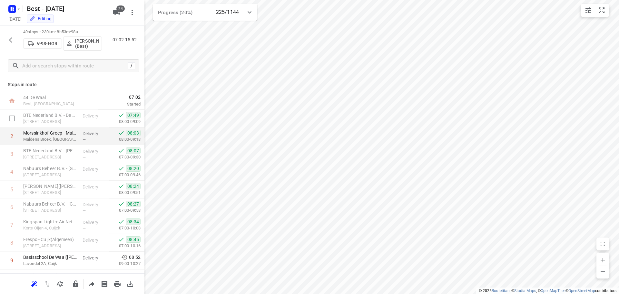
scroll to position [97, 0]
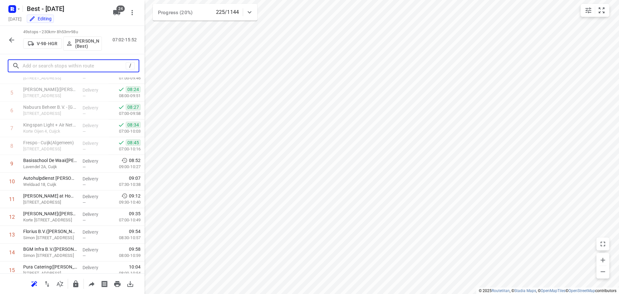
click at [65, 66] on input "text" at bounding box center [74, 66] width 103 height 10
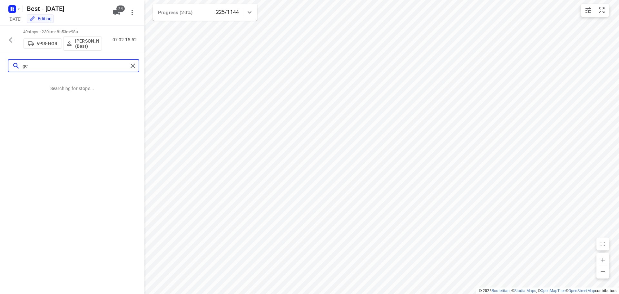
scroll to position [0, 0]
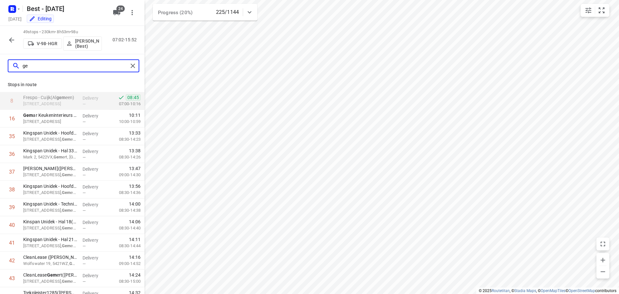
type input "g"
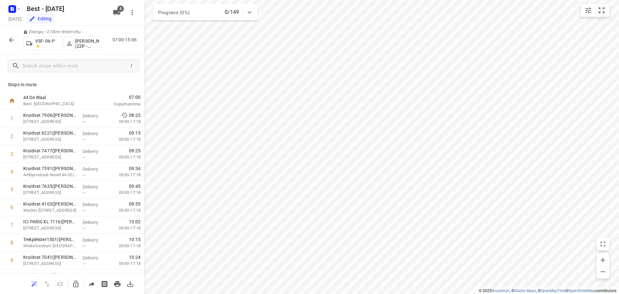
click at [10, 44] on button "button" at bounding box center [11, 40] width 13 height 13
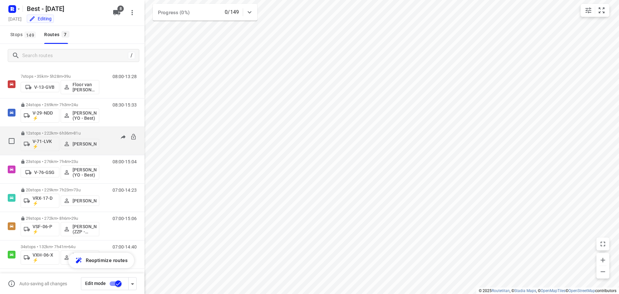
scroll to position [14, 0]
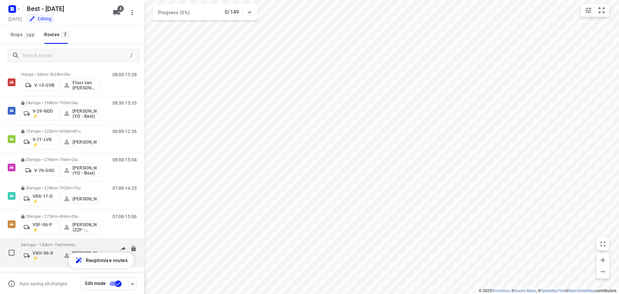
click at [68, 242] on div "34 stops • 132km • 7h41m • 64u VXH-06-X ⚡ Bilal Alzeadi (Unipost - Best - ZZP)" at bounding box center [60, 252] width 79 height 27
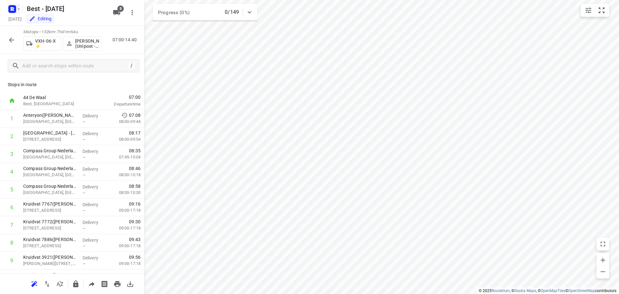
drag, startPoint x: 11, startPoint y: 38, endPoint x: 13, endPoint y: 4, distance: 34.3
click at [11, 38] on icon "button" at bounding box center [12, 40] width 8 height 8
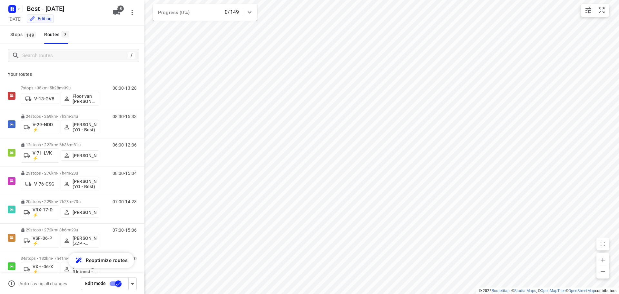
click at [14, 3] on div at bounding box center [13, 9] width 15 height 13
click at [14, 21] on h5 "[DATE]" at bounding box center [15, 18] width 18 height 7
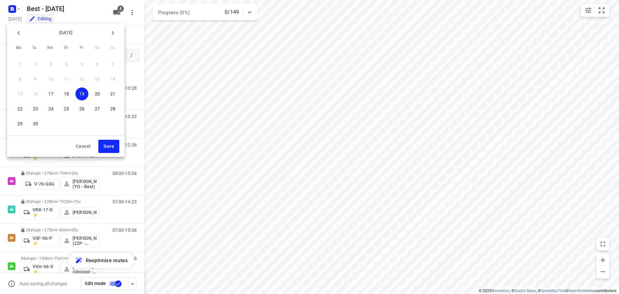
click at [15, 11] on div at bounding box center [309, 147] width 619 height 294
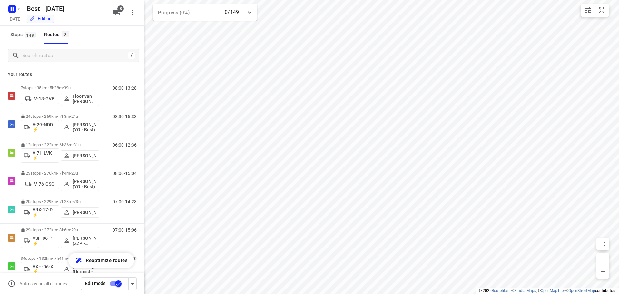
click at [15, 11] on rect "button" at bounding box center [12, 9] width 8 height 8
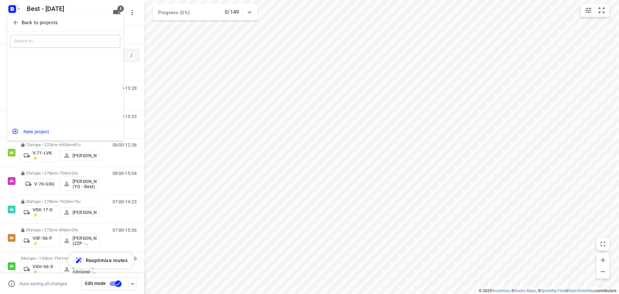
click at [20, 20] on span "Back to projects" at bounding box center [65, 22] width 105 height 7
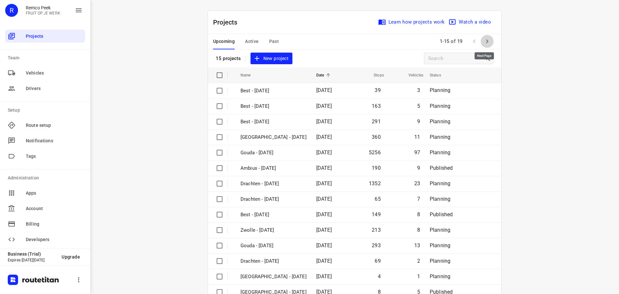
click at [486, 42] on icon "button" at bounding box center [487, 41] width 8 height 8
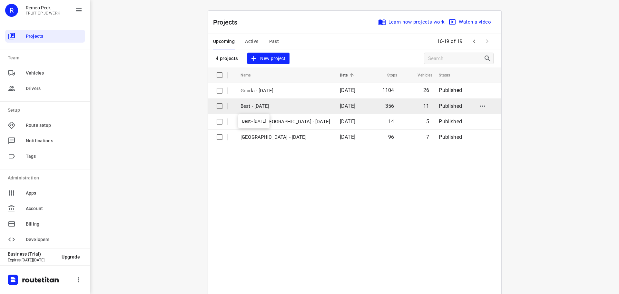
click at [304, 105] on p "Best - [DATE]" at bounding box center [286, 106] width 90 height 7
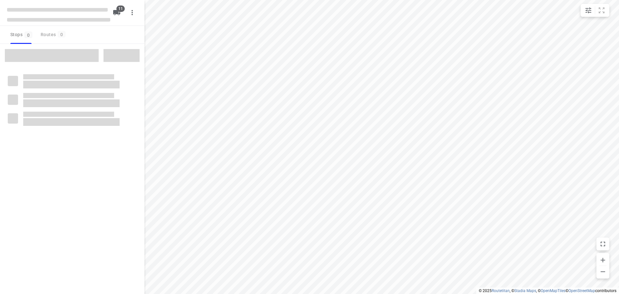
checkbox input "true"
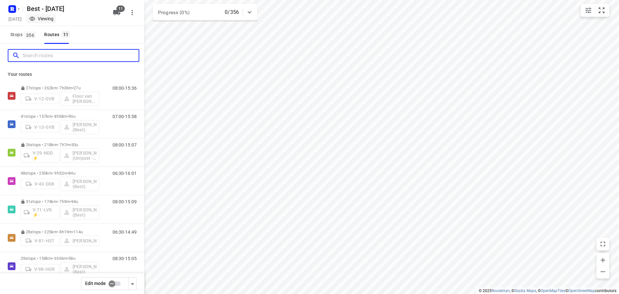
click at [76, 59] on input "Search routes" at bounding box center [81, 56] width 116 height 10
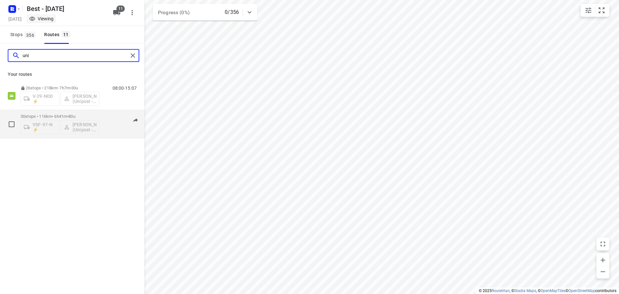
type input "uni"
click at [48, 113] on div "30 stops • 116km • 6h41m • 80u VSF-97-N ⚡ Mohammed Raed (Unipost - Best - ZZP)" at bounding box center [60, 124] width 79 height 27
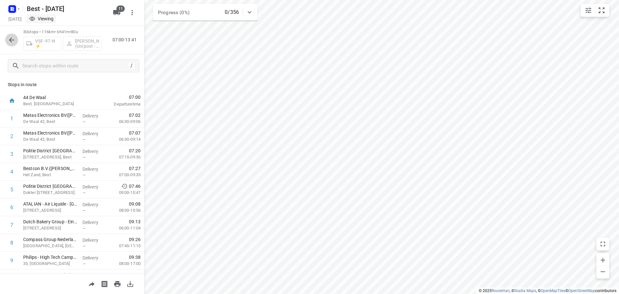
click at [15, 43] on icon "button" at bounding box center [12, 40] width 8 height 8
click at [11, 43] on icon "button" at bounding box center [12, 40] width 8 height 8
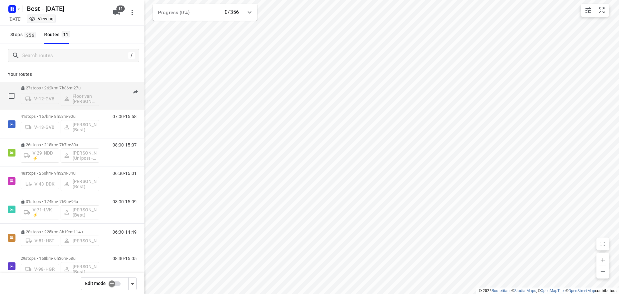
click at [63, 83] on div "27 stops • 262km • 7h36m • 27u V-12-GVB Floor van Donzel (Best)" at bounding box center [60, 95] width 79 height 27
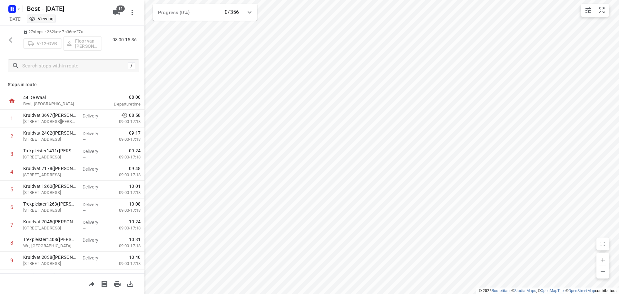
click at [8, 37] on icon "button" at bounding box center [12, 40] width 8 height 8
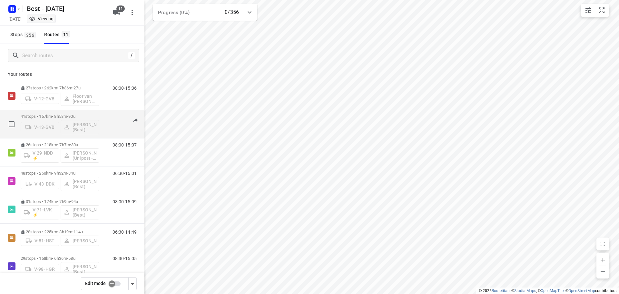
click at [62, 113] on div "41 stops • 157km • 8h58m • 90u V-13-GVB Merijn Janssen (Best)" at bounding box center [60, 124] width 79 height 27
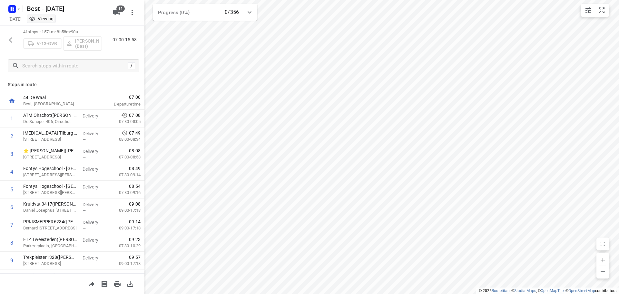
click at [16, 40] on button "button" at bounding box center [11, 40] width 13 height 13
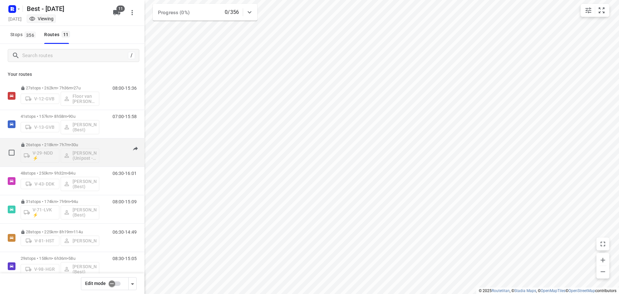
click at [48, 139] on div "26 stops • 218km • 7h7m • 30u V-29-NDD ⚡ Bilal Alzeadi (Unipost - Best - ZZP) 0…" at bounding box center [72, 152] width 144 height 28
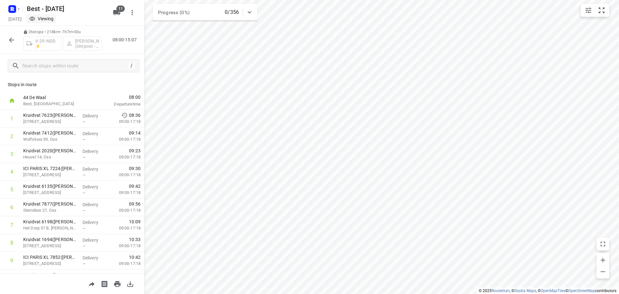
click at [13, 15] on div "Best - Thursday Thursday, Sep 18 Viewing" at bounding box center [58, 12] width 103 height 23
click at [15, 38] on icon "button" at bounding box center [12, 40] width 8 height 8
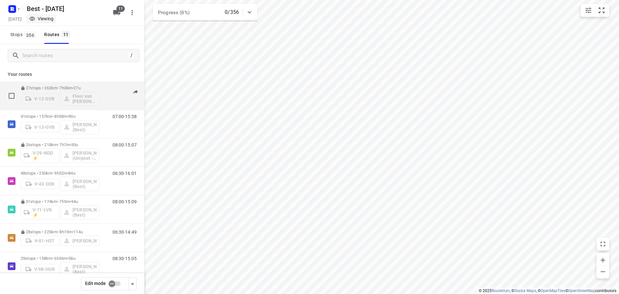
scroll to position [65, 0]
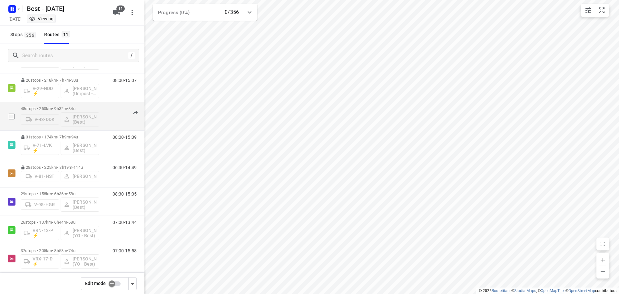
click at [49, 112] on div "V-43-DDK Tony van Doren (Best)" at bounding box center [60, 118] width 79 height 15
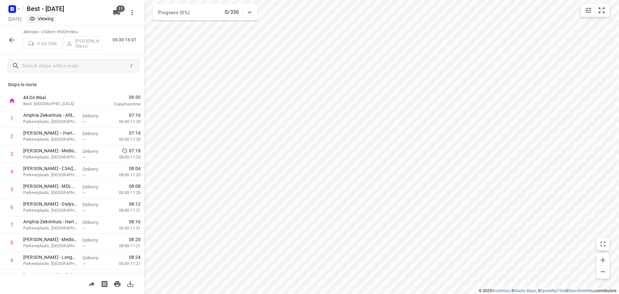
click at [10, 32] on div "48 stops • 250km • 9h32m • 84u V-43-DDK [PERSON_NAME] (Best) 06:30-16:01" at bounding box center [72, 40] width 144 height 28
click at [9, 41] on icon "button" at bounding box center [12, 40] width 8 height 8
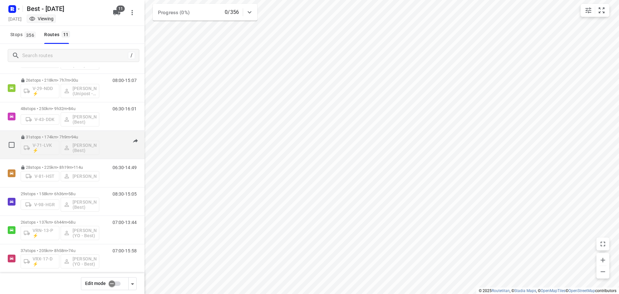
click at [57, 133] on div "31 stops • 174km • 7h9m • 94u V-71-LVK ⚡ Demi Walraven (Best)" at bounding box center [60, 144] width 79 height 27
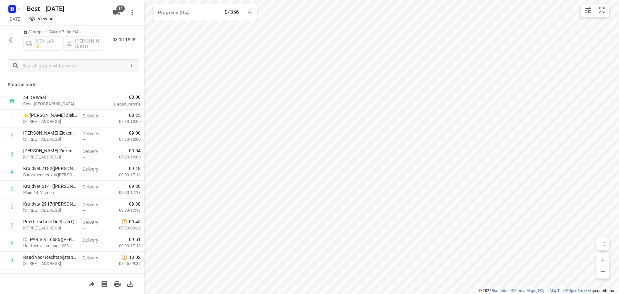
click at [7, 42] on button "button" at bounding box center [11, 40] width 13 height 13
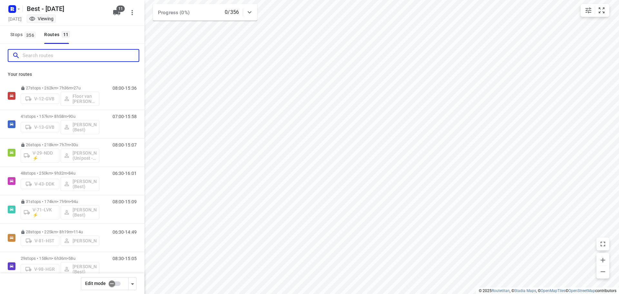
click at [37, 56] on input "Search routes" at bounding box center [81, 56] width 116 height 10
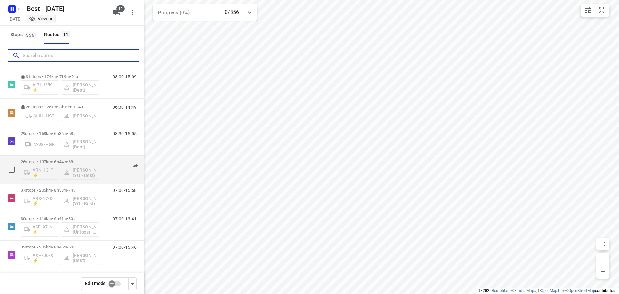
scroll to position [127, 0]
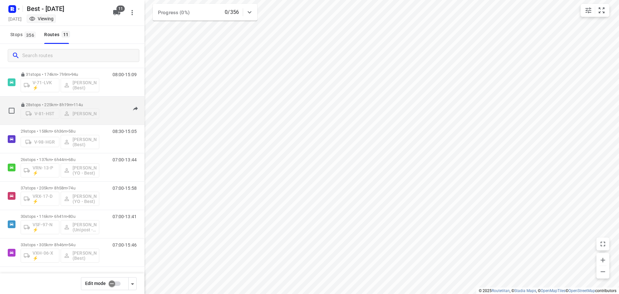
click at [57, 107] on div "V-81-HST Andy De Vreede" at bounding box center [60, 113] width 79 height 12
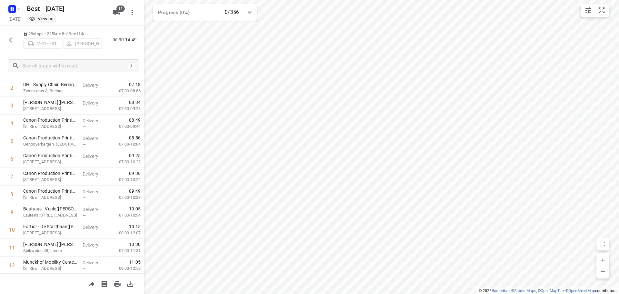
scroll to position [0, 0]
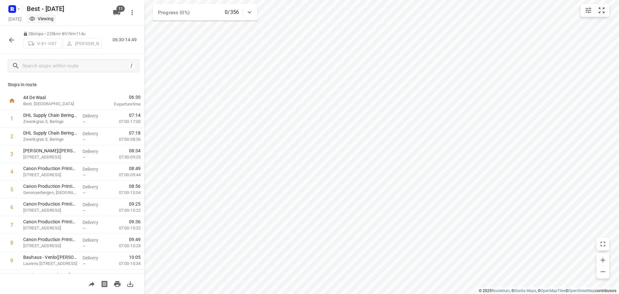
click at [8, 41] on icon "button" at bounding box center [12, 40] width 8 height 8
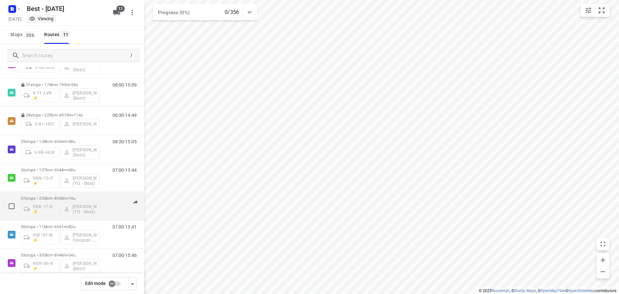
scroll to position [127, 0]
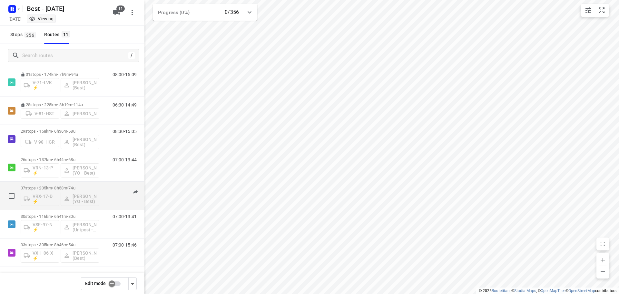
click at [48, 187] on p "37 stops • 205km • 8h58m • 74u" at bounding box center [60, 187] width 79 height 5
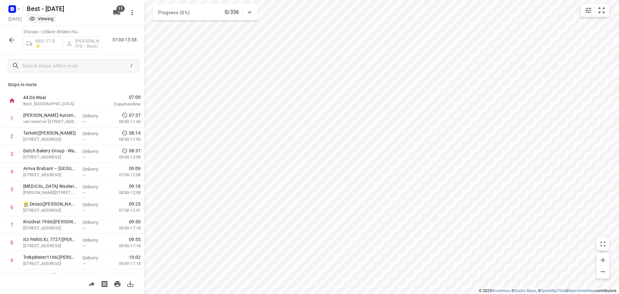
click at [95, 90] on div "Stops in route 44 De Waal Best, Netherlands 07:00 Departure time 1 Van Mossel A…" at bounding box center [72, 175] width 144 height 196
click at [7, 45] on div at bounding box center [11, 40] width 13 height 13
click at [15, 45] on button "button" at bounding box center [11, 40] width 13 height 13
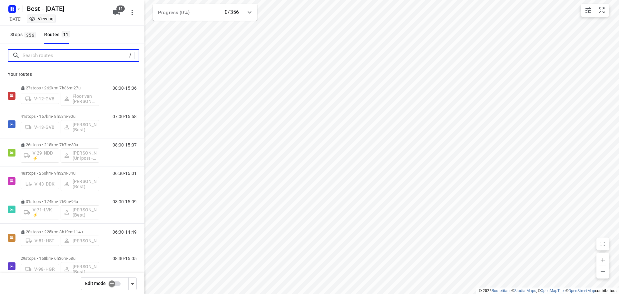
click at [31, 53] on input "Search routes" at bounding box center [74, 56] width 103 height 10
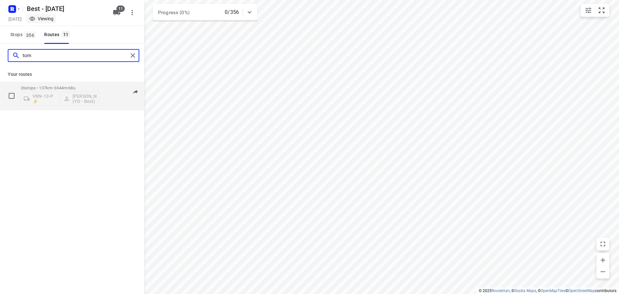
type input "tom"
click at [61, 89] on p "26 stops • 137km • 6h44m • 68u" at bounding box center [60, 87] width 79 height 5
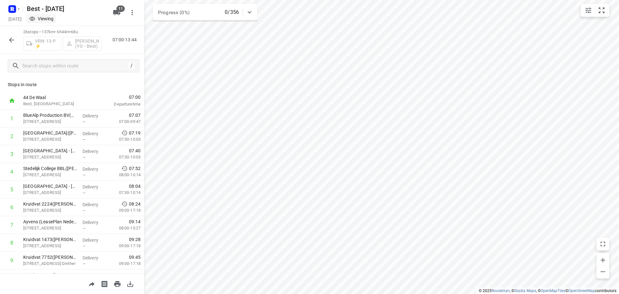
click at [9, 38] on icon "button" at bounding box center [12, 40] width 8 height 8
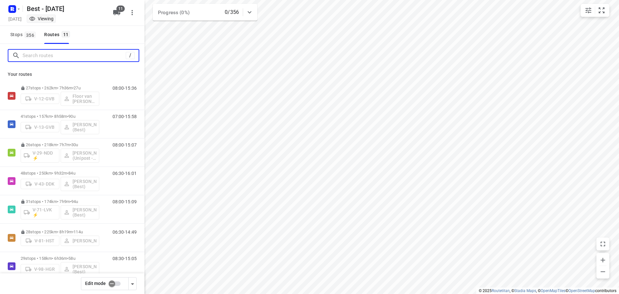
click at [58, 58] on input "Search routes" at bounding box center [74, 56] width 103 height 10
click at [69, 53] on input "Search routes" at bounding box center [74, 56] width 103 height 10
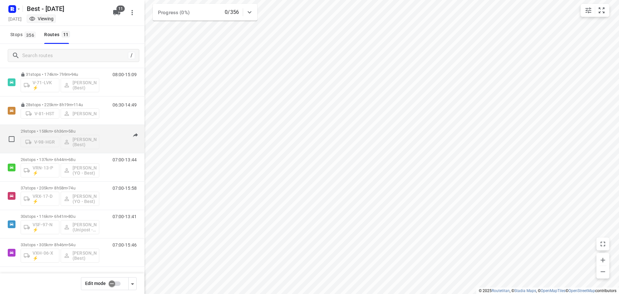
click at [65, 127] on div "29 stops • 158km • 6h36m • 58u V-98-HGR Lisa Scheepers (Best)" at bounding box center [60, 138] width 79 height 27
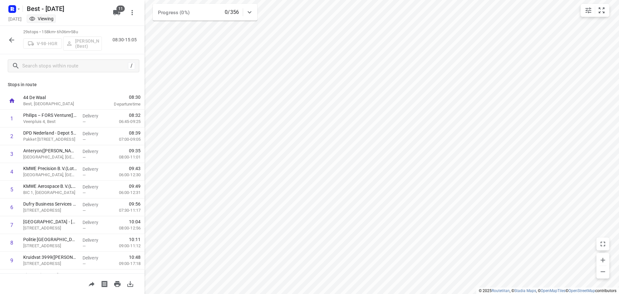
click at [15, 45] on button "button" at bounding box center [11, 40] width 13 height 13
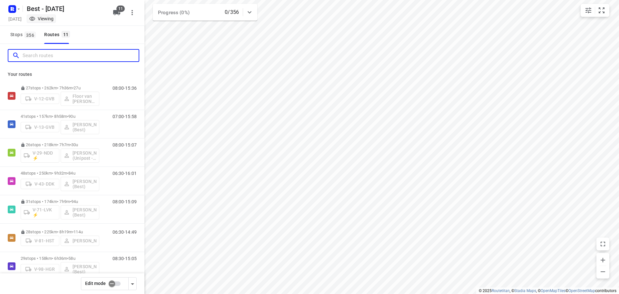
click at [66, 56] on input "Search routes" at bounding box center [81, 56] width 116 height 10
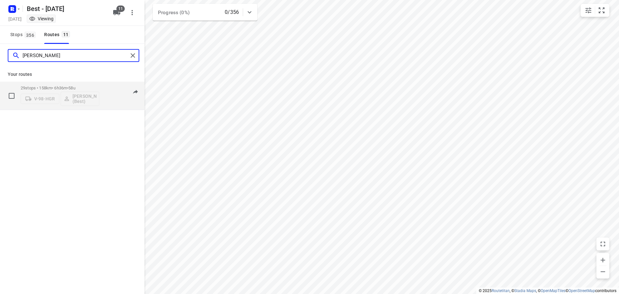
type input "[PERSON_NAME]"
click at [59, 86] on p "29 stops • 158km • 6h36m • 58u" at bounding box center [60, 87] width 79 height 5
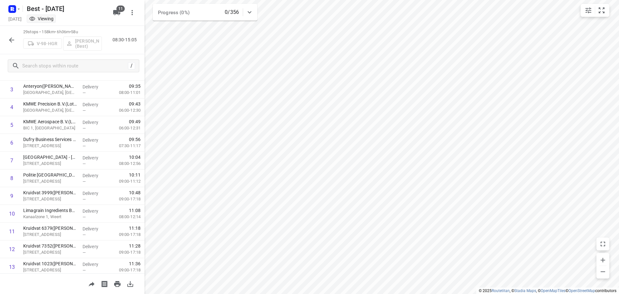
scroll to position [369, 0]
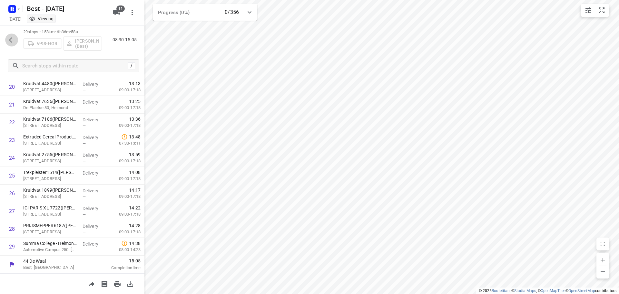
click at [8, 38] on icon "button" at bounding box center [12, 40] width 8 height 8
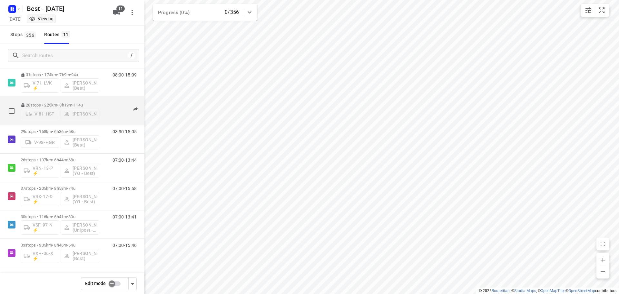
scroll to position [127, 0]
click at [19, 8] on icon "button" at bounding box center [18, 8] width 5 height 5
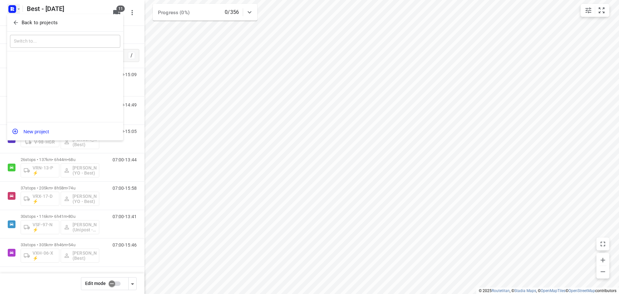
click at [22, 29] on div "Back to projects" at bounding box center [65, 22] width 116 height 17
click at [29, 26] on button "Back to projects" at bounding box center [65, 22] width 110 height 11
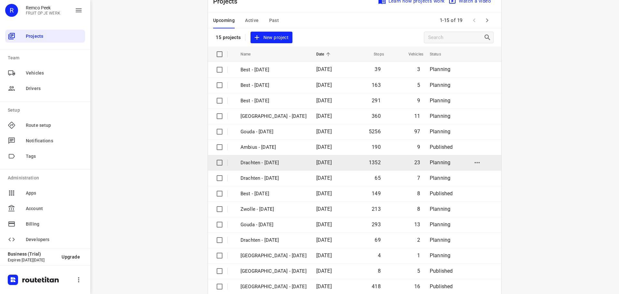
scroll to position [32, 0]
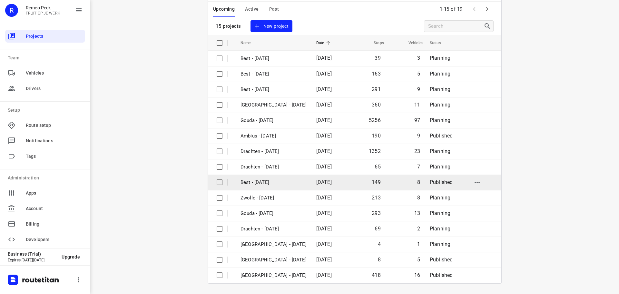
click at [282, 187] on td "Best - [DATE]" at bounding box center [272, 181] width 77 height 15
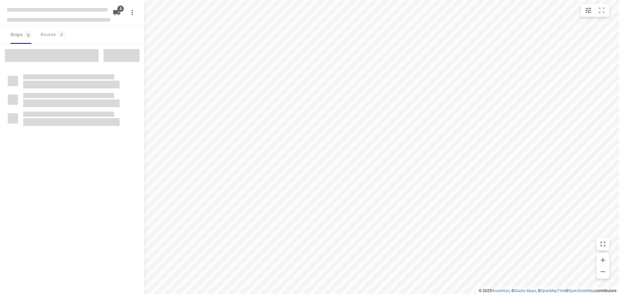
checkbox input "true"
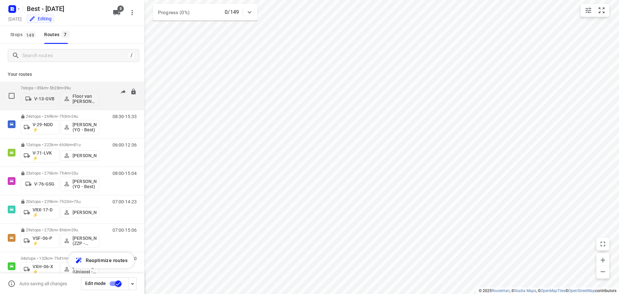
click at [64, 88] on span "•" at bounding box center [63, 87] width 1 height 5
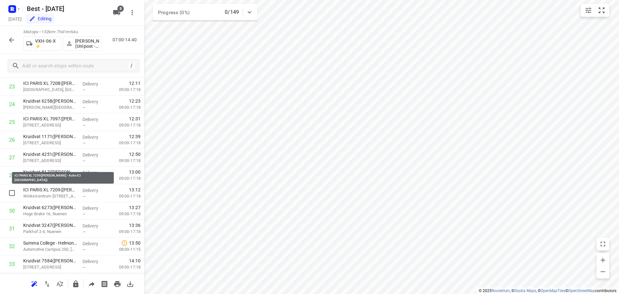
scroll to position [457, 0]
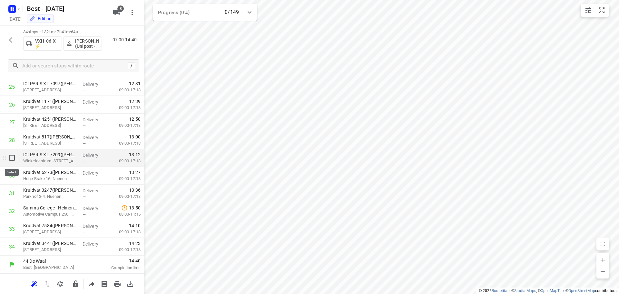
click at [7, 160] on input "checkbox" at bounding box center [11, 157] width 13 height 13
checkbox input "true"
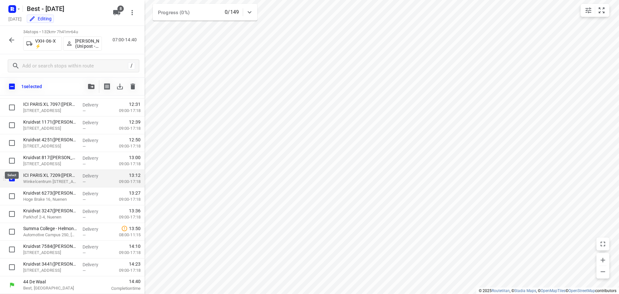
scroll to position [455, 0]
click at [96, 89] on button "button" at bounding box center [91, 86] width 13 height 13
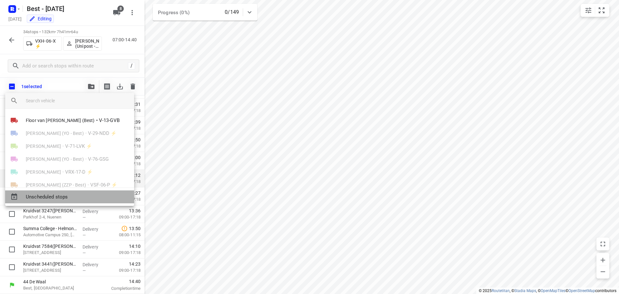
click at [71, 197] on span "Unscheduled stops" at bounding box center [77, 196] width 103 height 7
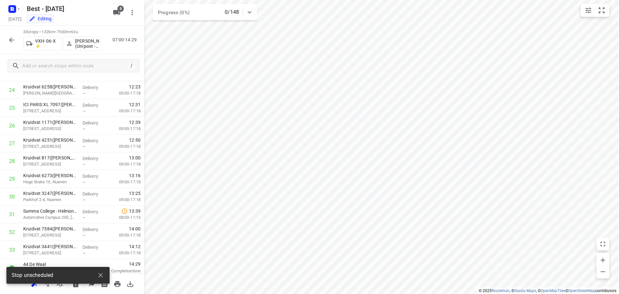
scroll to position [0, 0]
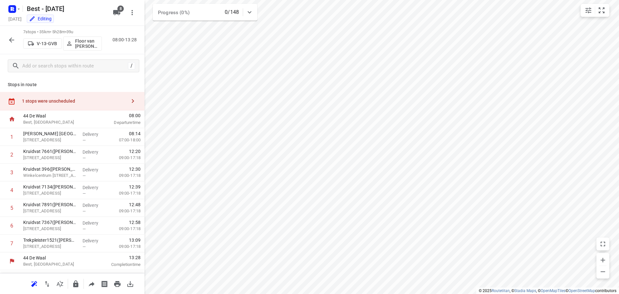
click at [109, 104] on div "1 stops were unscheduled" at bounding box center [72, 101] width 144 height 18
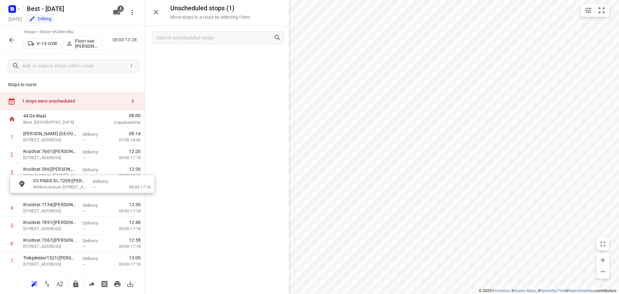
drag, startPoint x: 196, startPoint y: 59, endPoint x: 58, endPoint y: 190, distance: 190.7
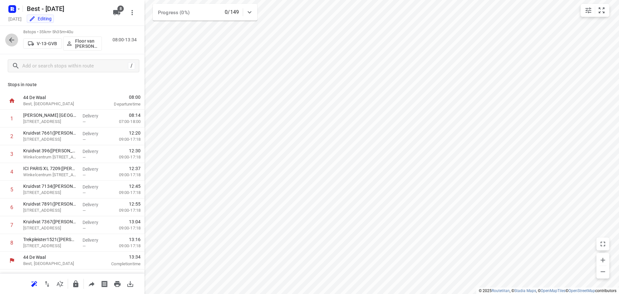
click at [15, 40] on icon "button" at bounding box center [12, 40] width 8 height 8
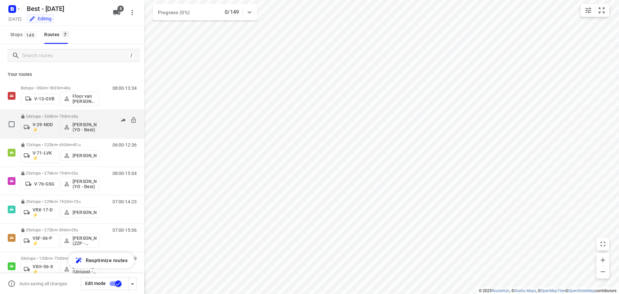
click at [46, 115] on p "24 stops • 269km • 7h3m • 24u" at bounding box center [60, 116] width 79 height 5
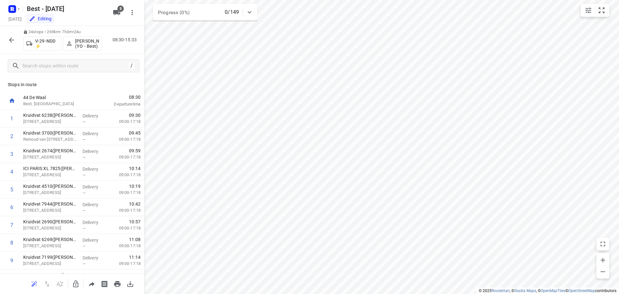
click at [15, 40] on icon "button" at bounding box center [12, 40] width 8 height 8
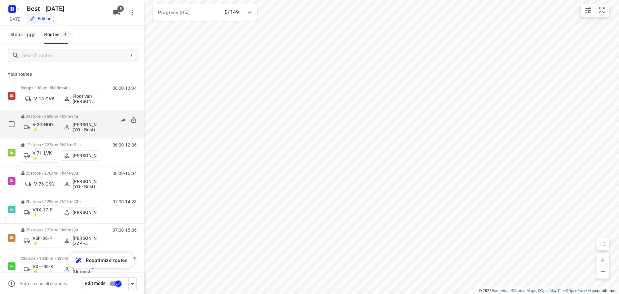
click at [78, 113] on div "24 stops • 269km • 7h3m • 24u V-29-NDD ⚡ Tom Swinkels (YO - Best)" at bounding box center [60, 124] width 79 height 27
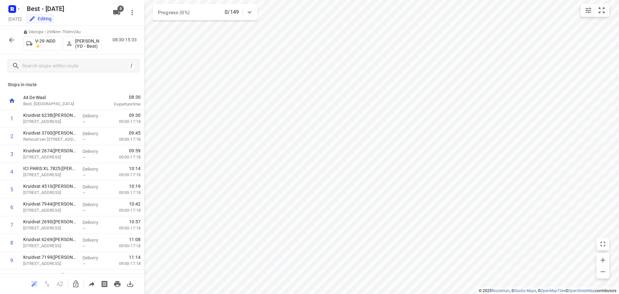
click at [16, 41] on button "button" at bounding box center [11, 40] width 13 height 13
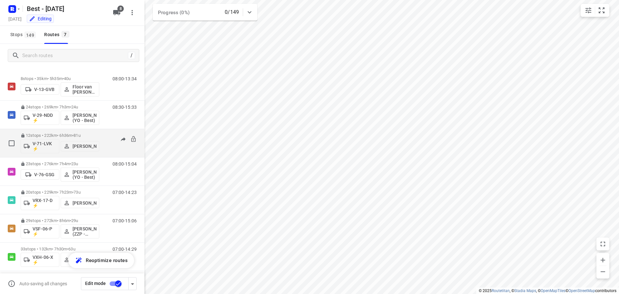
scroll to position [14, 0]
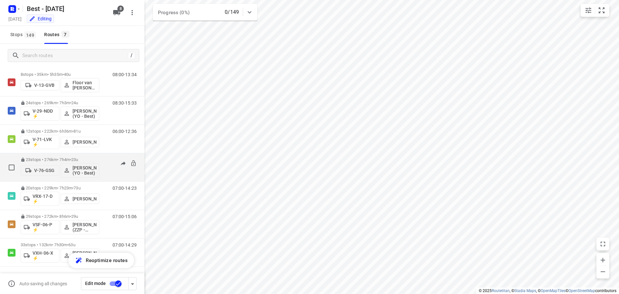
click at [68, 157] on p "23 stops • 276km • 7h4m • 23u" at bounding box center [60, 159] width 79 height 5
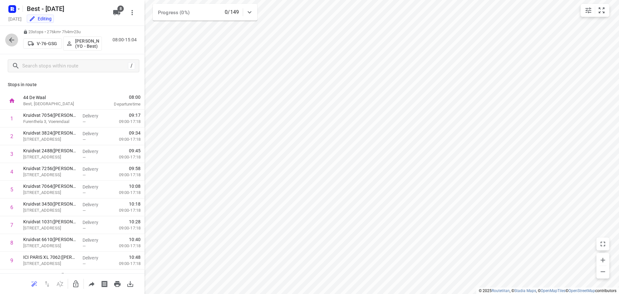
click at [11, 37] on icon "button" at bounding box center [12, 40] width 8 height 8
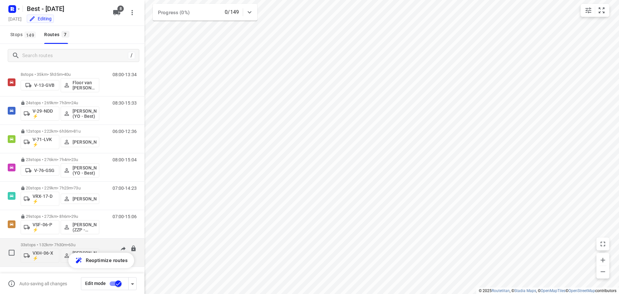
click at [43, 242] on p "33 stops • 132km • 7h30m • 63u" at bounding box center [60, 244] width 79 height 5
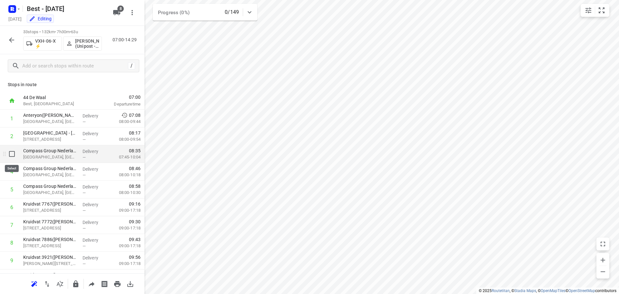
click at [13, 152] on input "checkbox" at bounding box center [11, 153] width 13 height 13
checkbox input "true"
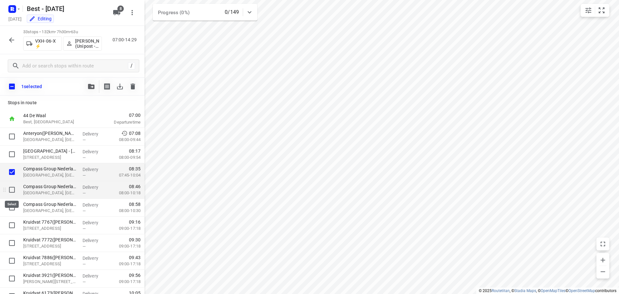
click at [9, 188] on input "checkbox" at bounding box center [11, 189] width 13 height 13
checkbox input "true"
click at [10, 208] on input "checkbox" at bounding box center [11, 207] width 13 height 13
checkbox input "true"
click at [10, 173] on input "checkbox" at bounding box center [11, 171] width 13 height 13
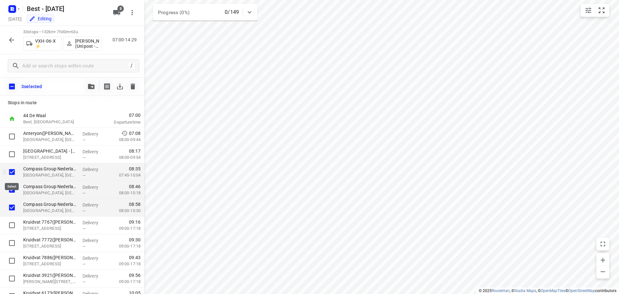
checkbox input "false"
drag, startPoint x: 11, startPoint y: 190, endPoint x: 11, endPoint y: 202, distance: 11.6
click at [11, 191] on input "checkbox" at bounding box center [11, 189] width 13 height 13
checkbox input "false"
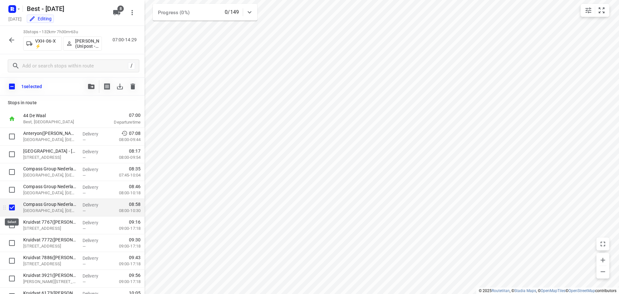
click at [11, 203] on input "checkbox" at bounding box center [11, 207] width 13 height 13
checkbox input "false"
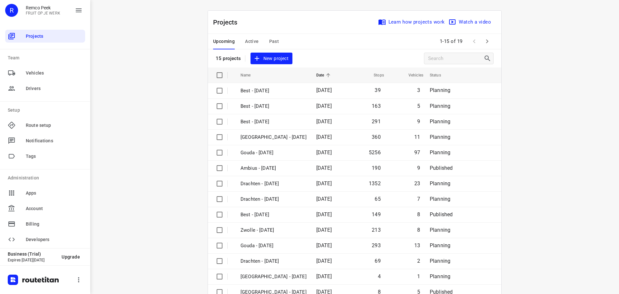
click at [245, 42] on span "Active" at bounding box center [252, 41] width 14 height 8
